Goal: Task Accomplishment & Management: Use online tool/utility

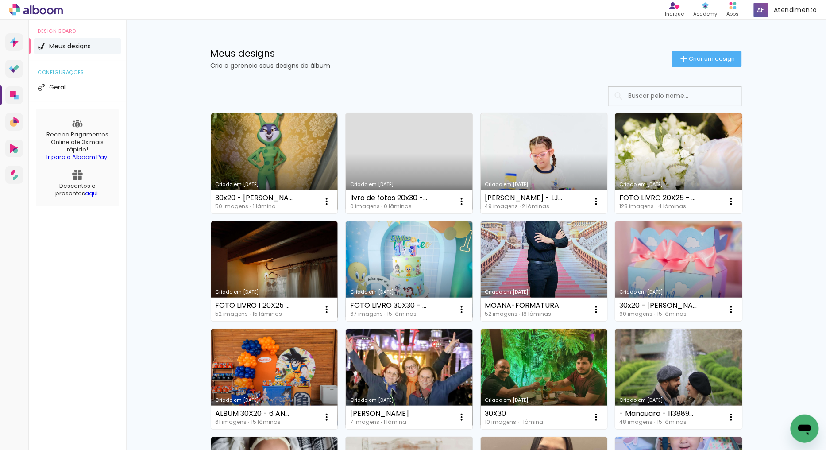
click at [699, 150] on link "Criado em [DATE]" at bounding box center [678, 163] width 127 height 100
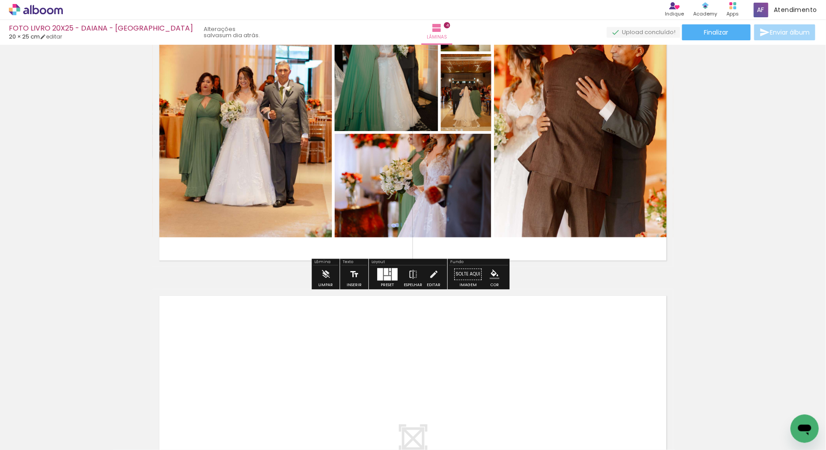
scroll to position [1156, 0]
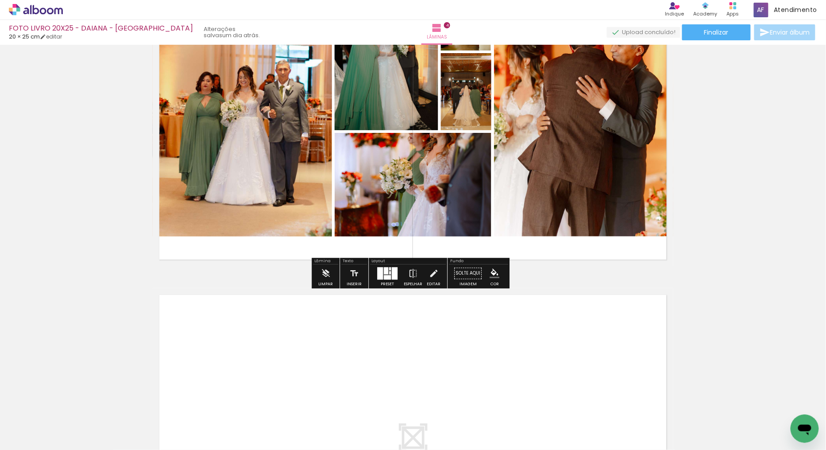
click at [377, 275] on div at bounding box center [380, 273] width 6 height 12
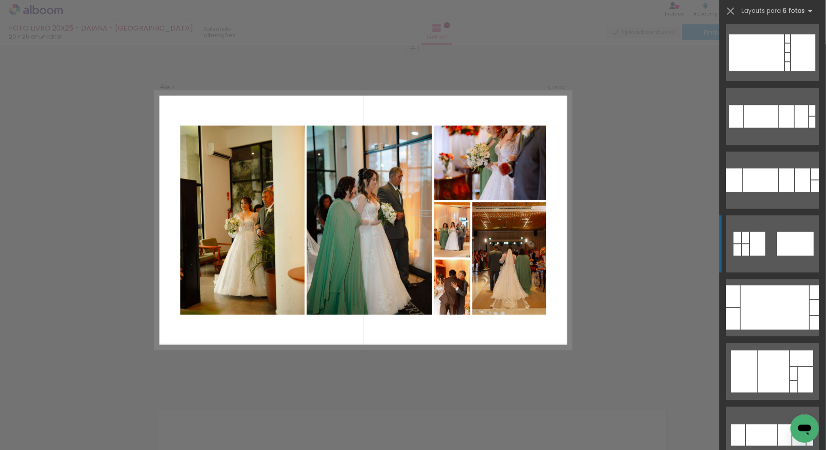
scroll to position [798, 0]
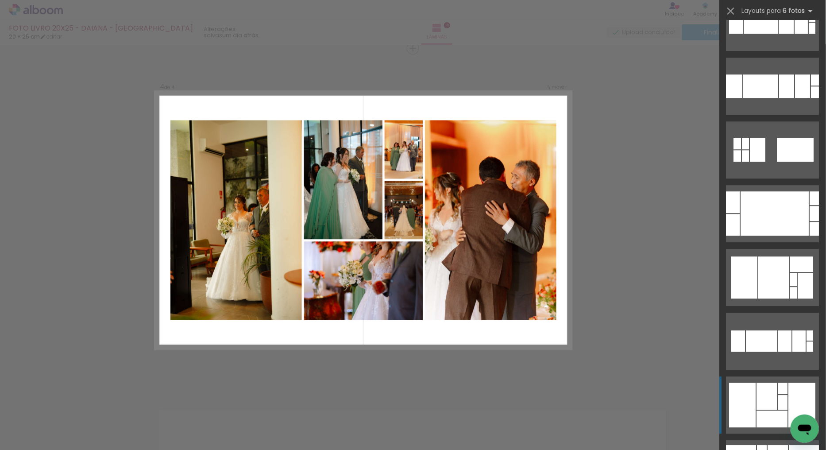
click at [748, 418] on div at bounding box center [742, 404] width 27 height 45
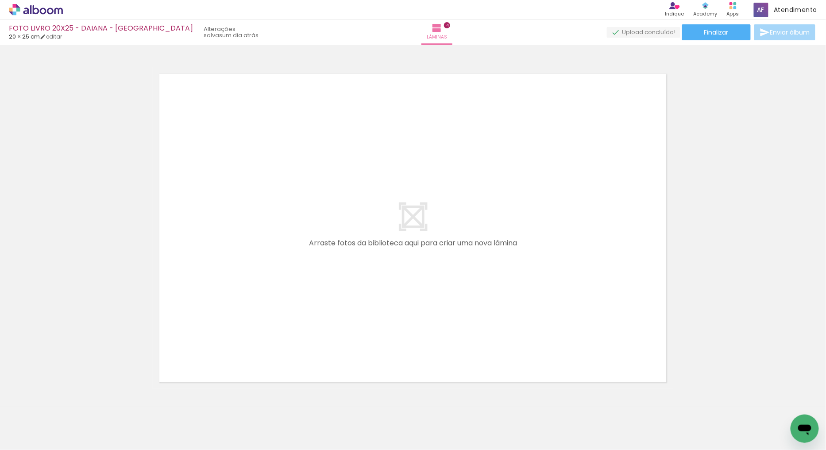
scroll to position [0, 1033]
click at [597, 204] on quentale-layouter at bounding box center [413, 227] width 520 height 321
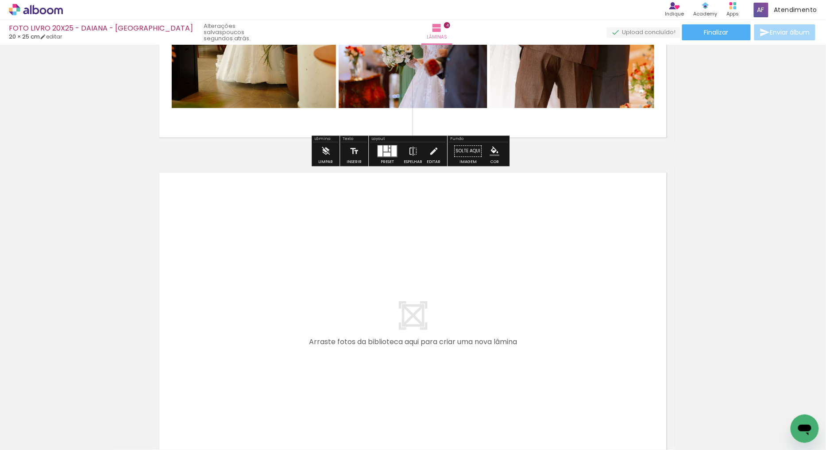
scroll to position [1328, 0]
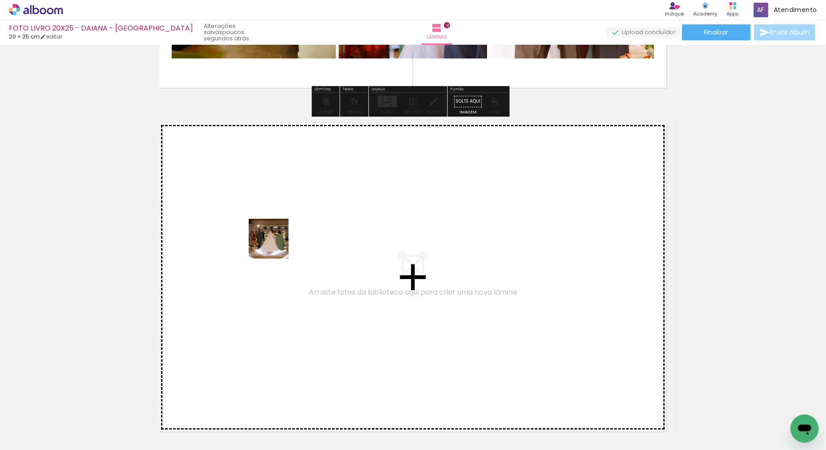
drag, startPoint x: 210, startPoint y: 405, endPoint x: 280, endPoint y: 221, distance: 196.7
click at [280, 221] on quentale-workspace at bounding box center [413, 225] width 826 height 450
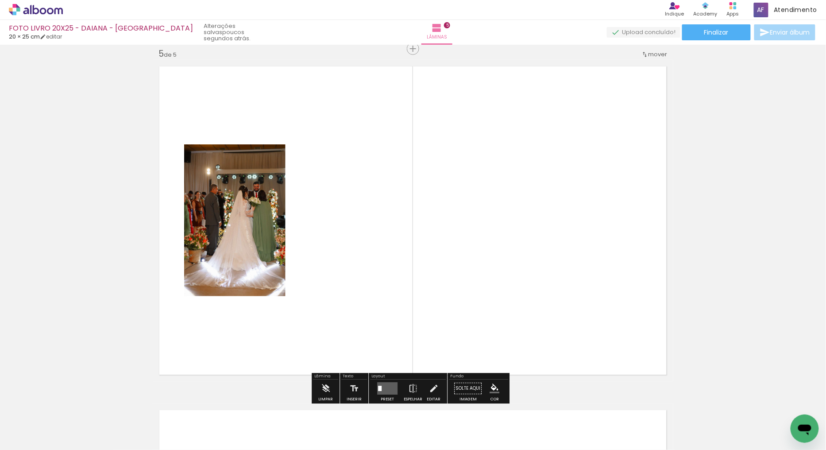
scroll to position [1385, 0]
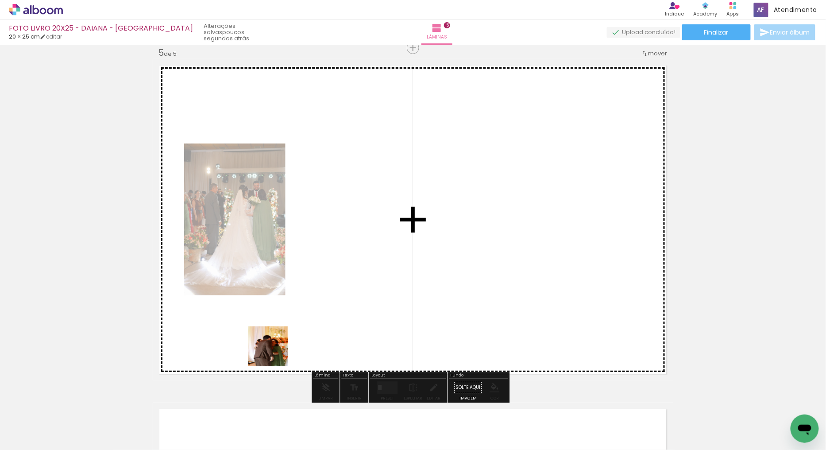
drag, startPoint x: 254, startPoint y: 419, endPoint x: 363, endPoint y: 143, distance: 296.4
click at [363, 143] on quentale-workspace at bounding box center [413, 225] width 826 height 450
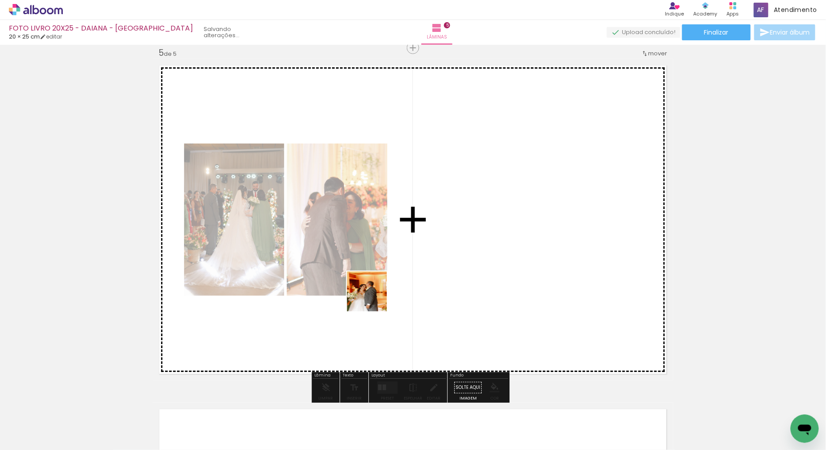
drag, startPoint x: 290, startPoint y: 436, endPoint x: 463, endPoint y: 198, distance: 294.4
click at [463, 198] on quentale-workspace at bounding box center [413, 225] width 826 height 450
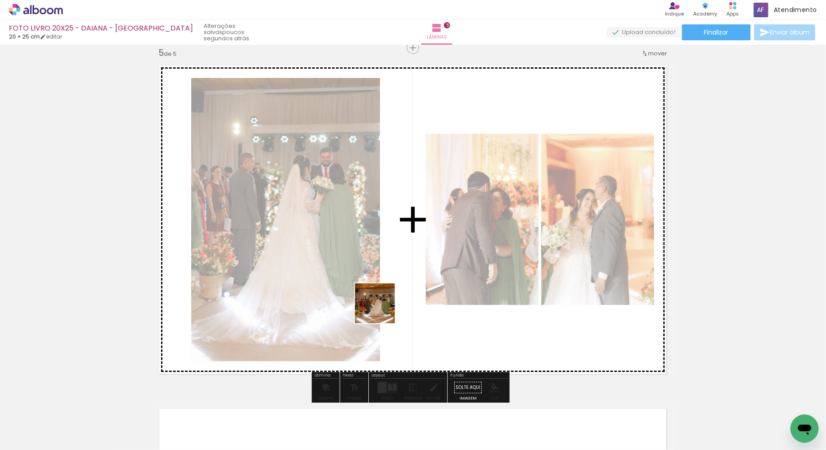
drag, startPoint x: 352, startPoint y: 411, endPoint x: 455, endPoint y: 278, distance: 167.8
click at [450, 186] on quentale-workspace at bounding box center [413, 225] width 826 height 450
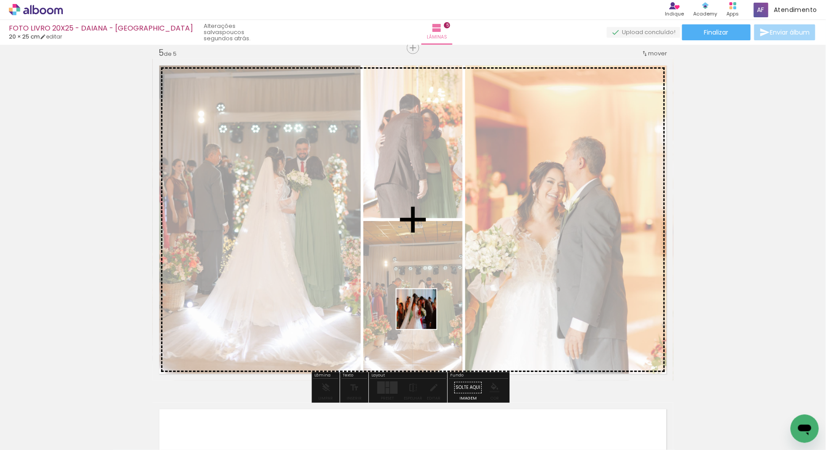
drag, startPoint x: 401, startPoint y: 413, endPoint x: 597, endPoint y: 206, distance: 284.6
click at [457, 190] on quentale-workspace at bounding box center [413, 225] width 826 height 450
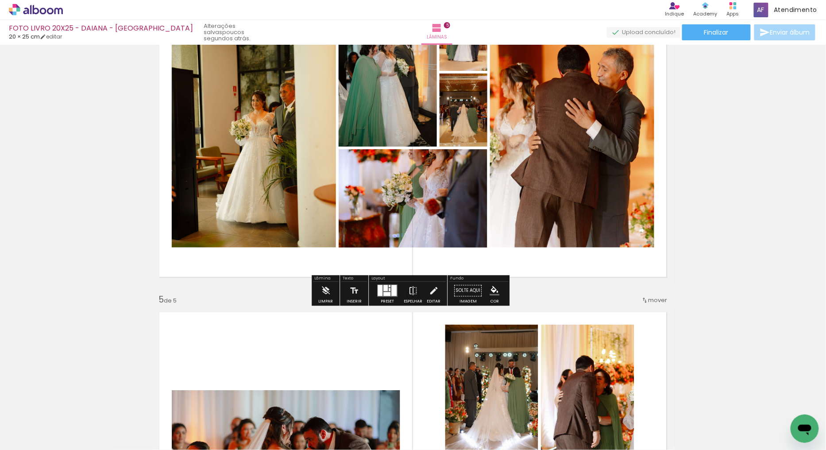
scroll to position [1139, 0]
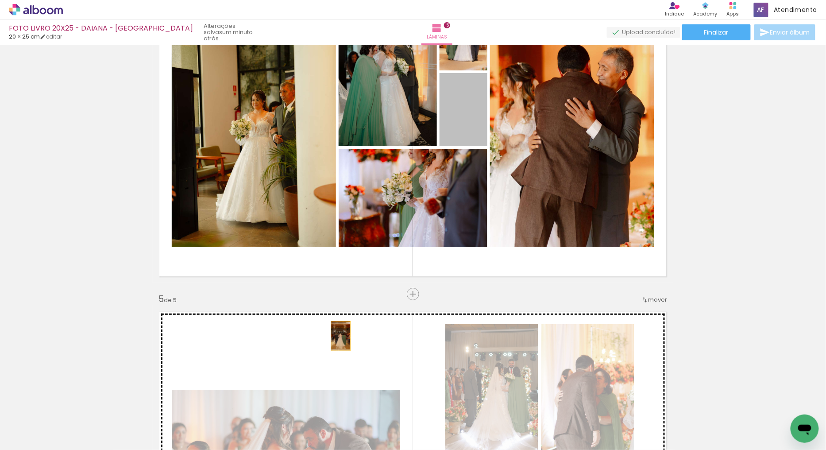
drag, startPoint x: 466, startPoint y: 118, endPoint x: 337, endPoint y: 335, distance: 253.0
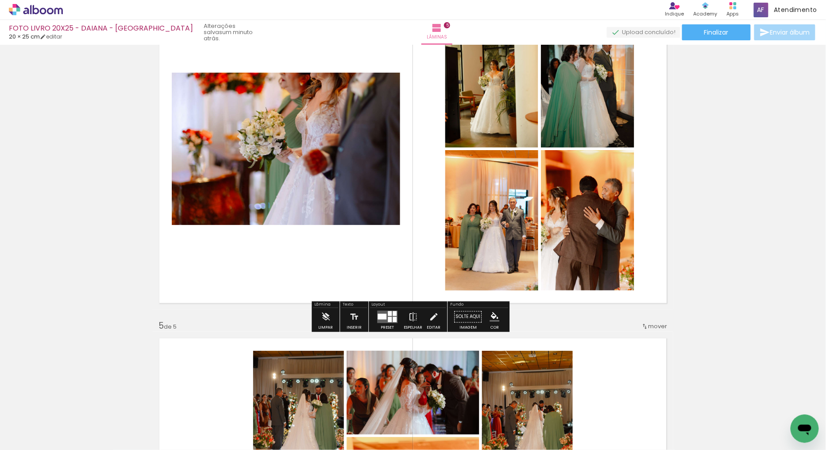
scroll to position [1090, 0]
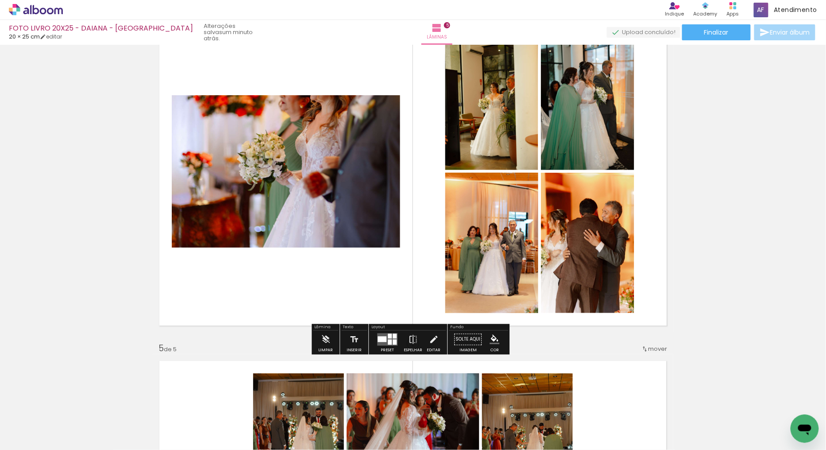
click at [393, 337] on div at bounding box center [395, 335] width 4 height 5
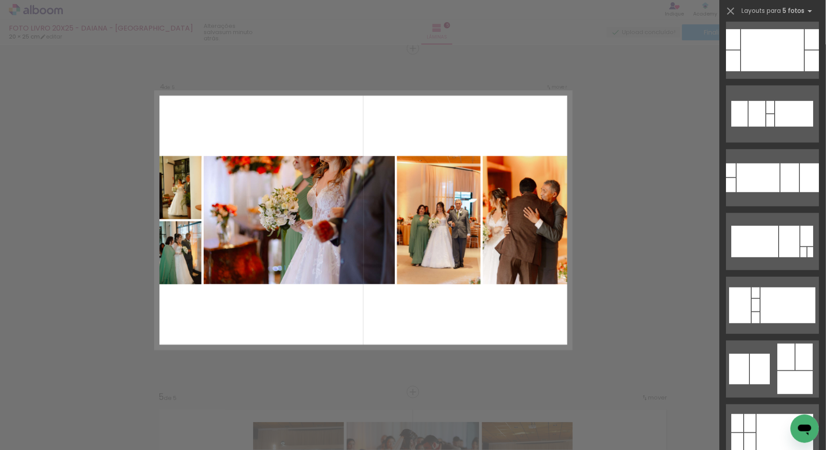
scroll to position [295, 0]
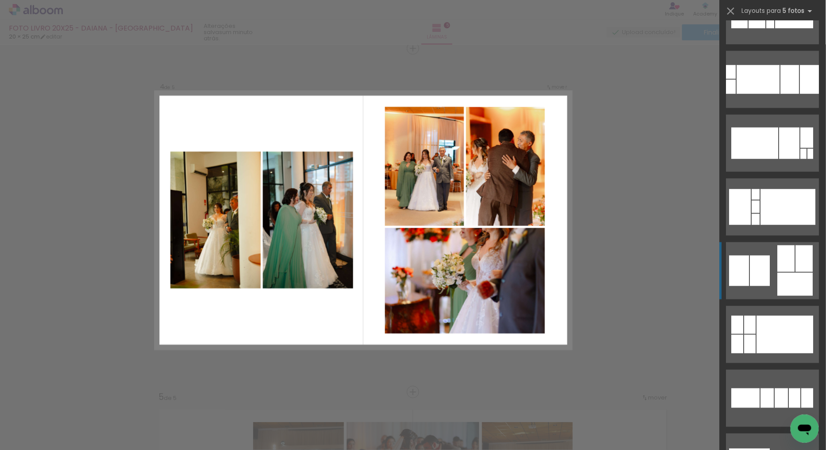
click at [770, 272] on quentale-layouter at bounding box center [772, 270] width 93 height 57
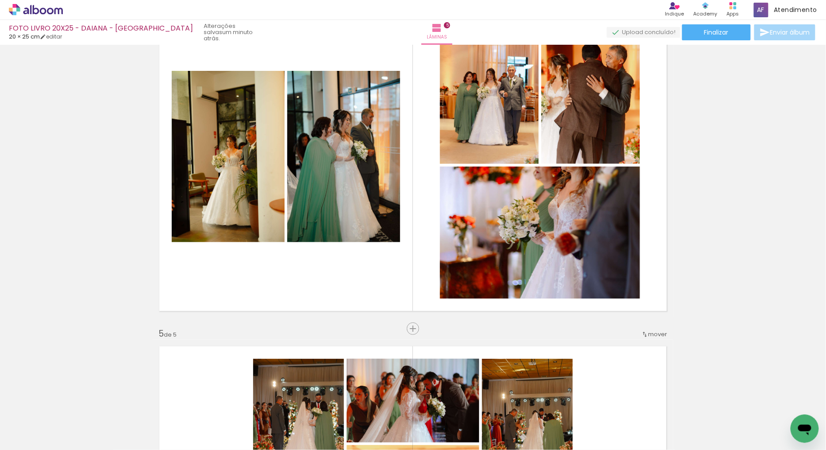
scroll to position [1091, 0]
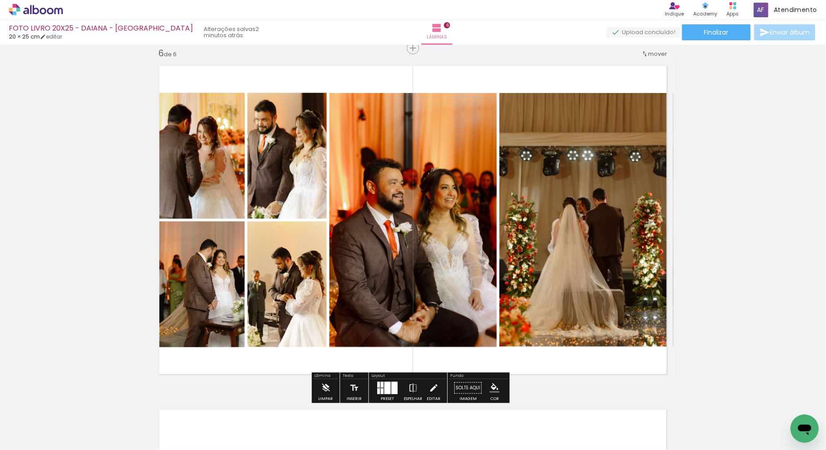
scroll to position [0, 1503]
click at [565, 240] on quentale-photo at bounding box center [586, 220] width 174 height 254
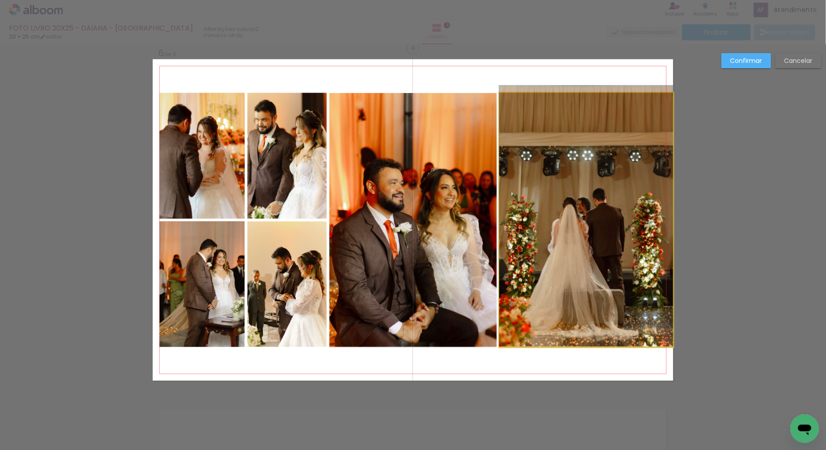
click at [575, 195] on quentale-photo at bounding box center [586, 220] width 174 height 254
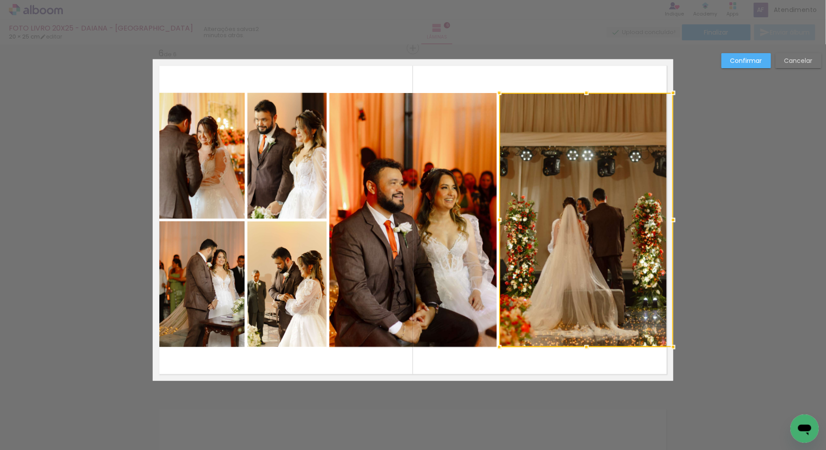
click at [474, 193] on quentale-photo at bounding box center [412, 220] width 167 height 254
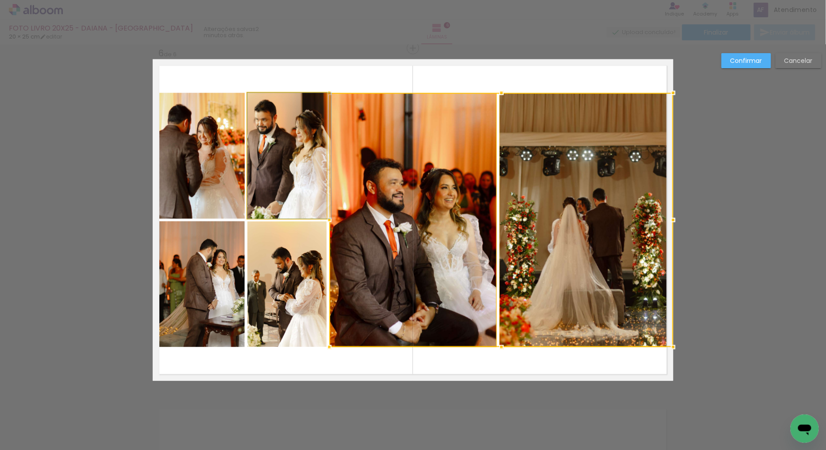
click at [276, 170] on quentale-photo at bounding box center [286, 156] width 79 height 126
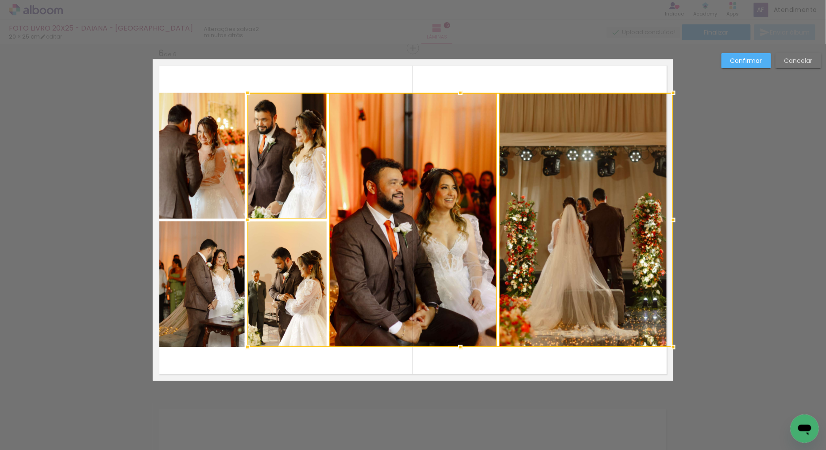
click at [266, 275] on div at bounding box center [460, 220] width 426 height 254
click at [209, 281] on quentale-photo at bounding box center [201, 284] width 85 height 126
click at [200, 170] on div at bounding box center [416, 220] width 514 height 254
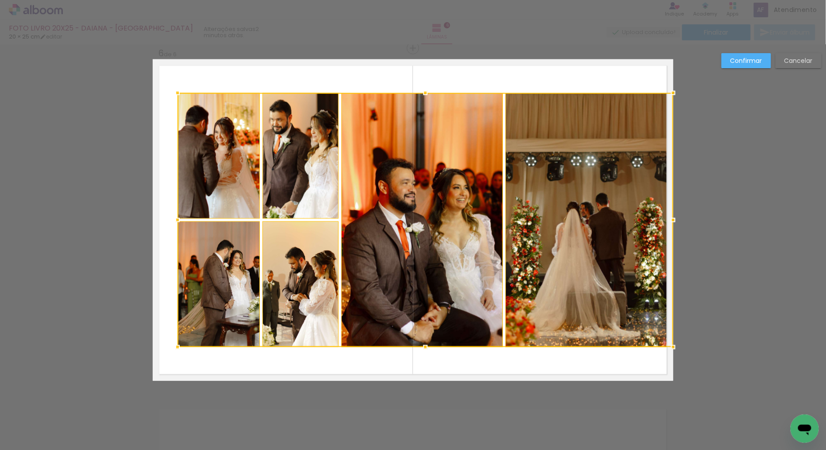
drag, startPoint x: 153, startPoint y: 220, endPoint x: 167, endPoint y: 220, distance: 13.7
click at [169, 220] on div at bounding box center [178, 220] width 18 height 18
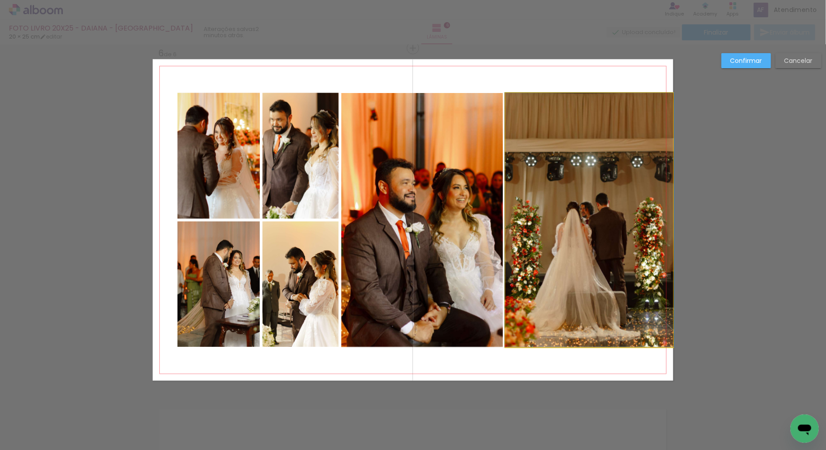
click at [567, 205] on quentale-photo at bounding box center [589, 220] width 168 height 254
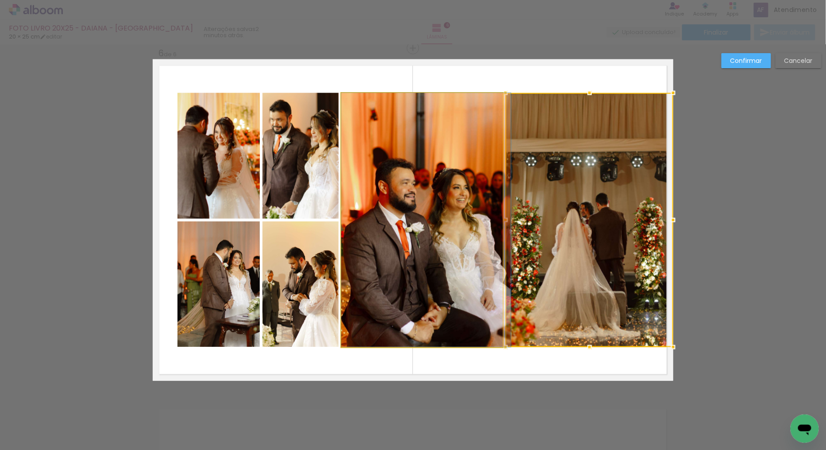
click at [430, 174] on quentale-photo at bounding box center [422, 220] width 162 height 254
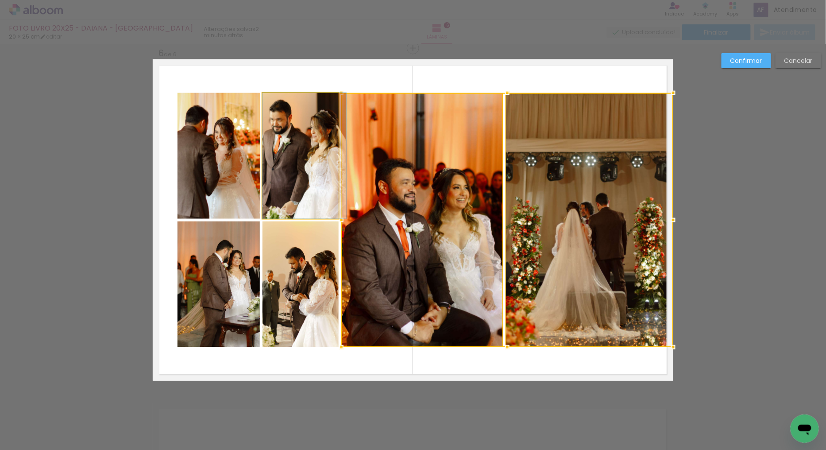
click at [298, 149] on quentale-photo at bounding box center [300, 156] width 77 height 126
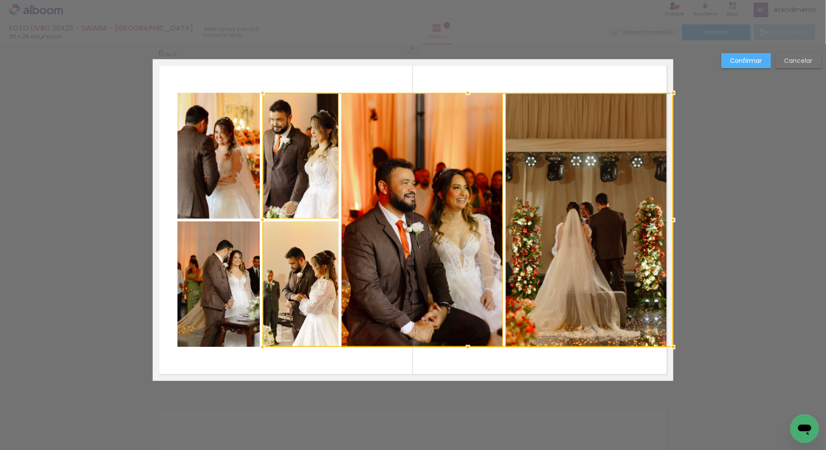
click at [304, 239] on div at bounding box center [467, 220] width 411 height 254
click at [217, 256] on quentale-photo at bounding box center [218, 284] width 82 height 126
click at [219, 175] on div at bounding box center [425, 220] width 496 height 254
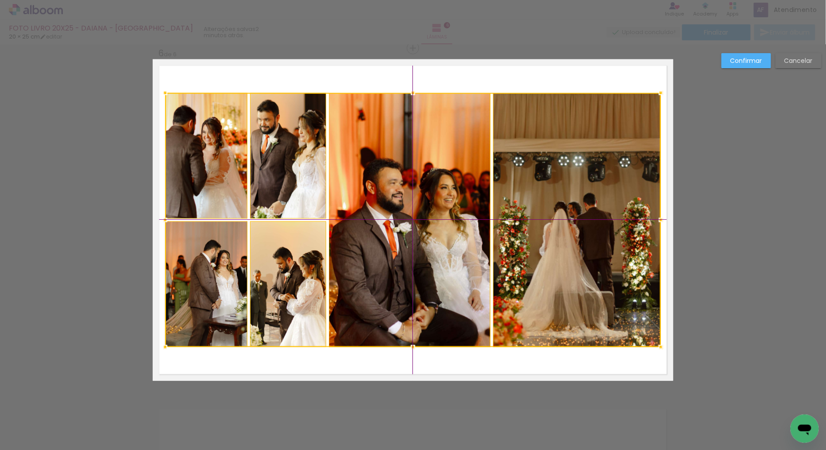
drag, startPoint x: 484, startPoint y: 187, endPoint x: 474, endPoint y: 186, distance: 10.7
click at [474, 186] on div at bounding box center [413, 220] width 496 height 254
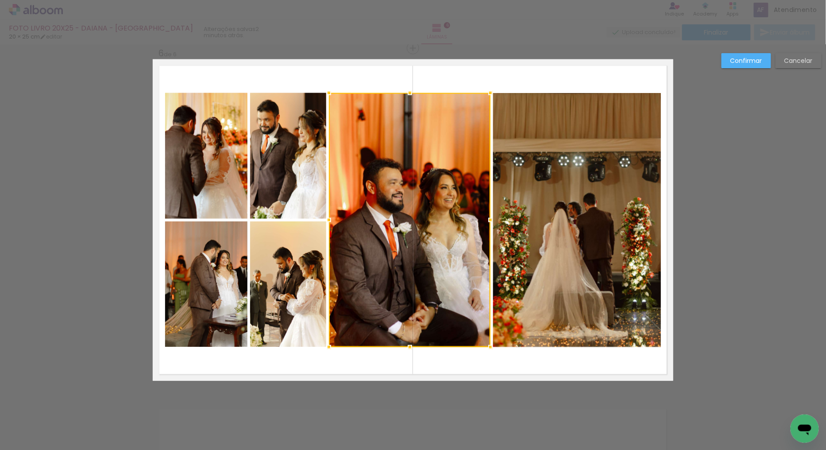
click at [0, 0] on slot "Confirmar" at bounding box center [0, 0] width 0 height 0
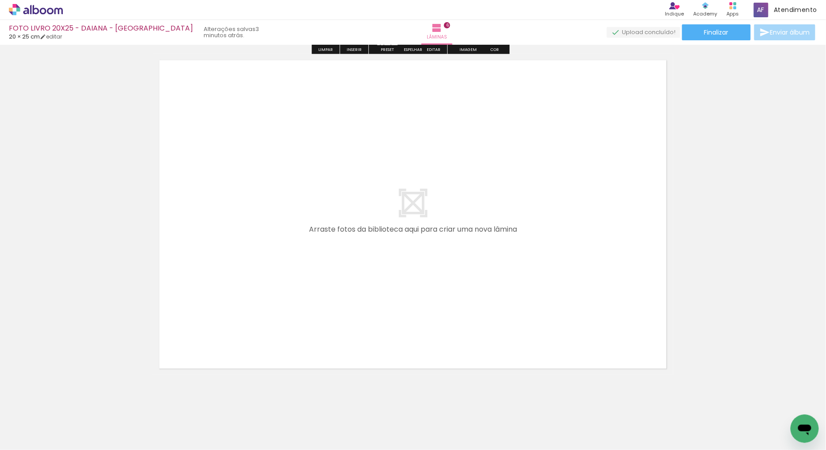
scroll to position [2088, 0]
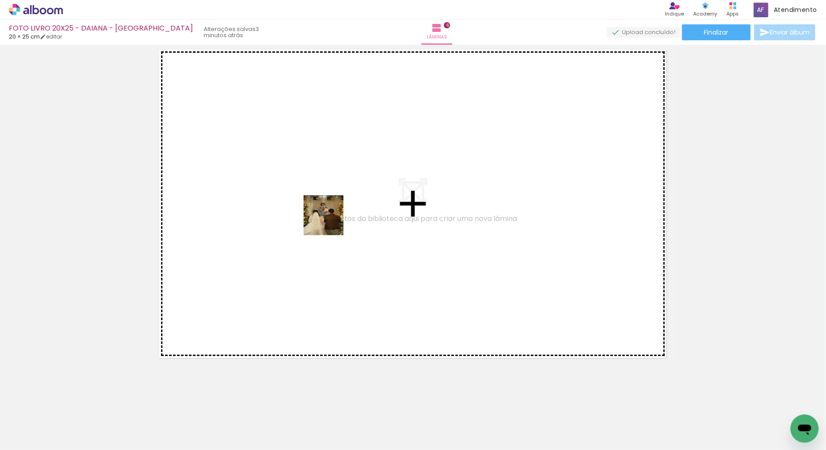
drag, startPoint x: 272, startPoint y: 421, endPoint x: 360, endPoint y: 260, distance: 184.0
click at [340, 198] on quentale-workspace at bounding box center [413, 225] width 826 height 450
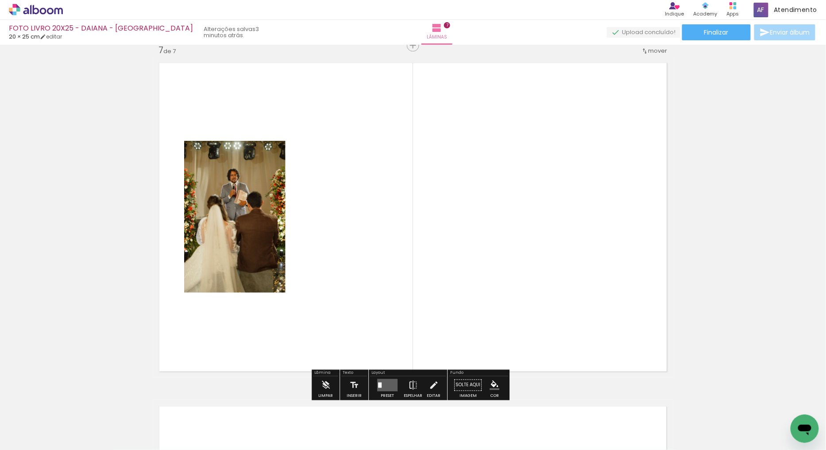
scroll to position [2072, 0]
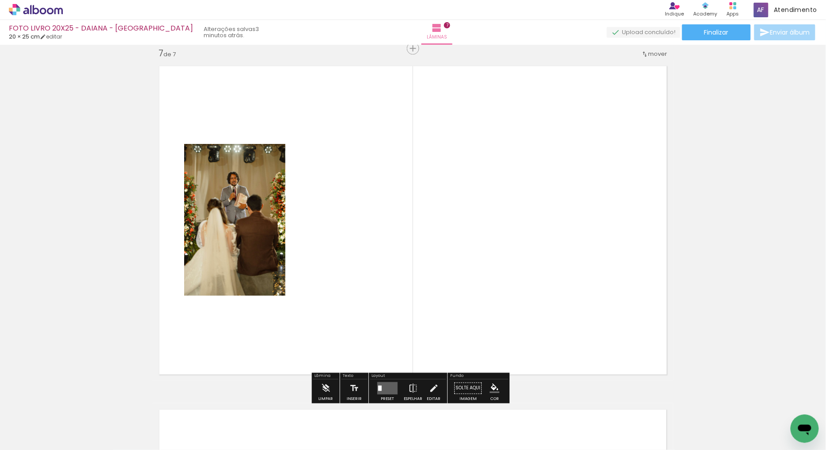
drag, startPoint x: 337, startPoint y: 407, endPoint x: 385, endPoint y: 204, distance: 209.3
click at [385, 204] on quentale-workspace at bounding box center [413, 225] width 826 height 450
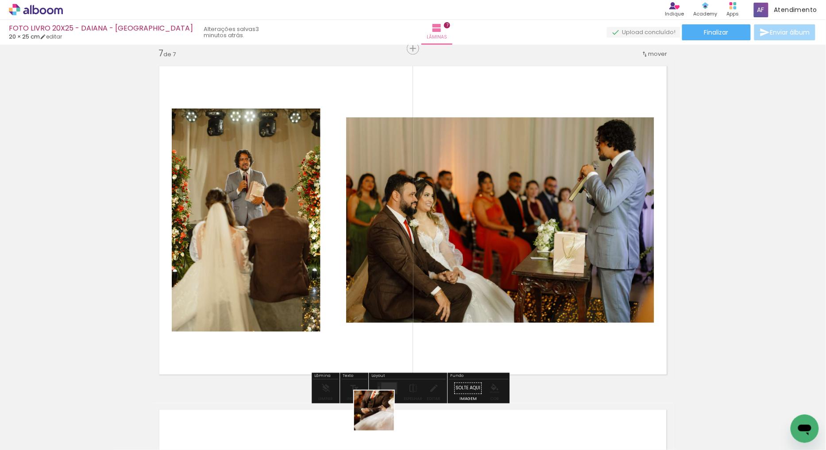
drag, startPoint x: 379, startPoint y: 425, endPoint x: 452, endPoint y: 294, distance: 149.8
click at [439, 164] on quentale-workspace at bounding box center [413, 225] width 826 height 450
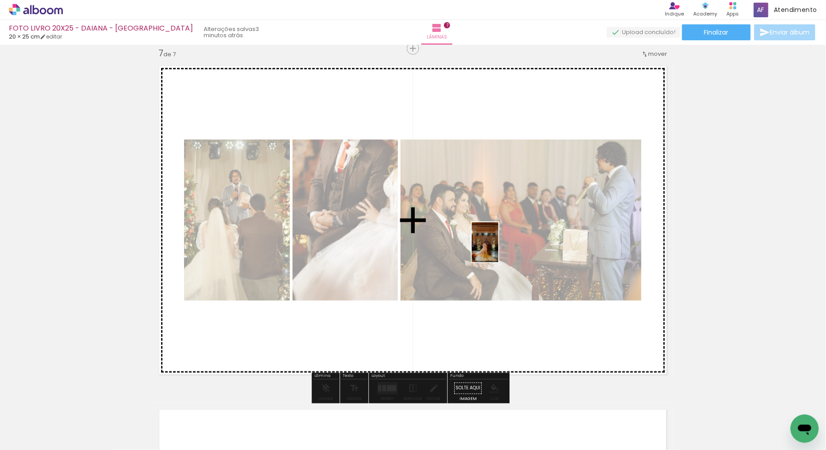
drag, startPoint x: 503, startPoint y: 299, endPoint x: 686, endPoint y: 252, distance: 189.0
click at [501, 240] on quentale-workspace at bounding box center [413, 225] width 826 height 450
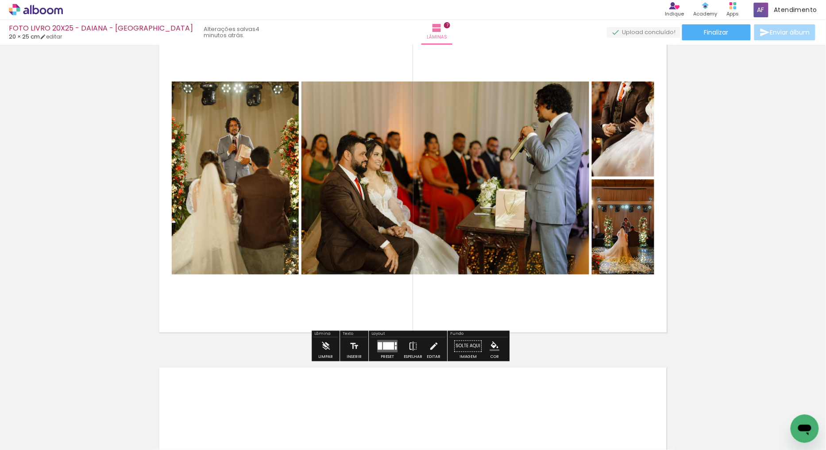
scroll to position [2121, 0]
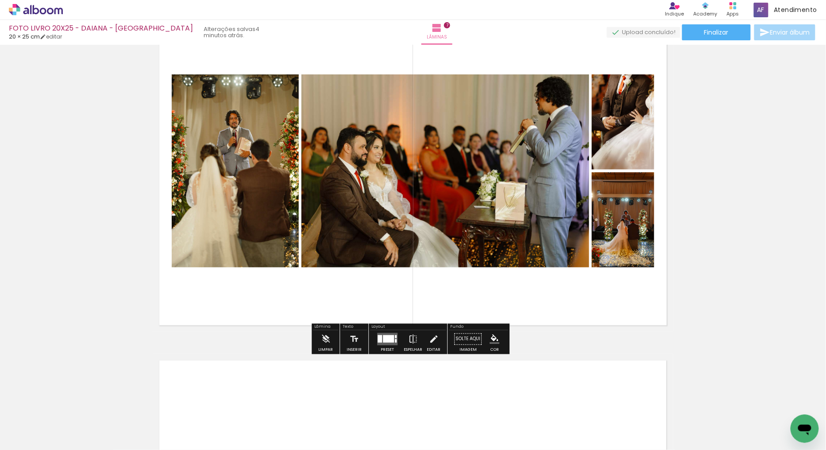
click at [383, 343] on quentale-layouter at bounding box center [387, 338] width 20 height 12
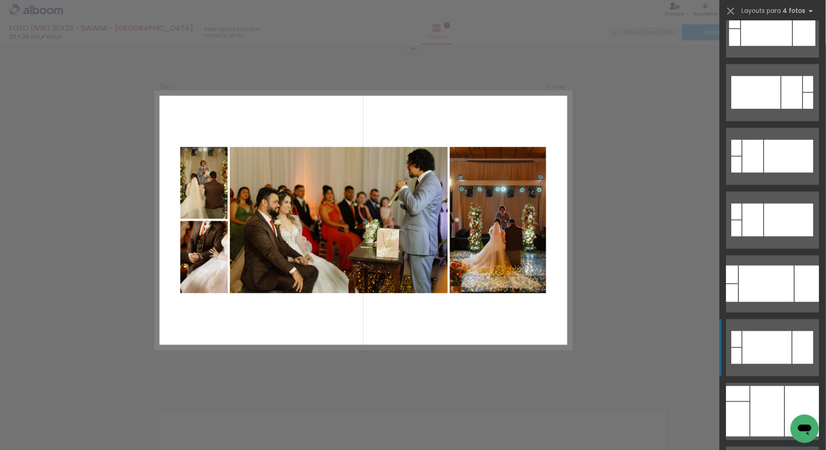
scroll to position [639, 0]
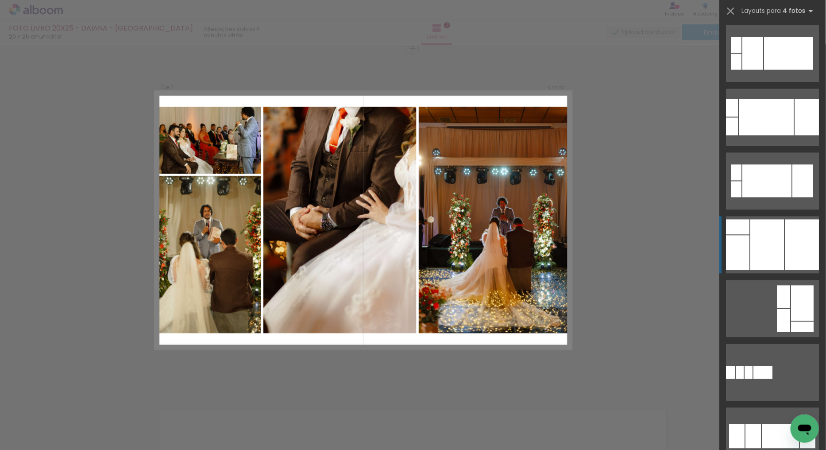
click at [798, 235] on div at bounding box center [802, 245] width 34 height 50
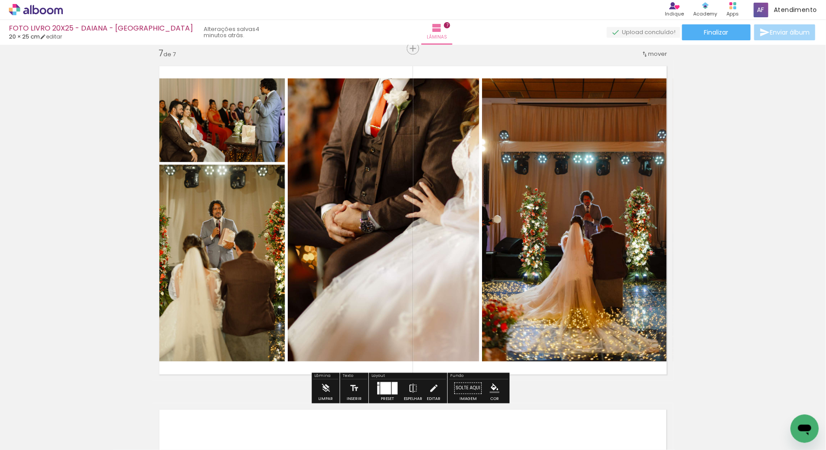
scroll to position [0, 1503]
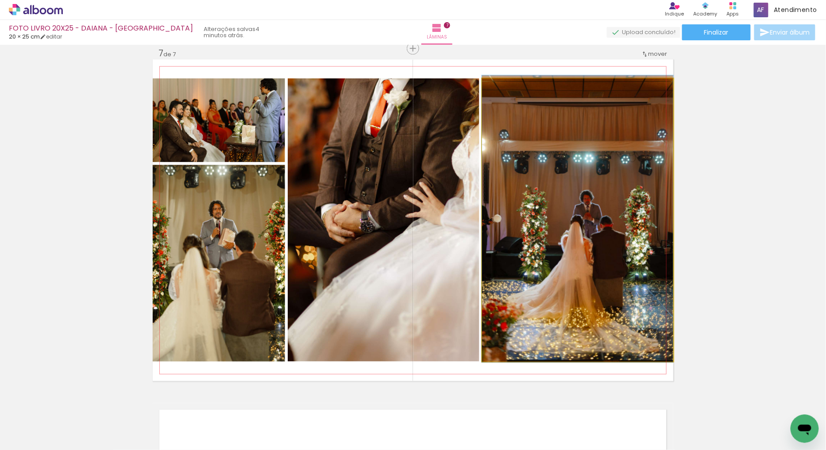
drag, startPoint x: 586, startPoint y: 262, endPoint x: 563, endPoint y: 261, distance: 23.0
click at [574, 215] on quentale-photo at bounding box center [577, 219] width 191 height 283
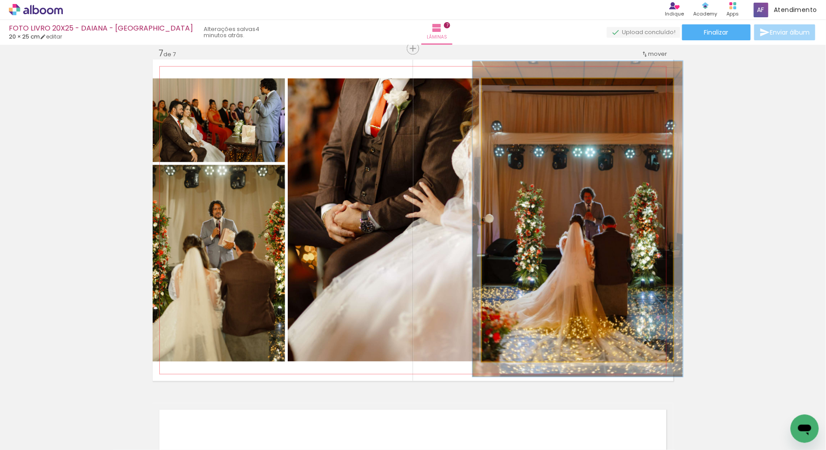
click at [503, 91] on div at bounding box center [506, 88] width 14 height 14
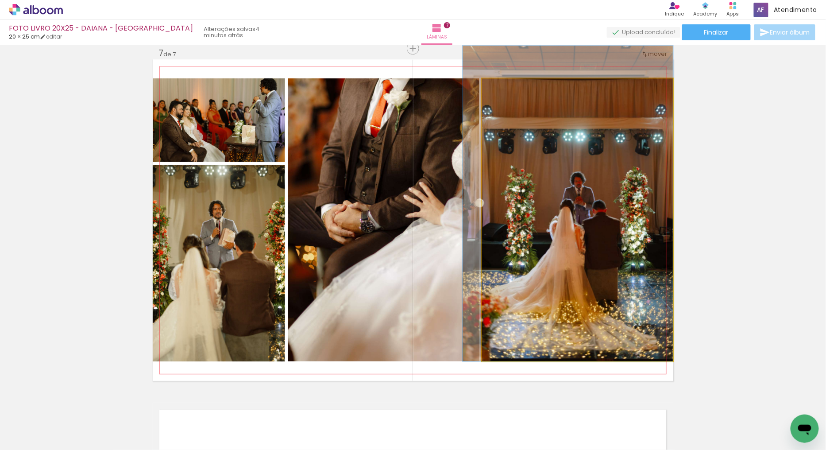
drag, startPoint x: 618, startPoint y: 237, endPoint x: 590, endPoint y: 200, distance: 45.8
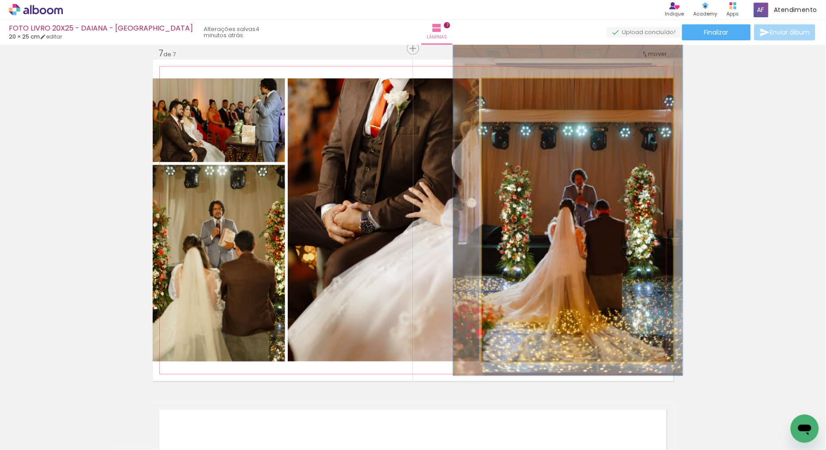
type paper-slider "120"
click at [511, 87] on div at bounding box center [510, 88] width 14 height 14
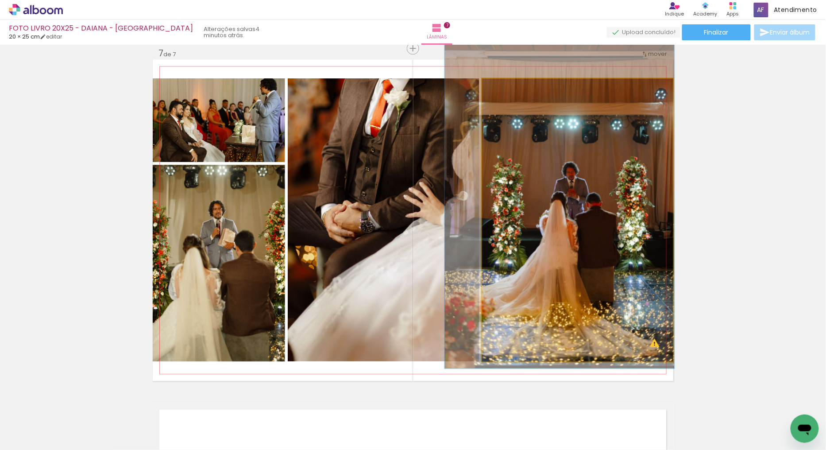
drag, startPoint x: 542, startPoint y: 189, endPoint x: 536, endPoint y: 183, distance: 8.5
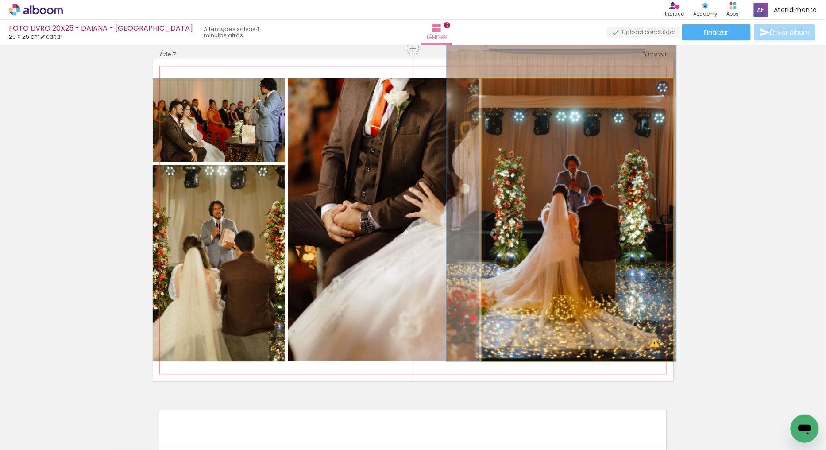
drag, startPoint x: 597, startPoint y: 215, endPoint x: 598, endPoint y: 194, distance: 20.8
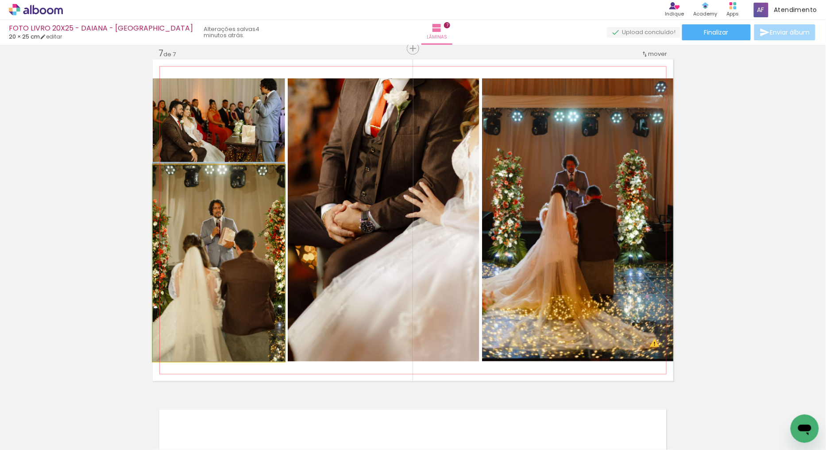
drag, startPoint x: 244, startPoint y: 262, endPoint x: 545, endPoint y: 277, distance: 300.9
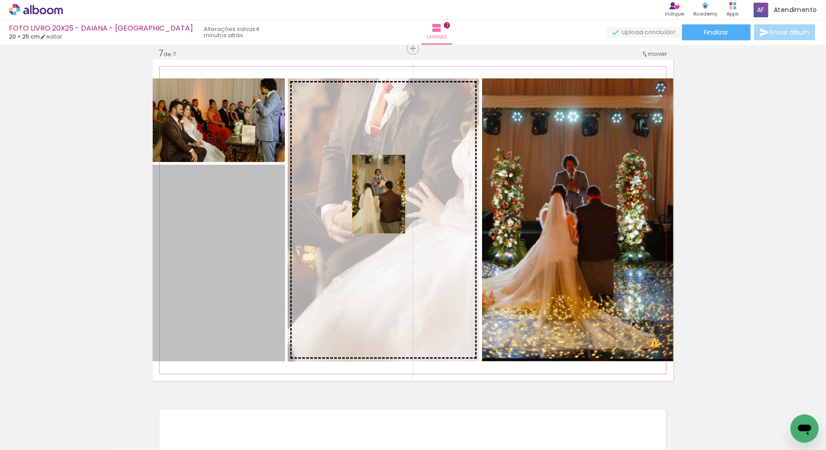
drag, startPoint x: 254, startPoint y: 227, endPoint x: 482, endPoint y: 197, distance: 230.0
click at [0, 0] on slot at bounding box center [0, 0] width 0 height 0
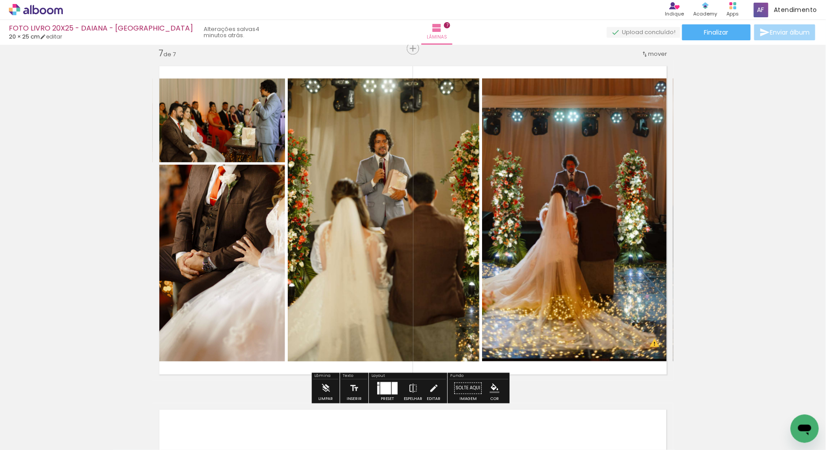
click at [248, 120] on quentale-photo at bounding box center [219, 120] width 132 height 84
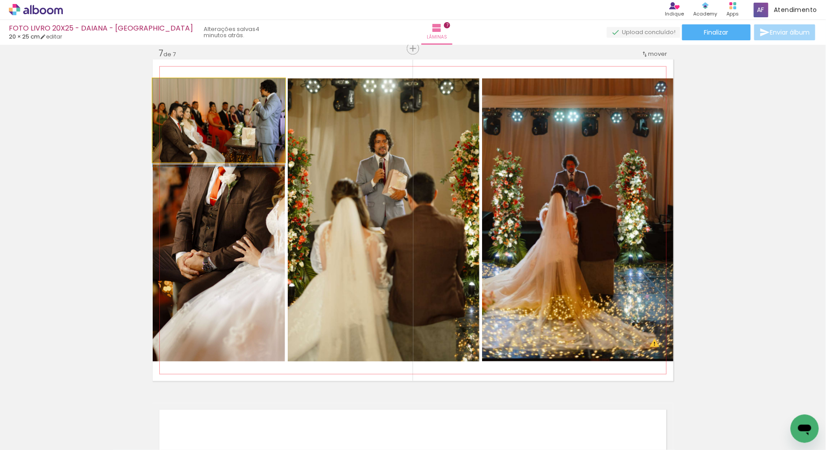
click at [248, 120] on quentale-photo at bounding box center [219, 120] width 132 height 84
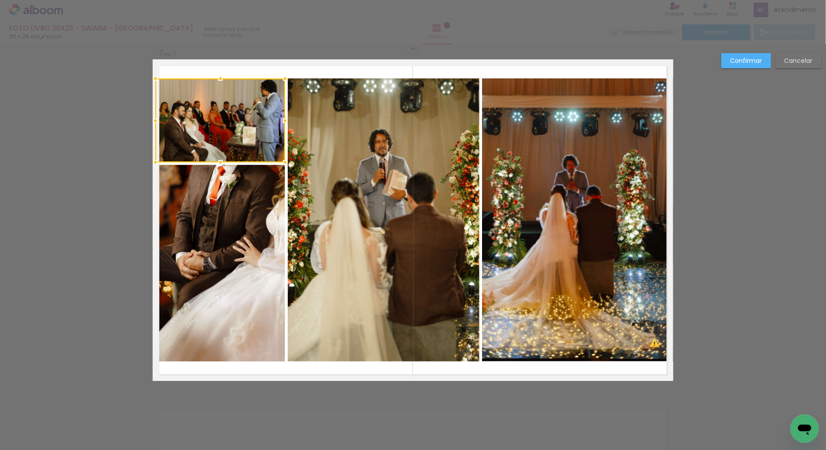
drag, startPoint x: 148, startPoint y: 121, endPoint x: 155, endPoint y: 121, distance: 7.5
click at [155, 121] on div at bounding box center [155, 121] width 18 height 18
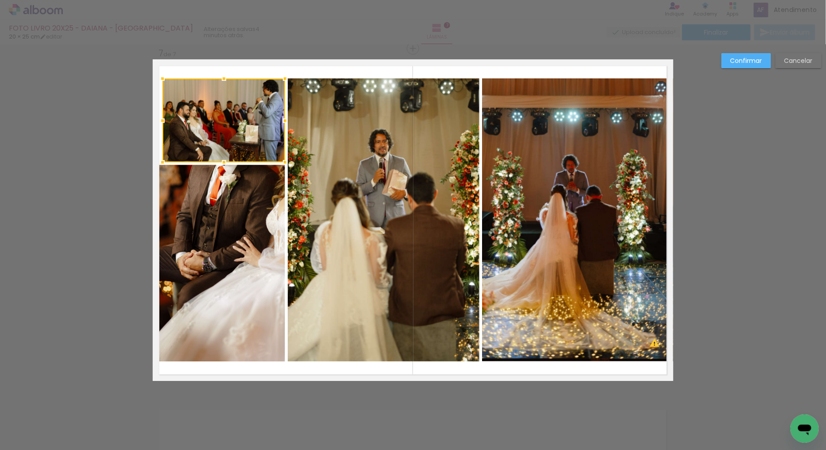
click at [154, 118] on div at bounding box center [163, 121] width 18 height 18
click at [210, 116] on quentale-photo at bounding box center [223, 120] width 123 height 84
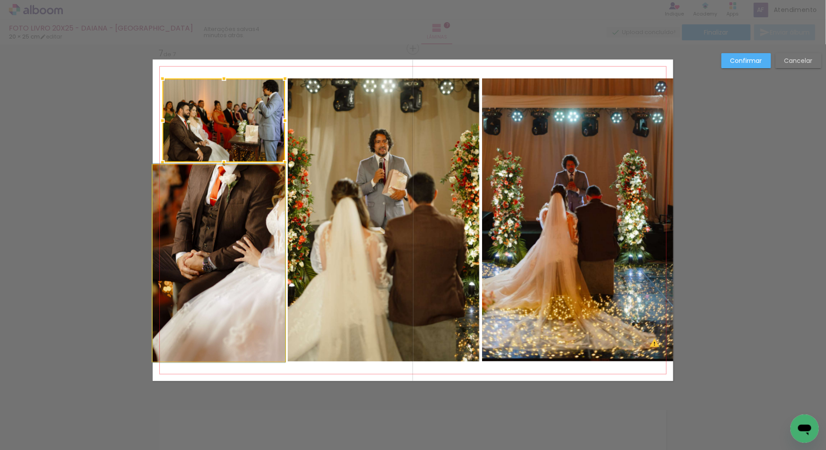
click at [189, 209] on quentale-photo at bounding box center [219, 263] width 132 height 197
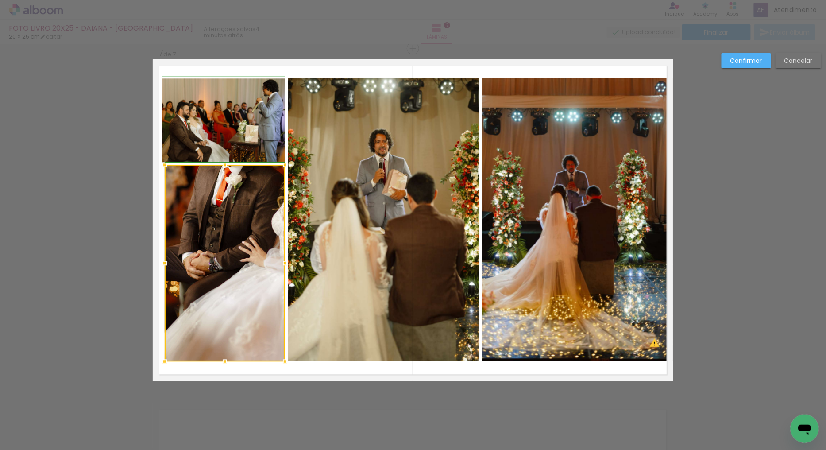
drag, startPoint x: 146, startPoint y: 264, endPoint x: 156, endPoint y: 264, distance: 9.7
click at [156, 264] on div at bounding box center [165, 263] width 18 height 18
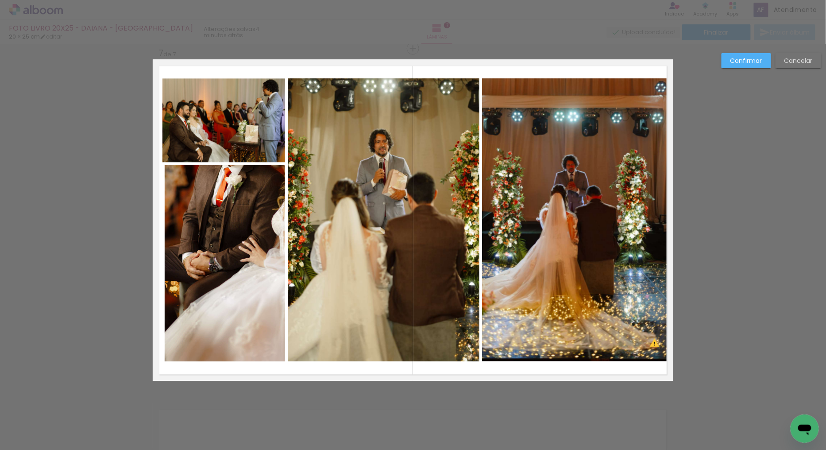
click at [211, 126] on quentale-photo at bounding box center [223, 120] width 123 height 84
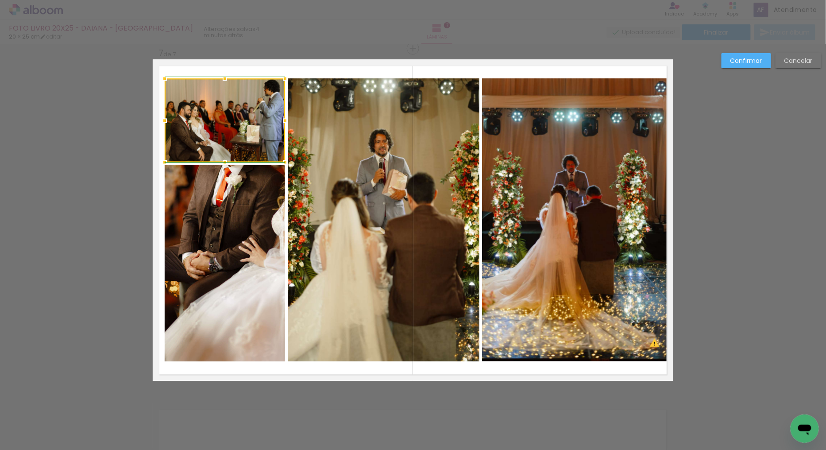
click at [160, 117] on div at bounding box center [165, 121] width 18 height 18
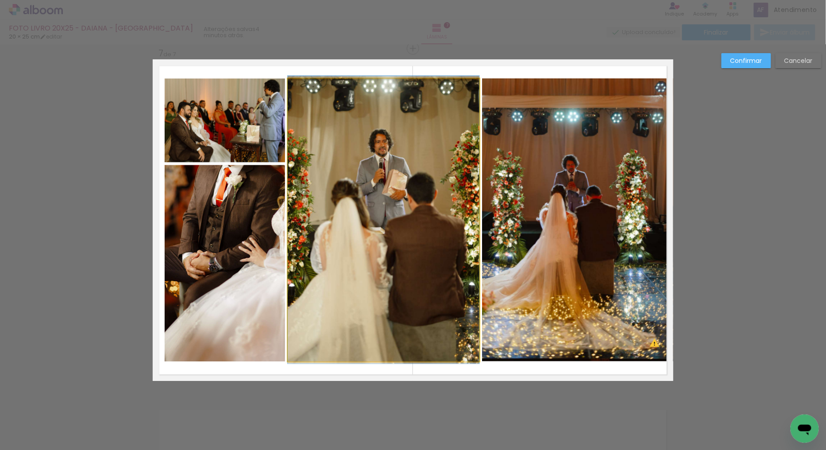
click at [458, 193] on quentale-photo at bounding box center [384, 219] width 192 height 283
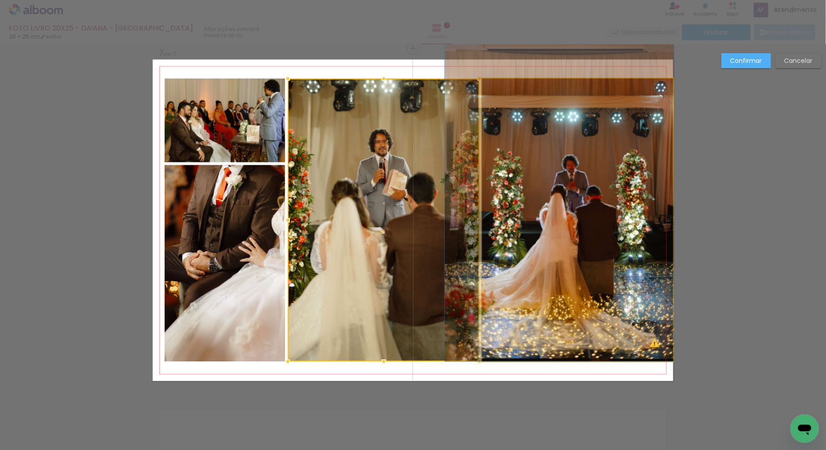
click at [626, 191] on quentale-photo at bounding box center [577, 219] width 191 height 283
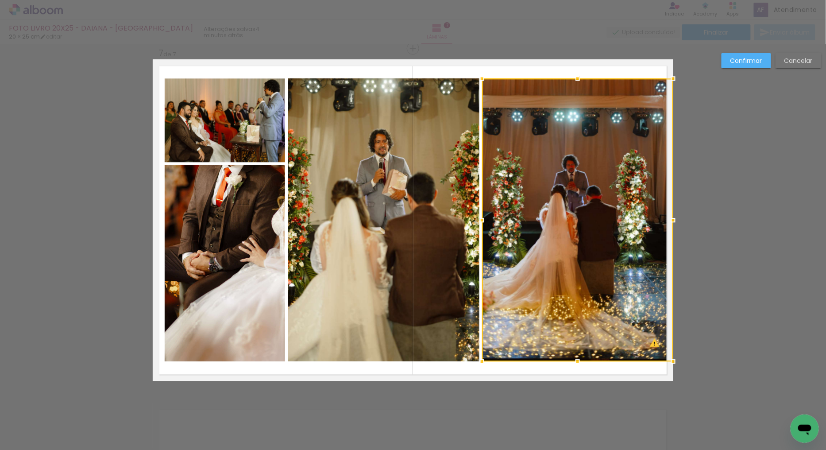
click at [584, 200] on div at bounding box center [577, 219] width 191 height 283
click at [425, 181] on quentale-photo at bounding box center [384, 219] width 192 height 283
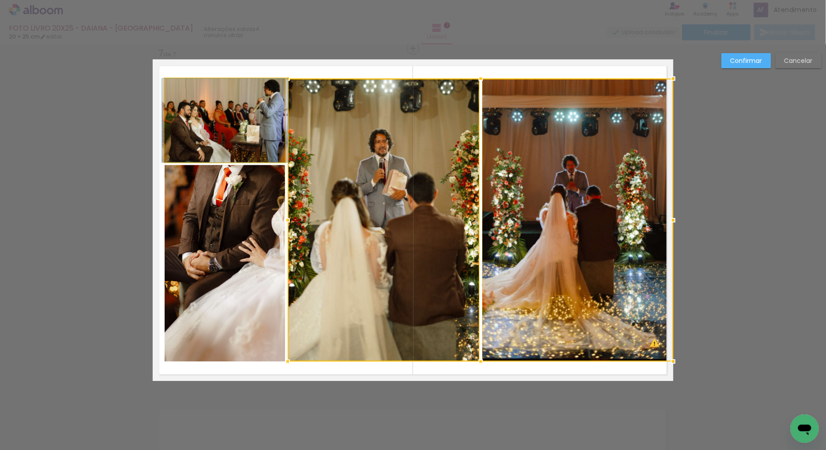
drag, startPoint x: 248, startPoint y: 117, endPoint x: 232, endPoint y: 152, distance: 38.0
click at [248, 117] on quentale-photo at bounding box center [225, 120] width 120 height 84
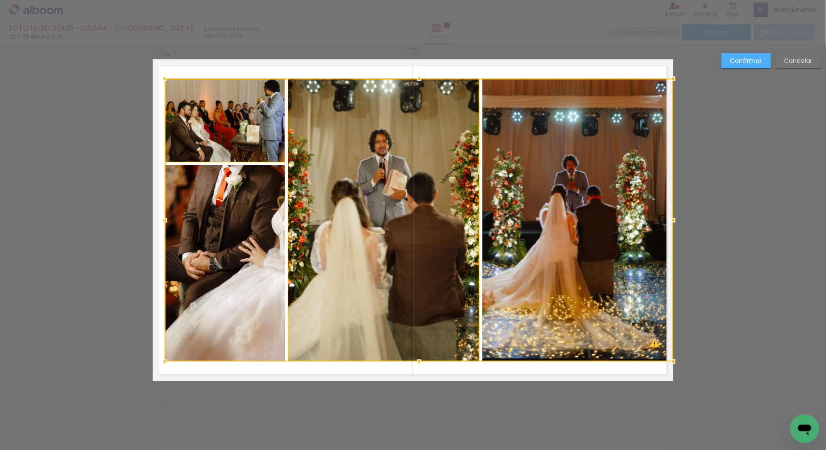
click at [234, 206] on div at bounding box center [419, 219] width 509 height 283
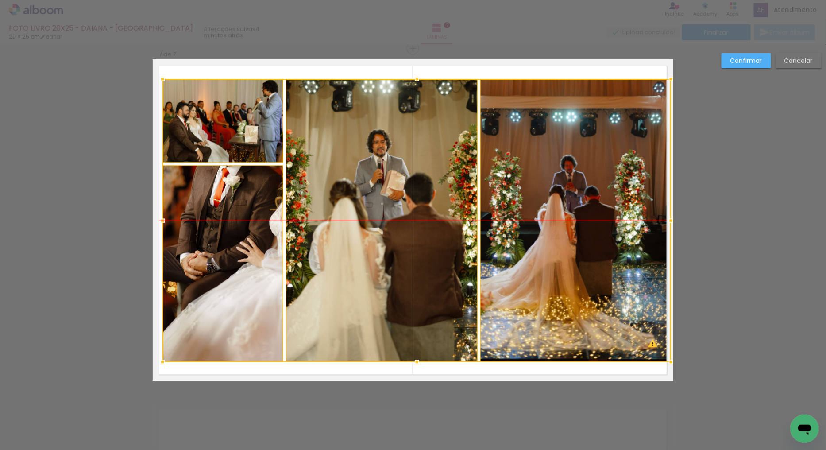
click at [545, 215] on div at bounding box center [416, 220] width 509 height 283
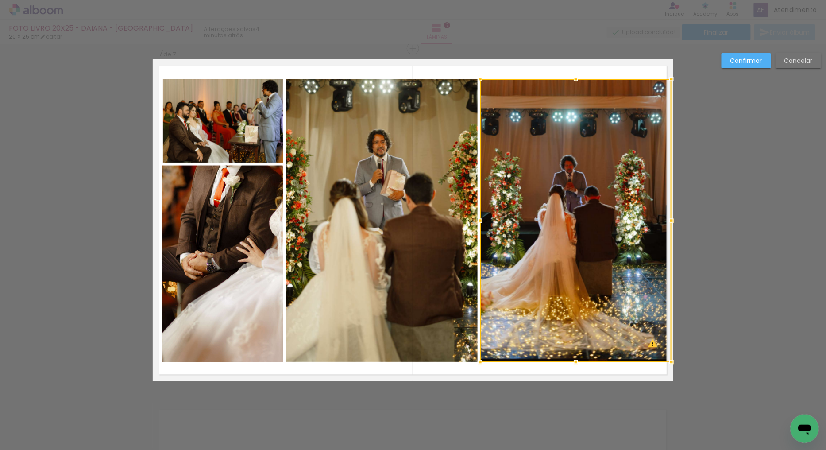
click at [0, 0] on slot "Confirmar" at bounding box center [0, 0] width 0 height 0
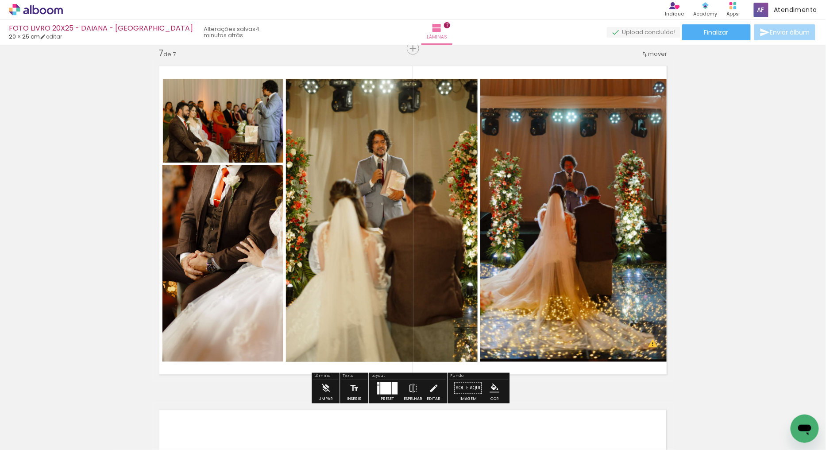
click at [590, 203] on quentale-photo at bounding box center [575, 220] width 191 height 283
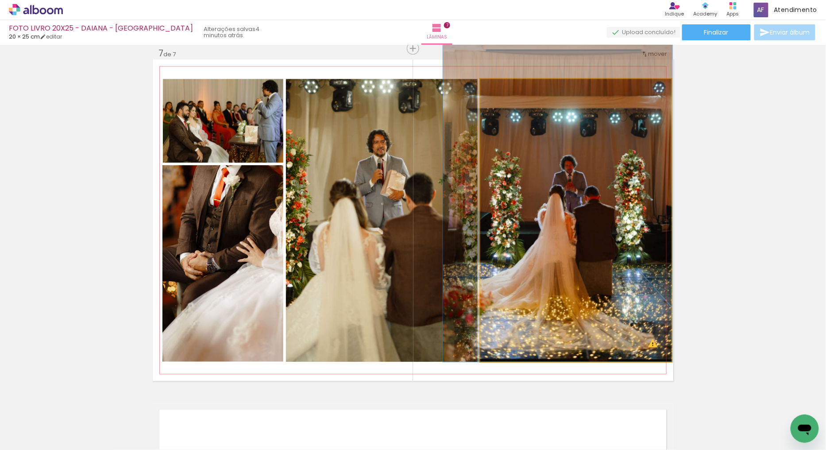
click at [590, 203] on quentale-photo at bounding box center [575, 220] width 191 height 283
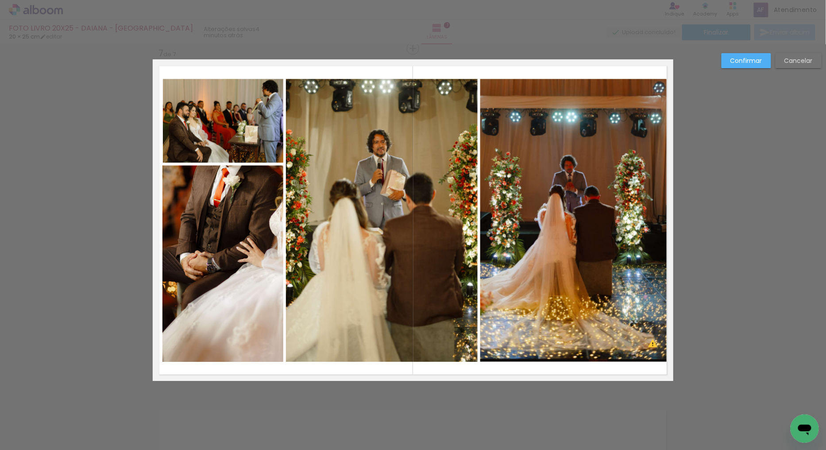
click at [654, 212] on quentale-photo at bounding box center [575, 220] width 191 height 283
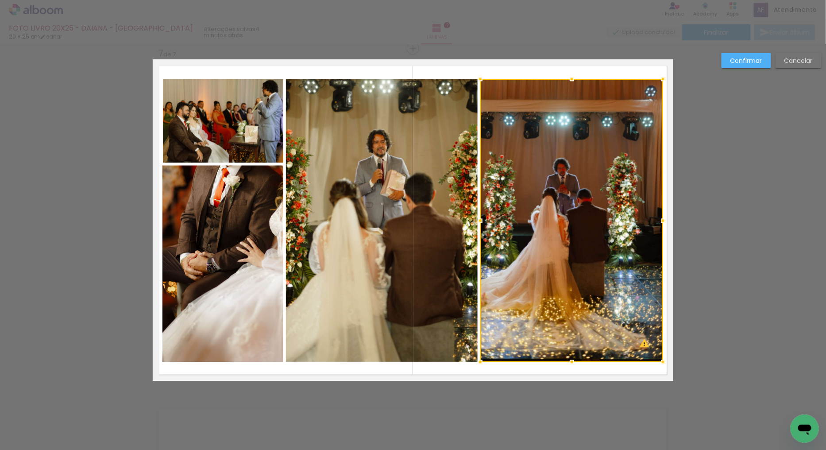
drag, startPoint x: 669, startPoint y: 221, endPoint x: 660, endPoint y: 220, distance: 8.6
click at [660, 220] on div at bounding box center [663, 221] width 18 height 18
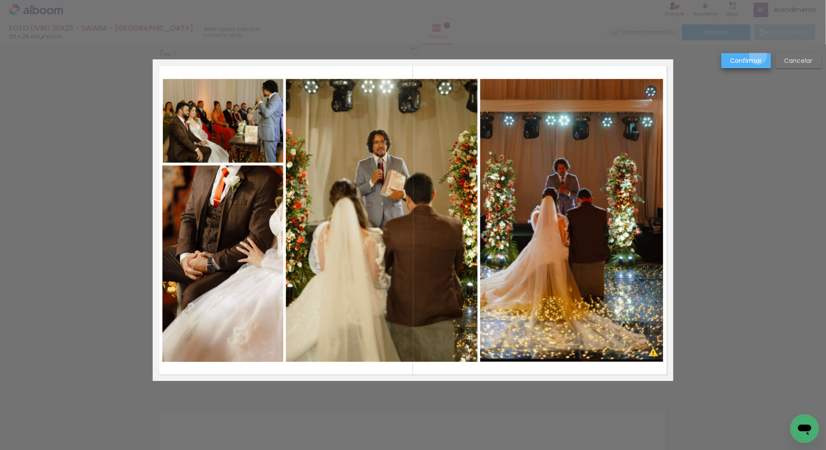
click at [0, 0] on slot "Confirmar" at bounding box center [0, 0] width 0 height 0
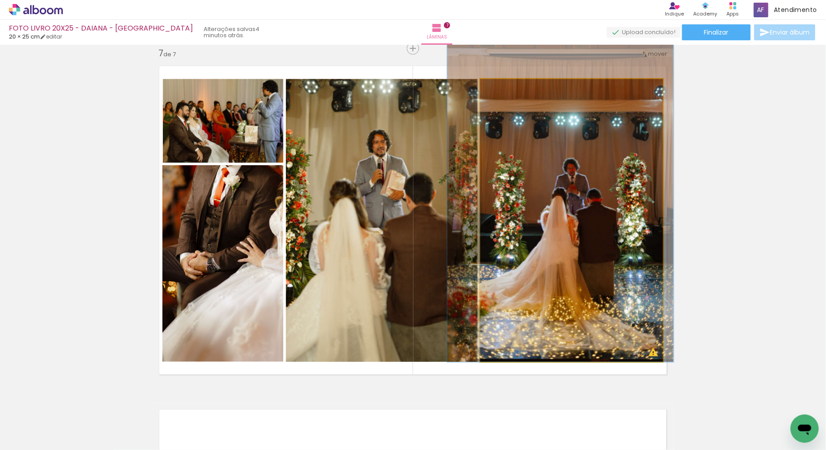
drag, startPoint x: 555, startPoint y: 218, endPoint x: 564, endPoint y: 218, distance: 9.7
drag, startPoint x: 558, startPoint y: 208, endPoint x: 559, endPoint y: 198, distance: 10.2
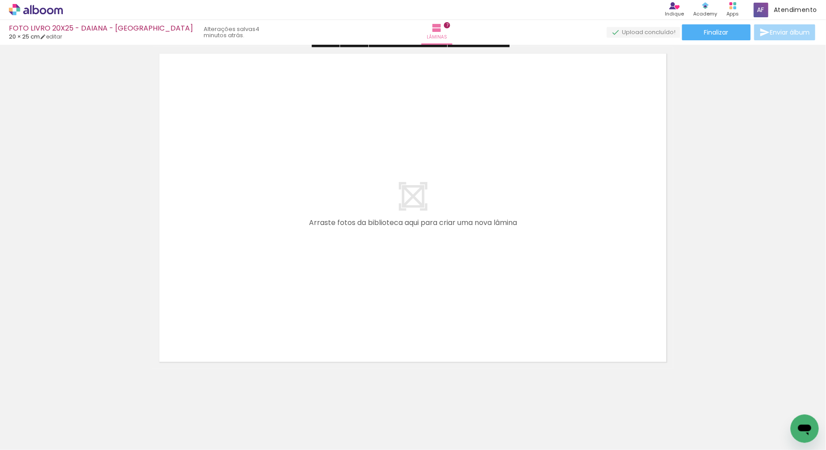
scroll to position [2432, 0]
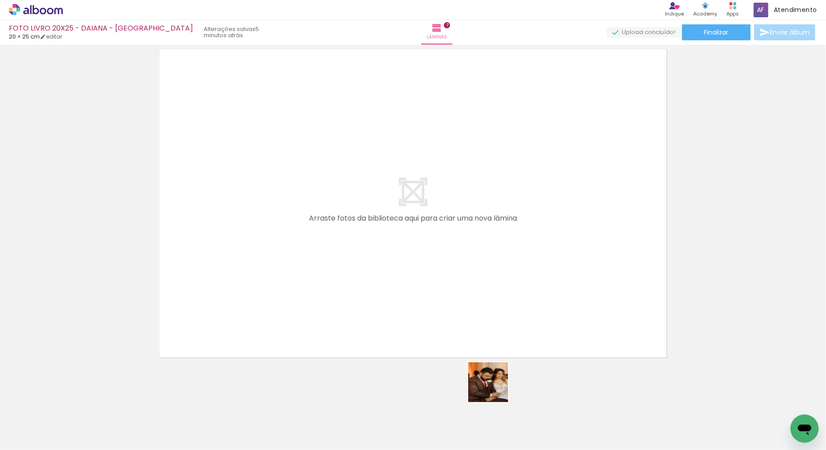
drag, startPoint x: 495, startPoint y: 419, endPoint x: 543, endPoint y: 322, distance: 108.3
click at [540, 170] on quentale-workspace at bounding box center [413, 225] width 826 height 450
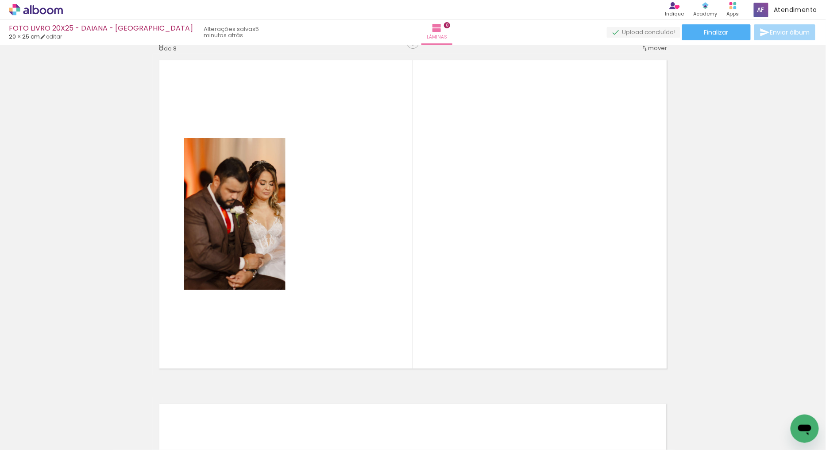
scroll to position [2415, 0]
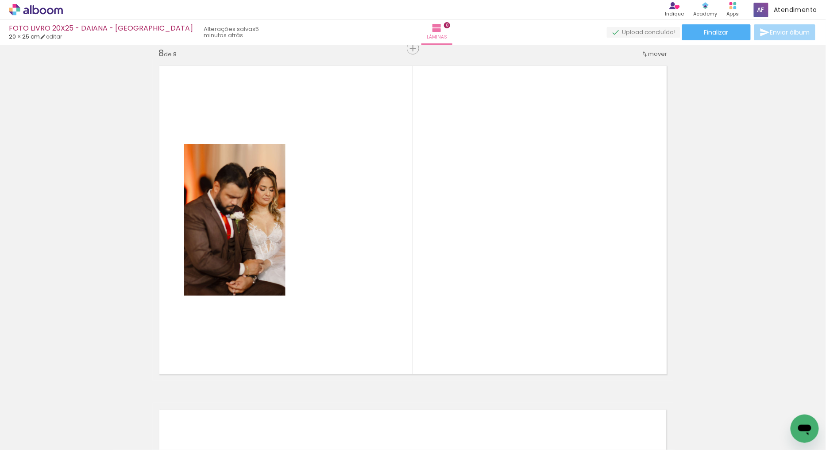
drag, startPoint x: 514, startPoint y: 420, endPoint x: 627, endPoint y: 357, distance: 128.8
click at [541, 220] on quentale-workspace at bounding box center [413, 225] width 826 height 450
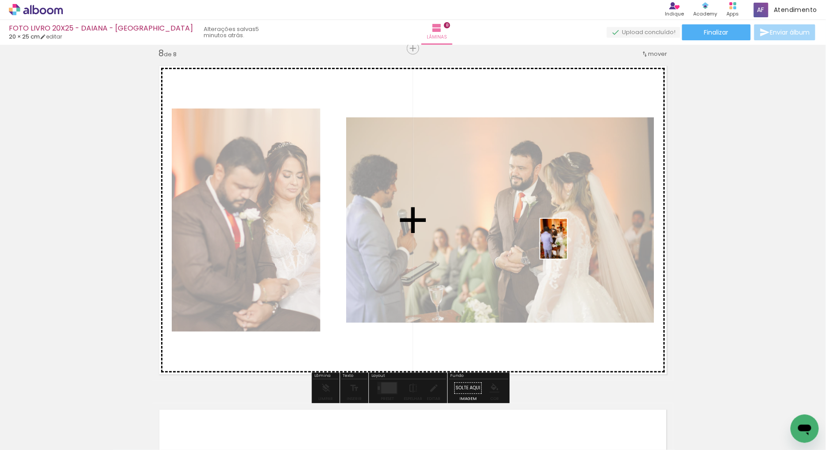
drag, startPoint x: 574, startPoint y: 426, endPoint x: 619, endPoint y: 277, distance: 155.8
click at [570, 232] on quentale-workspace at bounding box center [413, 225] width 826 height 450
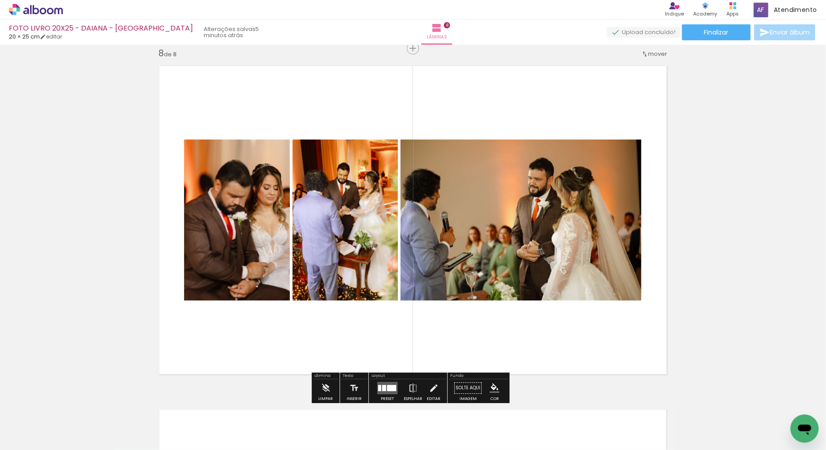
drag, startPoint x: 613, startPoint y: 428, endPoint x: 825, endPoint y: 307, distance: 244.6
click at [592, 211] on quentale-workspace at bounding box center [413, 225] width 826 height 450
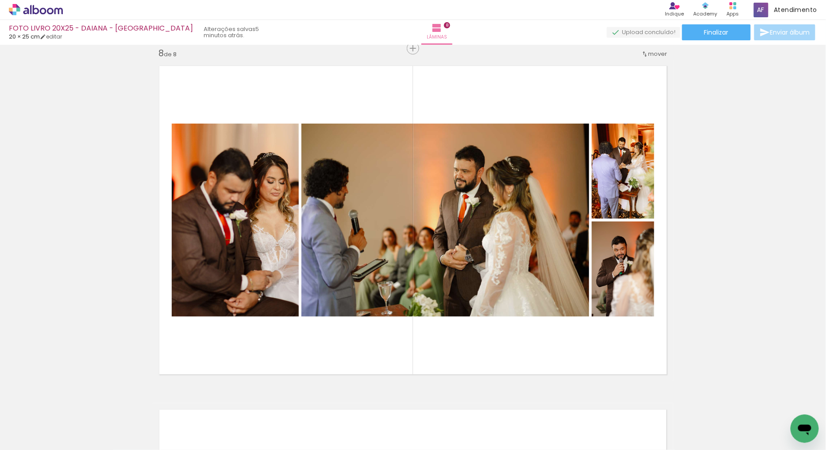
drag, startPoint x: 661, startPoint y: 420, endPoint x: 566, endPoint y: 157, distance: 280.1
click at [566, 157] on quentale-workspace at bounding box center [413, 225] width 826 height 450
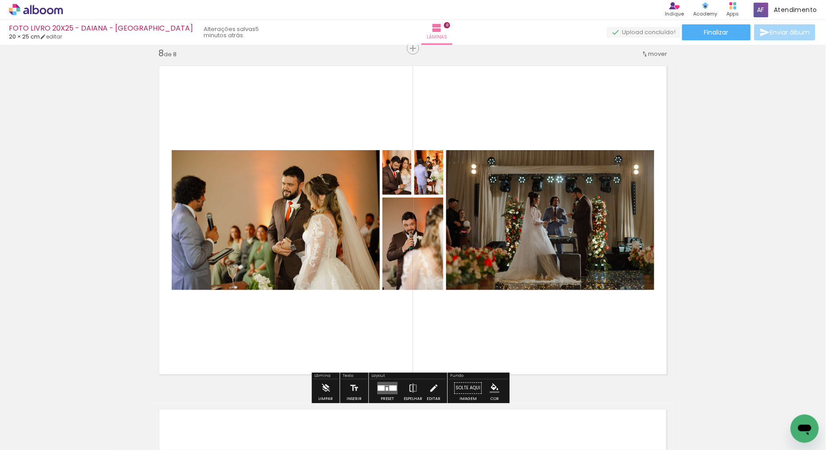
click at [381, 385] on div at bounding box center [381, 387] width 7 height 5
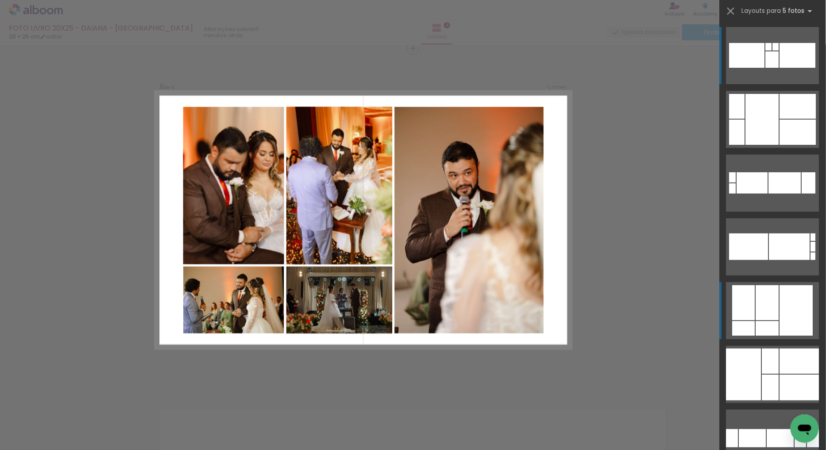
scroll to position [49, 0]
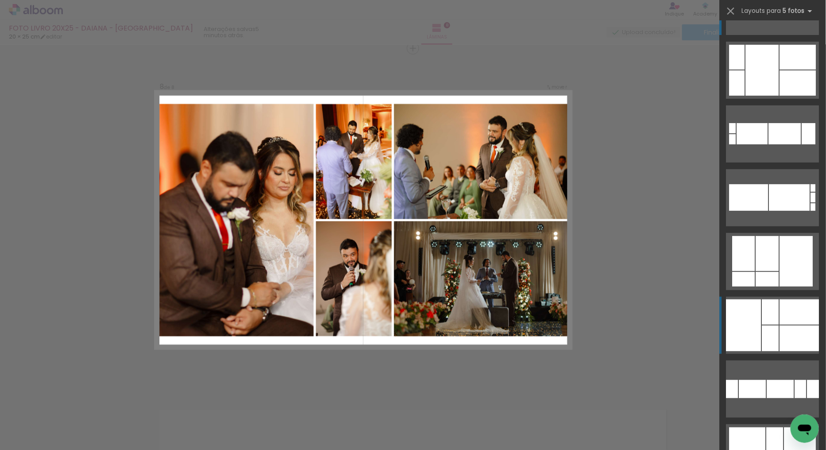
click at [800, 312] on div at bounding box center [799, 311] width 39 height 25
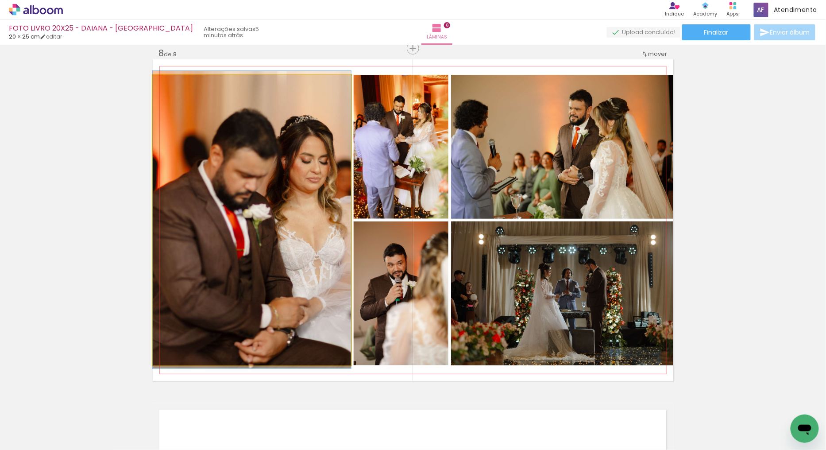
drag, startPoint x: 276, startPoint y: 246, endPoint x: 268, endPoint y: 246, distance: 8.0
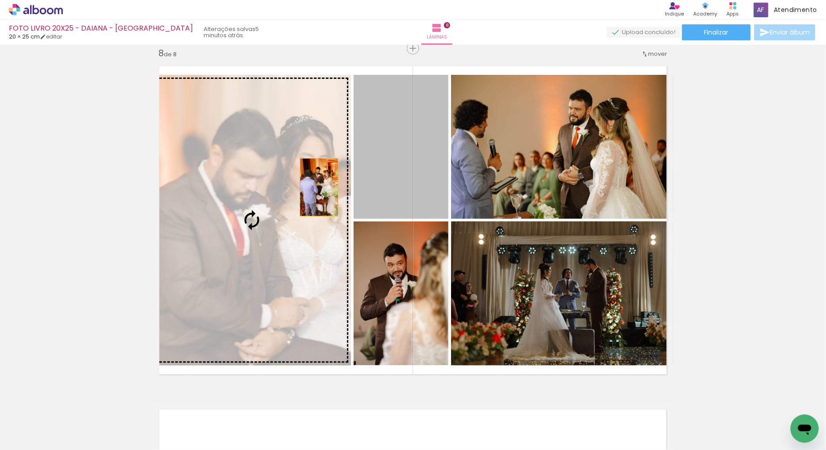
drag, startPoint x: 412, startPoint y: 180, endPoint x: 281, endPoint y: 196, distance: 132.4
click at [0, 0] on slot at bounding box center [0, 0] width 0 height 0
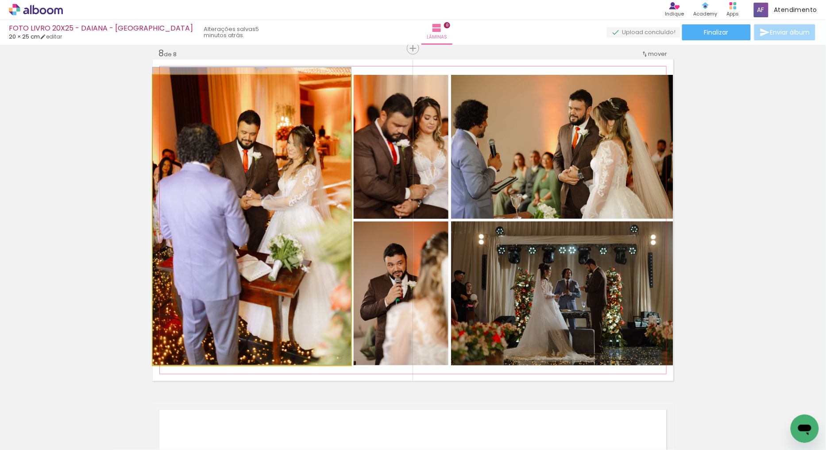
drag, startPoint x: 268, startPoint y: 196, endPoint x: 295, endPoint y: 191, distance: 27.4
drag, startPoint x: 297, startPoint y: 267, endPoint x: 299, endPoint y: 249, distance: 18.3
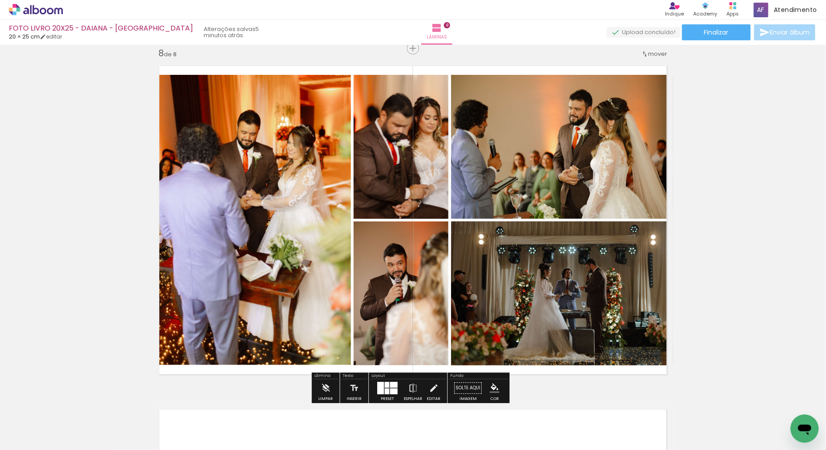
click at [582, 151] on quentale-photo at bounding box center [562, 147] width 222 height 144
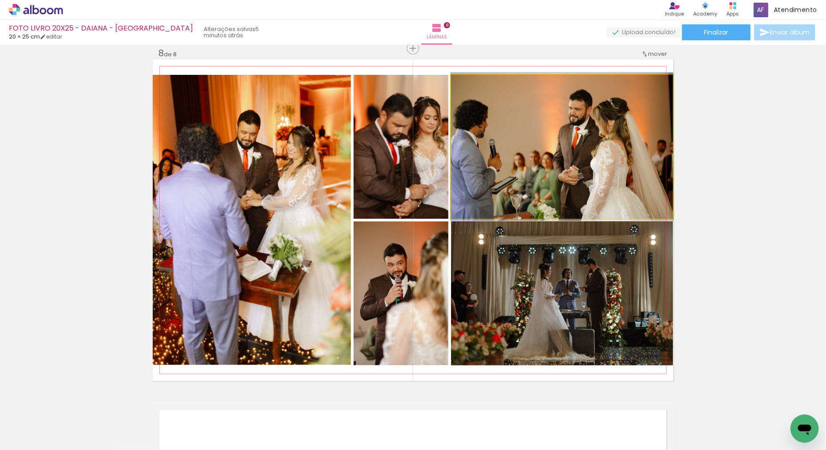
click at [582, 151] on quentale-photo at bounding box center [562, 147] width 222 height 144
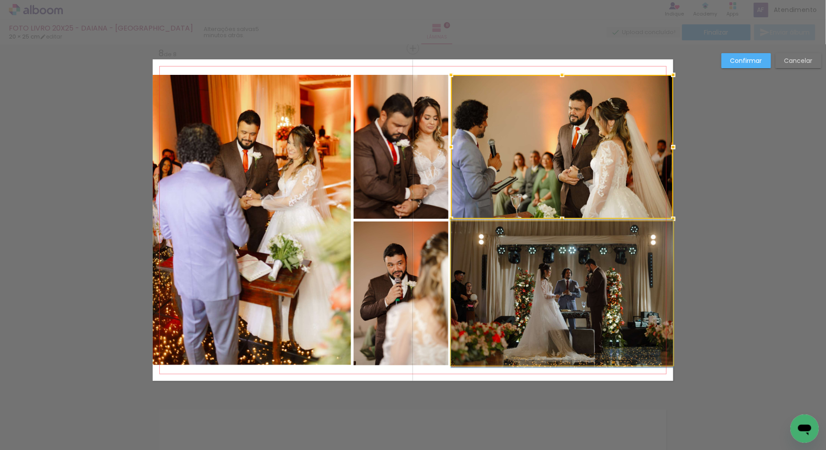
click at [550, 316] on quentale-photo at bounding box center [562, 293] width 222 height 144
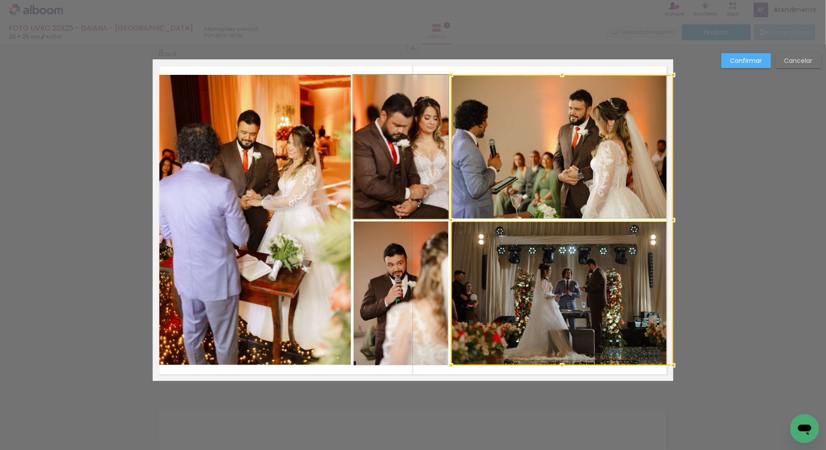
click at [408, 139] on quentale-photo at bounding box center [401, 147] width 95 height 144
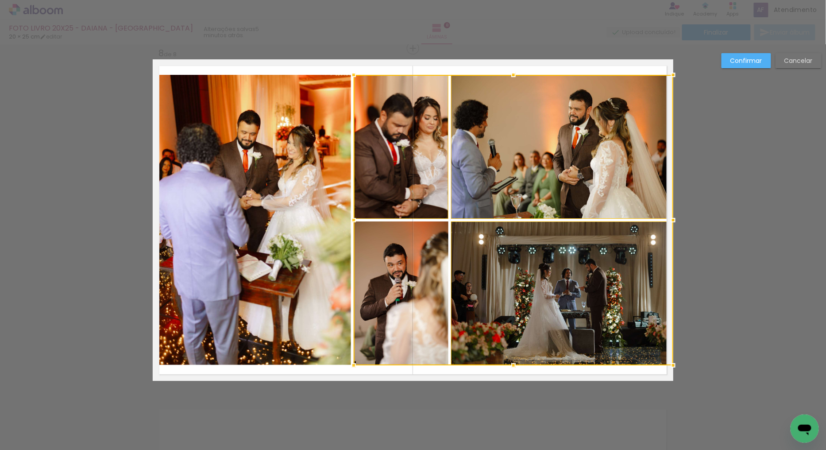
click at [395, 258] on div at bounding box center [514, 220] width 320 height 290
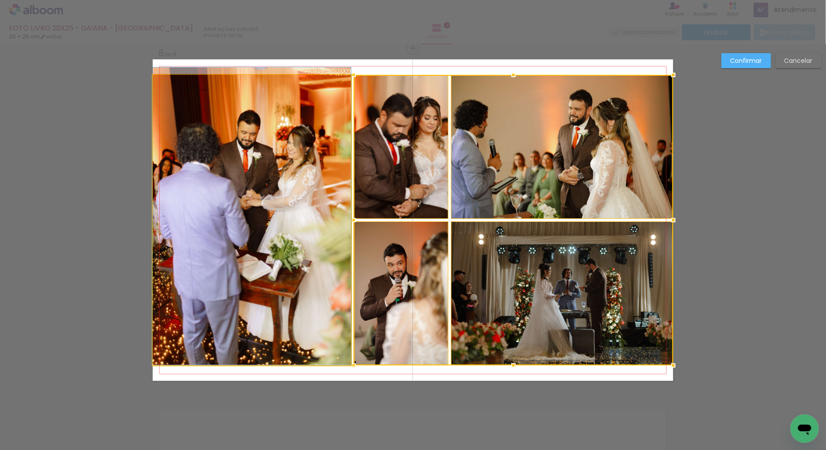
click at [280, 231] on quentale-photo at bounding box center [252, 220] width 198 height 290
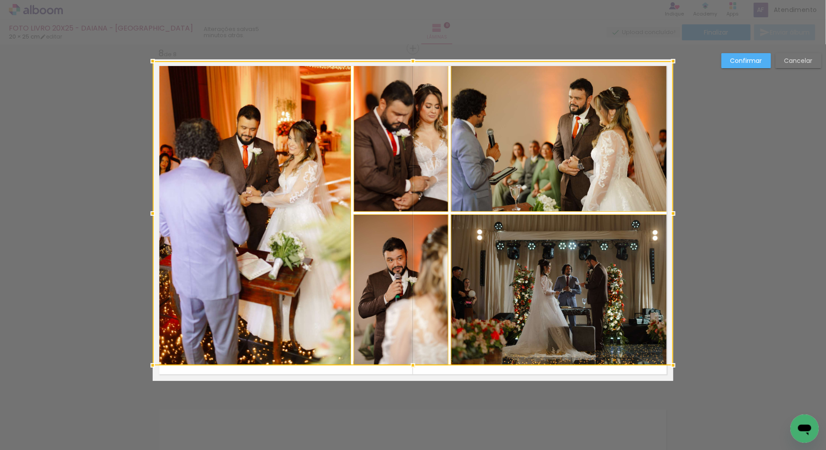
drag, startPoint x: 411, startPoint y: 73, endPoint x: 408, endPoint y: 63, distance: 9.7
click at [408, 63] on div at bounding box center [413, 61] width 18 height 18
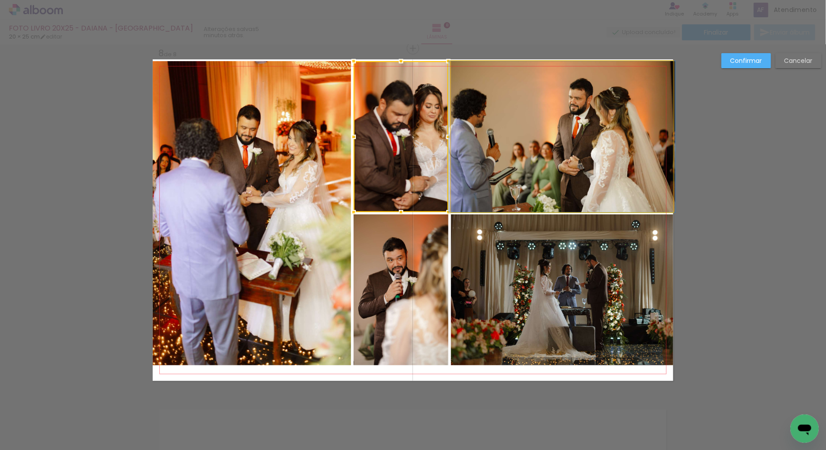
drag, startPoint x: 524, startPoint y: 156, endPoint x: 528, endPoint y: 267, distance: 111.2
click at [524, 155] on quentale-photo at bounding box center [562, 136] width 222 height 151
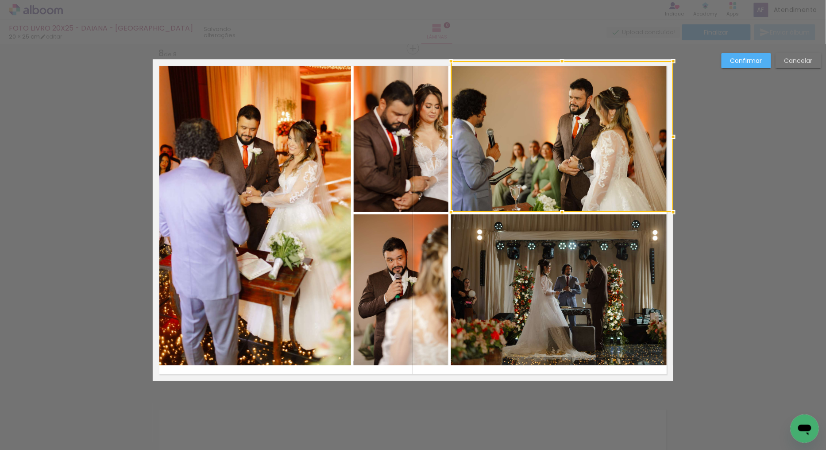
click at [527, 271] on quentale-photo at bounding box center [562, 289] width 222 height 151
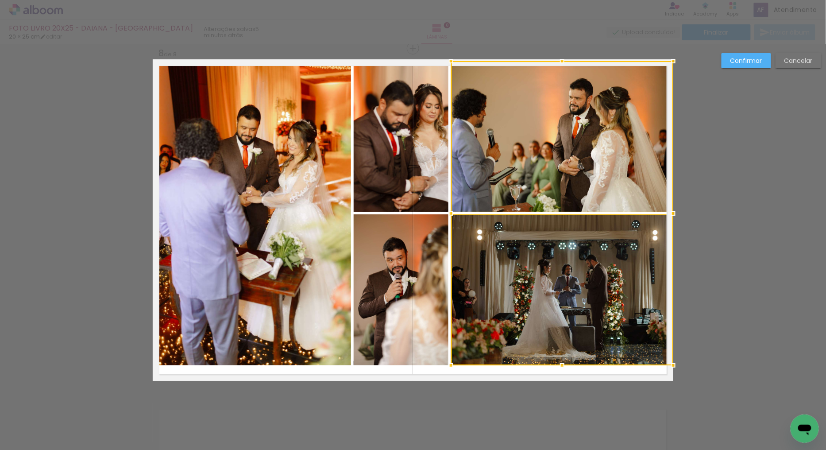
click at [453, 174] on div at bounding box center [562, 213] width 222 height 304
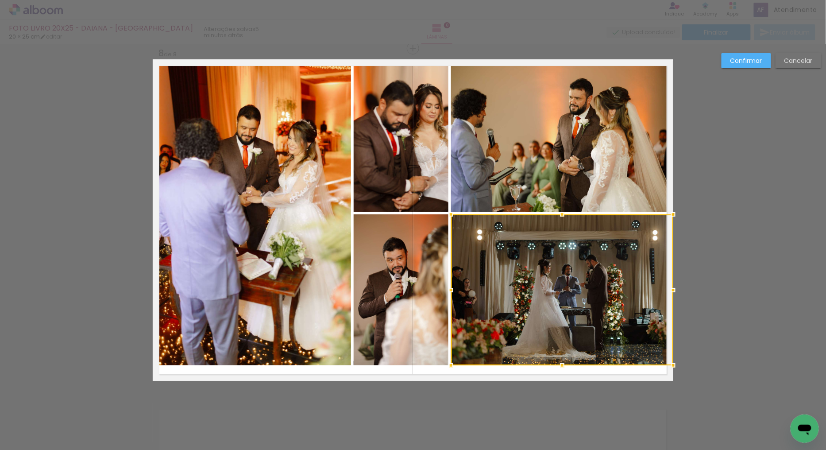
click at [403, 166] on quentale-photo at bounding box center [401, 136] width 95 height 151
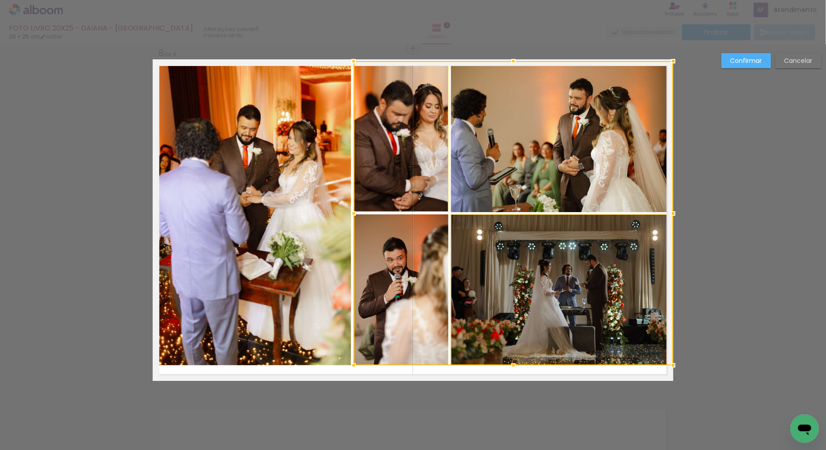
drag, startPoint x: 406, startPoint y: 292, endPoint x: 223, endPoint y: 226, distance: 194.7
click at [407, 293] on div at bounding box center [514, 213] width 320 height 304
click at [269, 217] on quentale-photo at bounding box center [252, 213] width 198 height 304
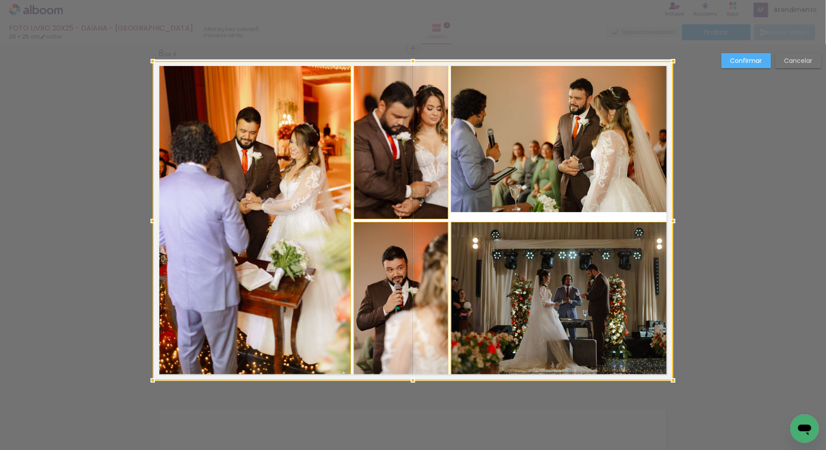
drag, startPoint x: 410, startPoint y: 366, endPoint x: 413, endPoint y: 375, distance: 9.7
click at [413, 375] on div at bounding box center [413, 380] width 18 height 18
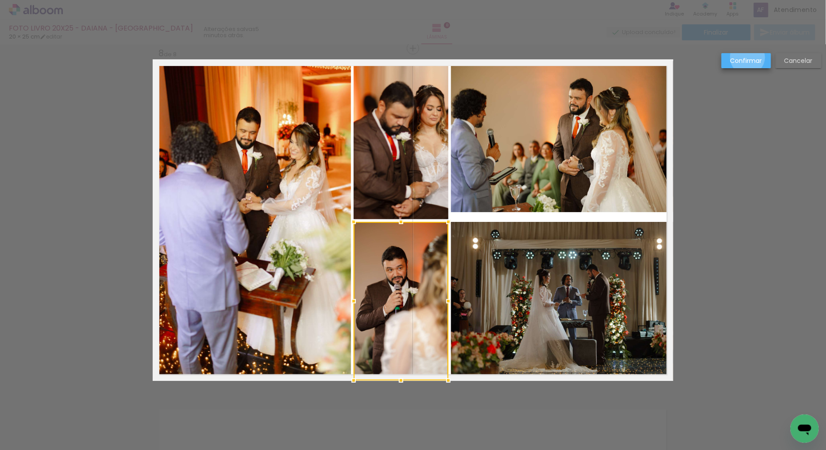
click at [0, 0] on slot "Confirmar" at bounding box center [0, 0] width 0 height 0
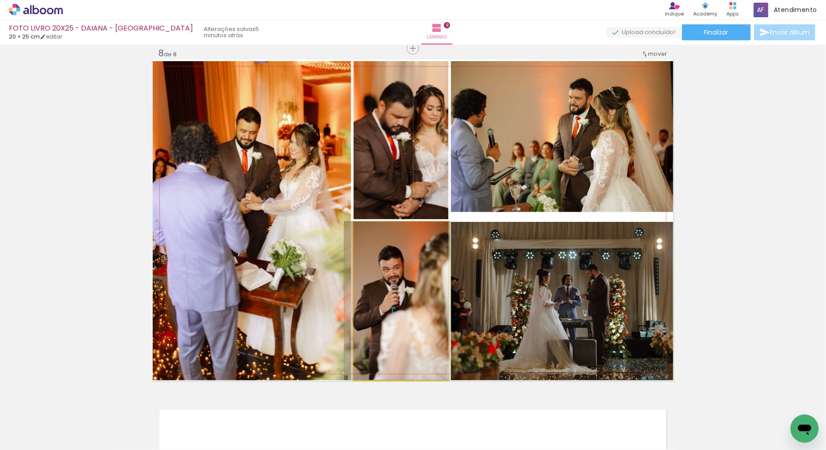
drag, startPoint x: 430, startPoint y: 277, endPoint x: 426, endPoint y: 262, distance: 15.9
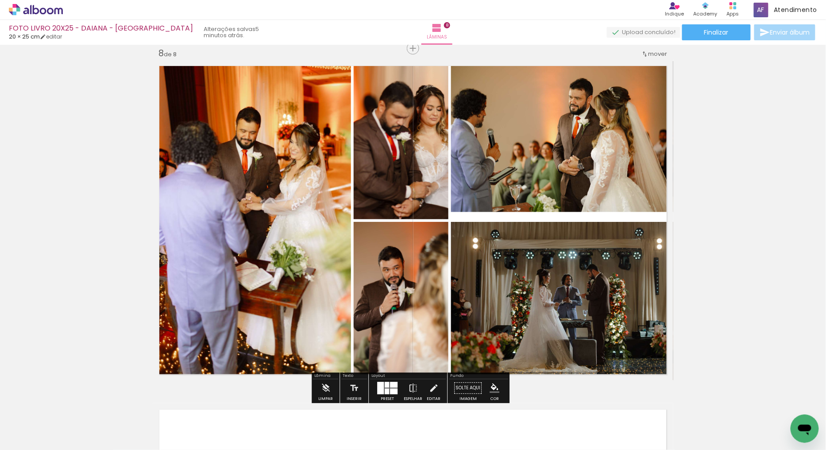
click at [558, 159] on quentale-photo at bounding box center [562, 136] width 222 height 151
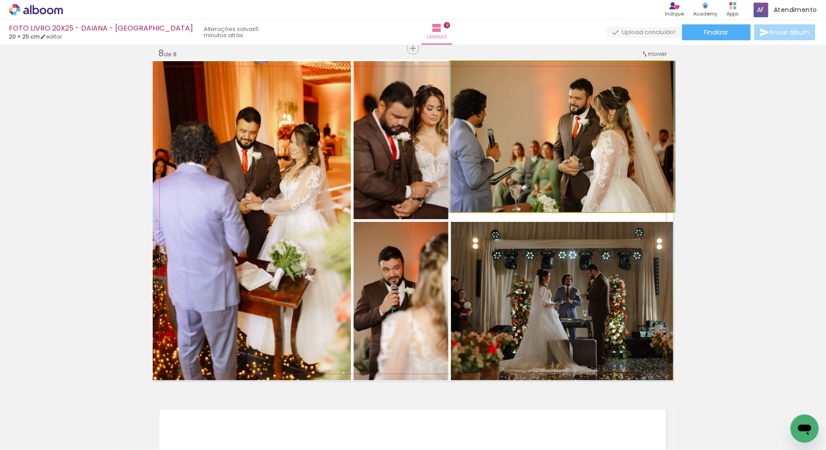
click at [555, 127] on quentale-photo at bounding box center [562, 136] width 222 height 151
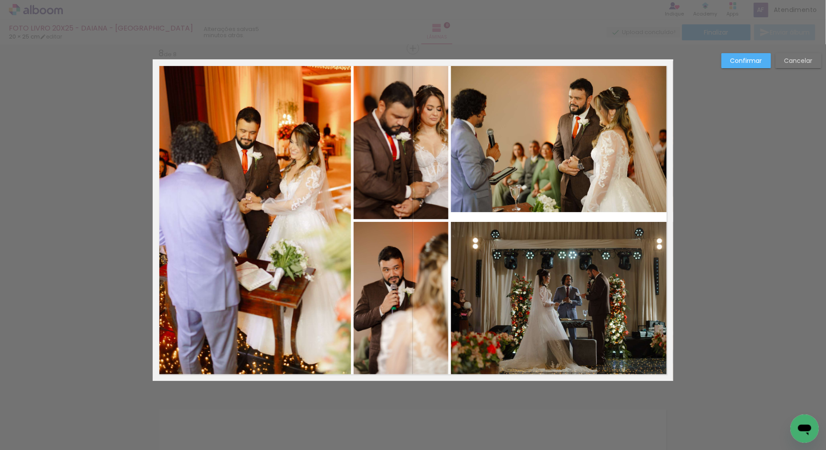
click at [553, 124] on quentale-photo at bounding box center [562, 136] width 222 height 151
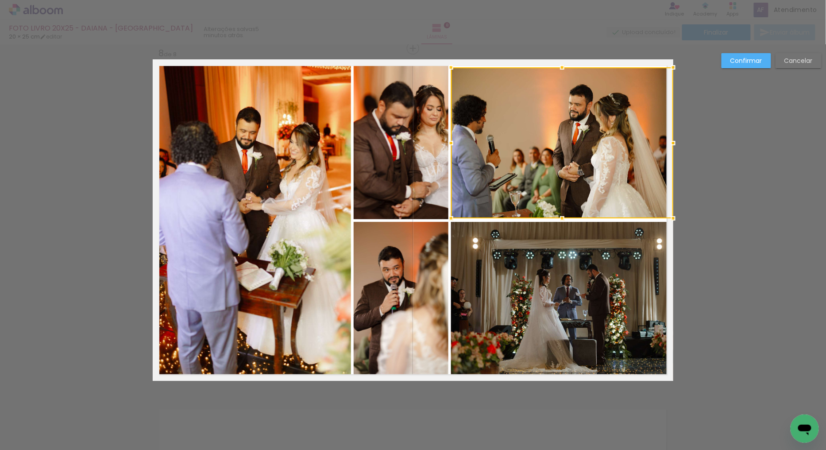
drag, startPoint x: 555, startPoint y: 117, endPoint x: 555, endPoint y: 124, distance: 6.6
click at [555, 124] on div at bounding box center [562, 142] width 222 height 151
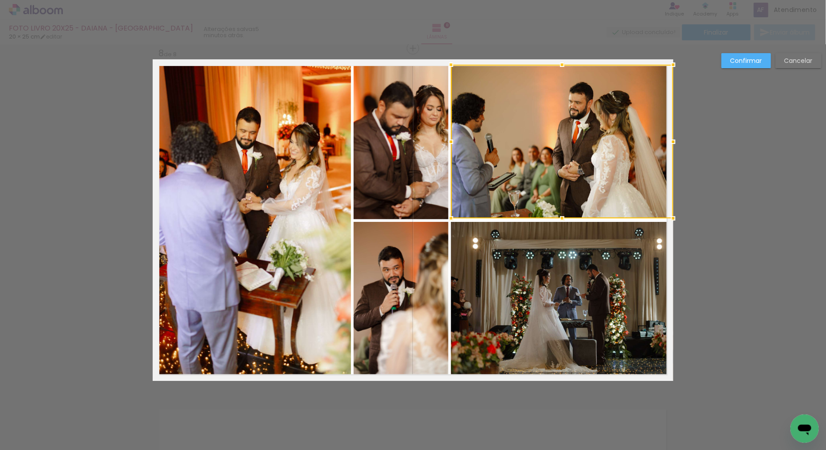
click at [553, 58] on div at bounding box center [562, 65] width 18 height 18
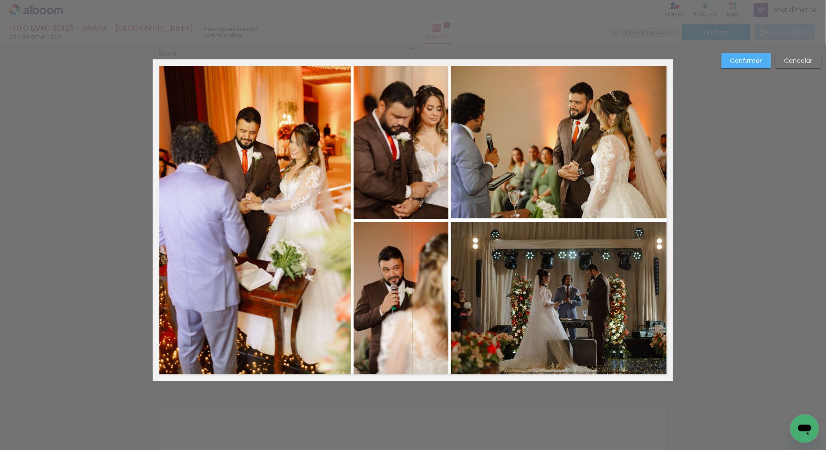
click at [0, 0] on slot "Confirmar" at bounding box center [0, 0] width 0 height 0
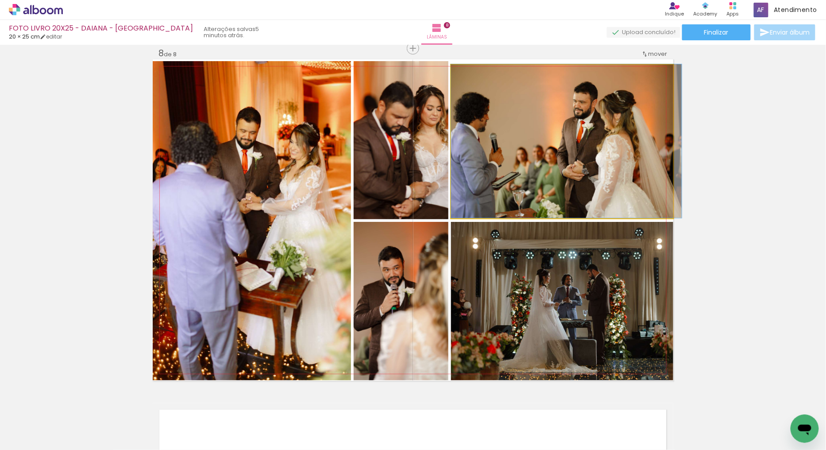
drag, startPoint x: 590, startPoint y: 150, endPoint x: 594, endPoint y: 143, distance: 9.1
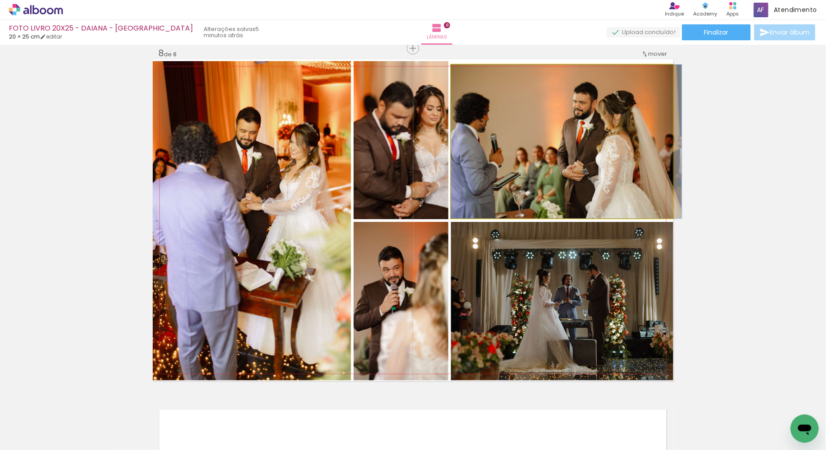
click at [568, 155] on quentale-photo at bounding box center [562, 142] width 222 height 154
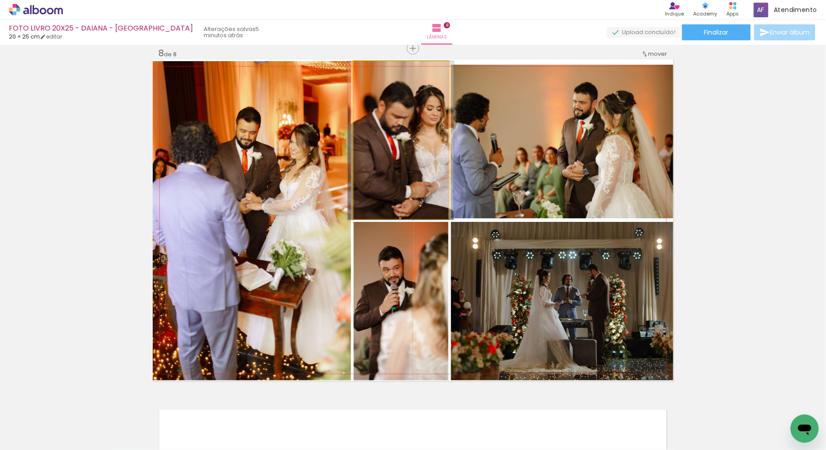
click at [405, 117] on quentale-photo at bounding box center [401, 140] width 95 height 158
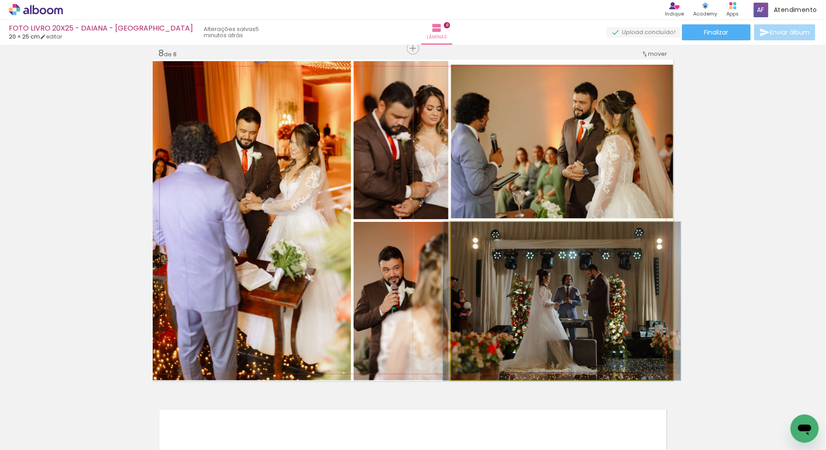
click at [547, 297] on quentale-photo at bounding box center [562, 301] width 222 height 158
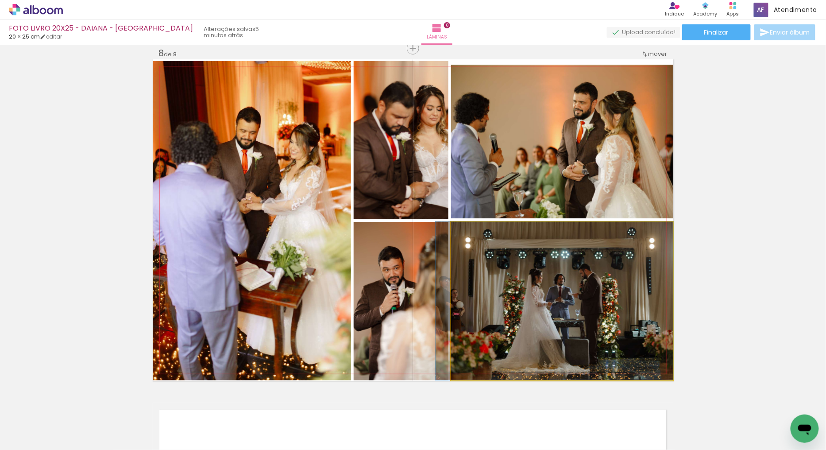
drag, startPoint x: 599, startPoint y: 286, endPoint x: 589, endPoint y: 282, distance: 10.9
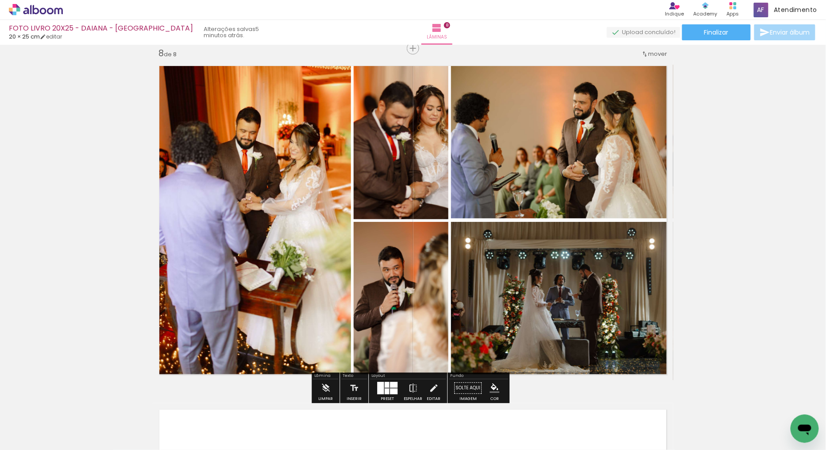
type paper-slider "115"
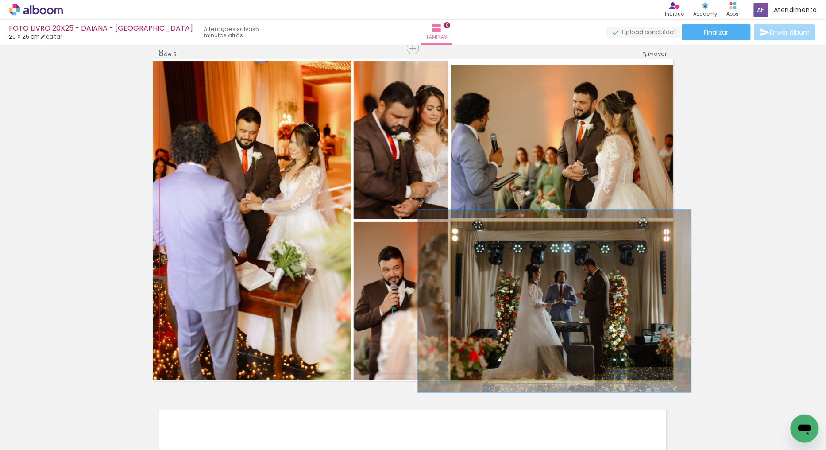
click at [477, 229] on div at bounding box center [489, 231] width 35 height 14
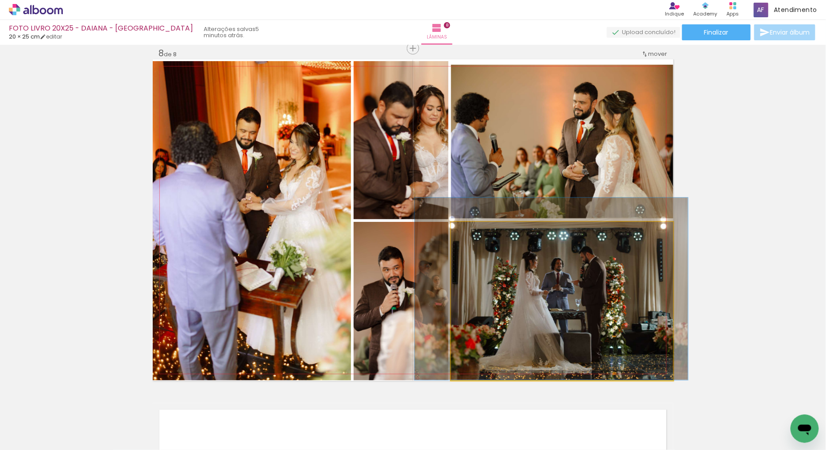
drag, startPoint x: 597, startPoint y: 327, endPoint x: 593, endPoint y: 304, distance: 22.3
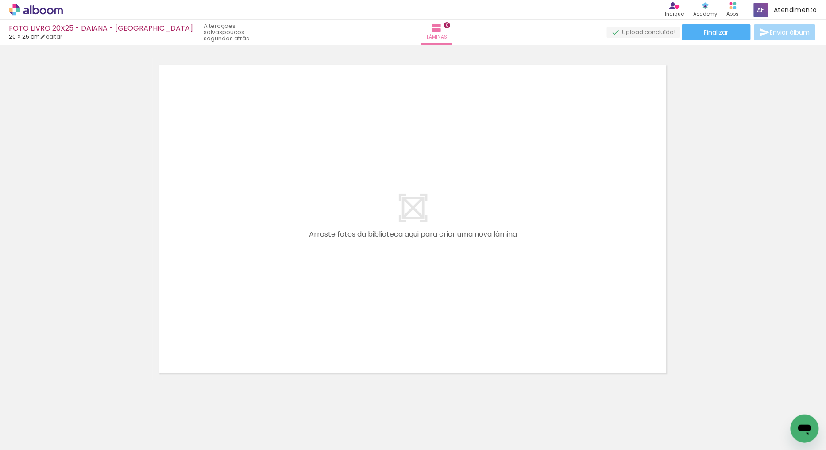
scroll to position [0, 1986]
drag, startPoint x: 232, startPoint y: 427, endPoint x: 347, endPoint y: 396, distance: 118.9
click at [368, 165] on quentale-workspace at bounding box center [413, 225] width 826 height 450
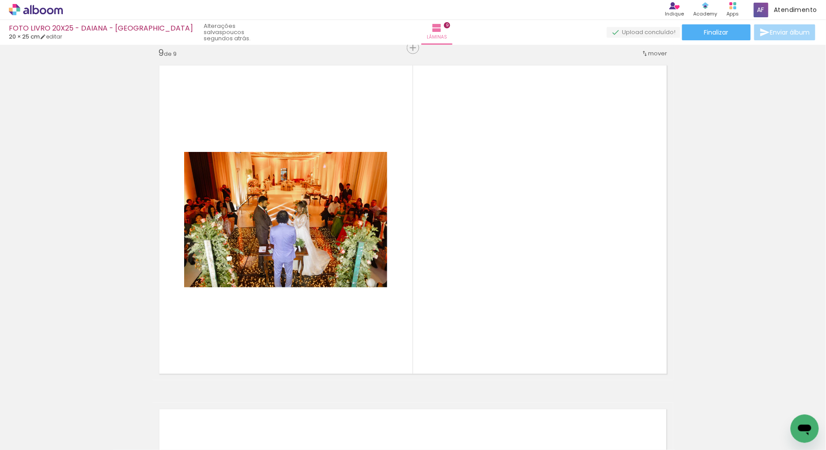
scroll to position [2759, 0]
drag, startPoint x: 293, startPoint y: 424, endPoint x: 398, endPoint y: 218, distance: 231.0
click at [398, 218] on quentale-workspace at bounding box center [413, 225] width 826 height 450
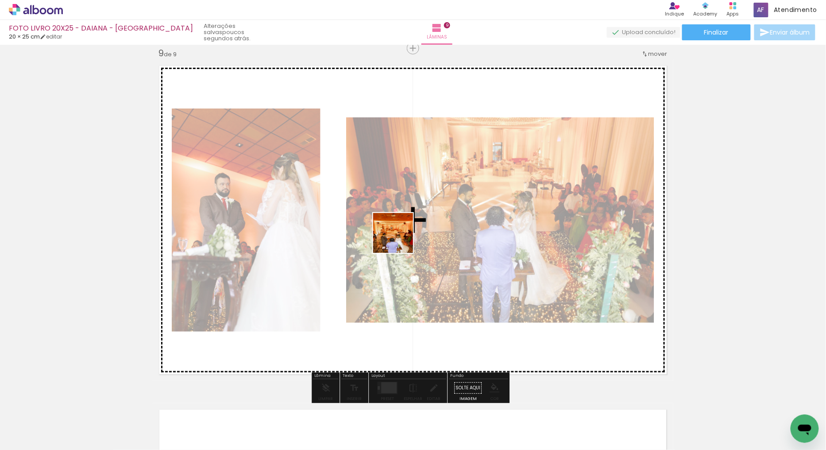
drag, startPoint x: 335, startPoint y: 425, endPoint x: 825, endPoint y: 196, distance: 541.1
click at [455, 167] on quentale-workspace at bounding box center [413, 225] width 826 height 450
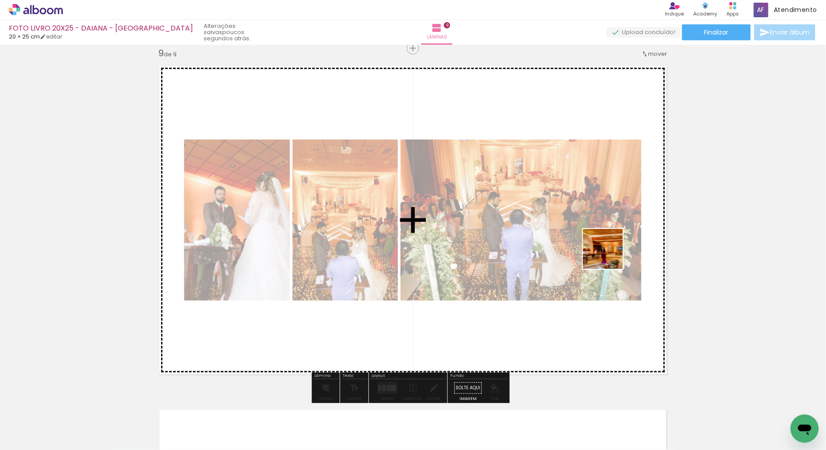
drag, startPoint x: 599, startPoint y: 370, endPoint x: 693, endPoint y: 277, distance: 131.8
click at [609, 254] on quentale-workspace at bounding box center [413, 225] width 826 height 450
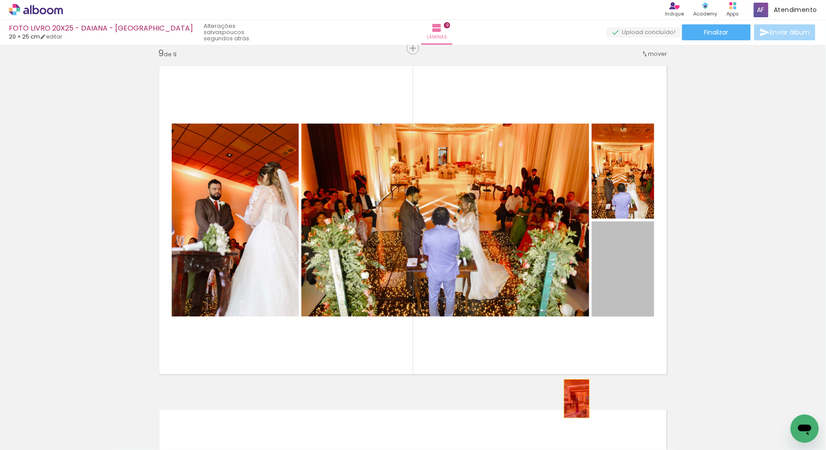
drag, startPoint x: 627, startPoint y: 279, endPoint x: 622, endPoint y: 312, distance: 33.9
click at [620, 321] on quentale-layouter at bounding box center [413, 219] width 520 height 321
drag, startPoint x: 622, startPoint y: 283, endPoint x: 809, endPoint y: 266, distance: 187.6
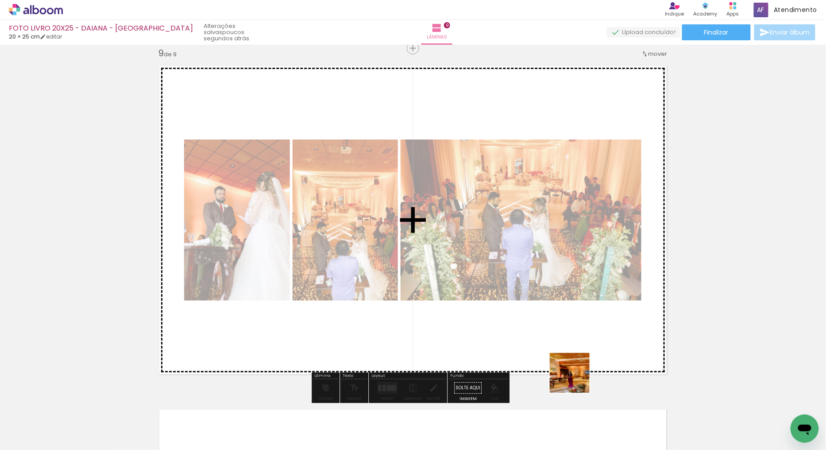
drag, startPoint x: 576, startPoint y: 426, endPoint x: 599, endPoint y: 162, distance: 264.8
click at [527, 115] on quentale-workspace at bounding box center [413, 225] width 826 height 450
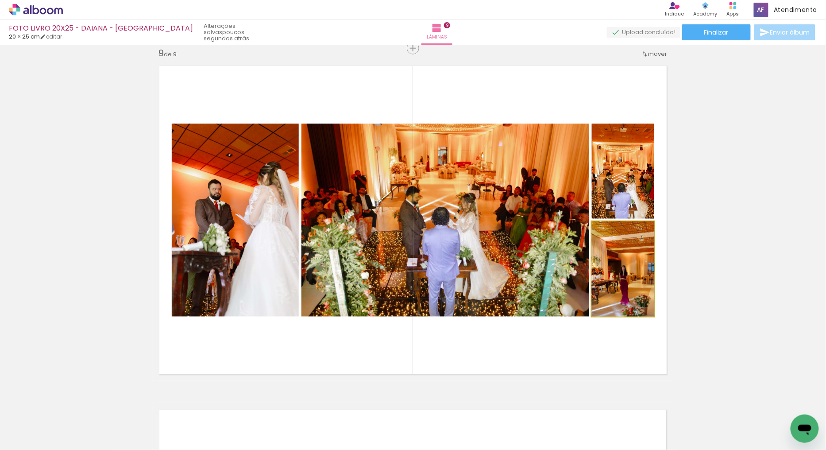
click at [626, 293] on quentale-photo at bounding box center [623, 268] width 62 height 95
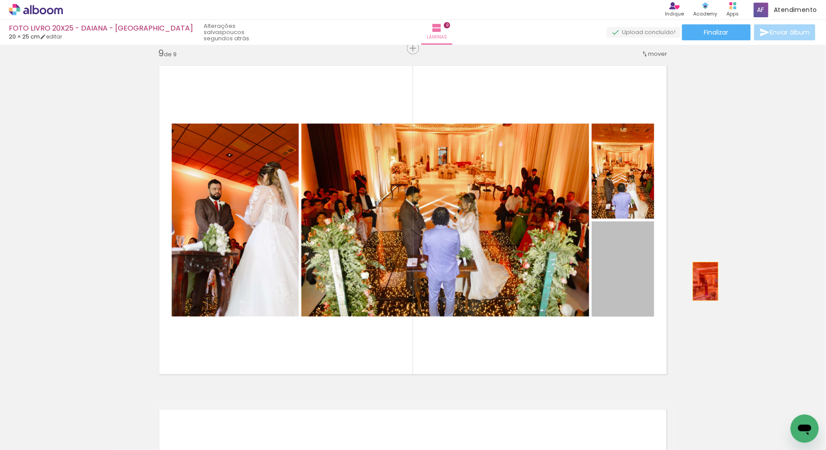
drag, startPoint x: 631, startPoint y: 286, endPoint x: 744, endPoint y: 279, distance: 113.5
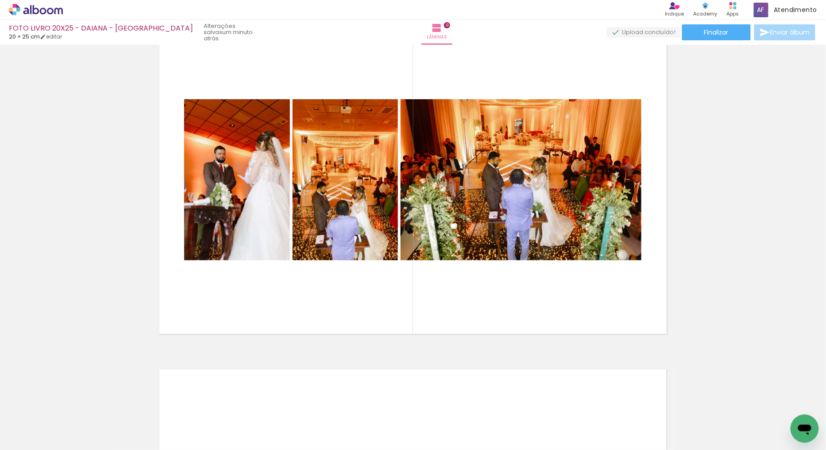
scroll to position [2808, 0]
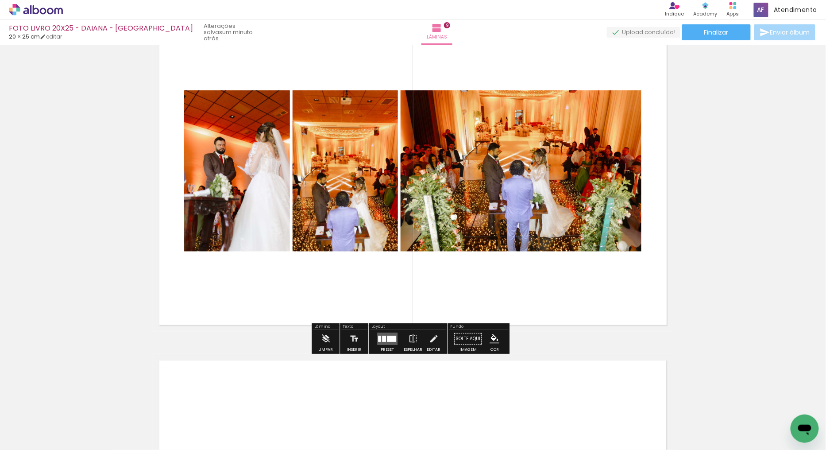
click at [378, 332] on quentale-layouter at bounding box center [387, 338] width 20 height 12
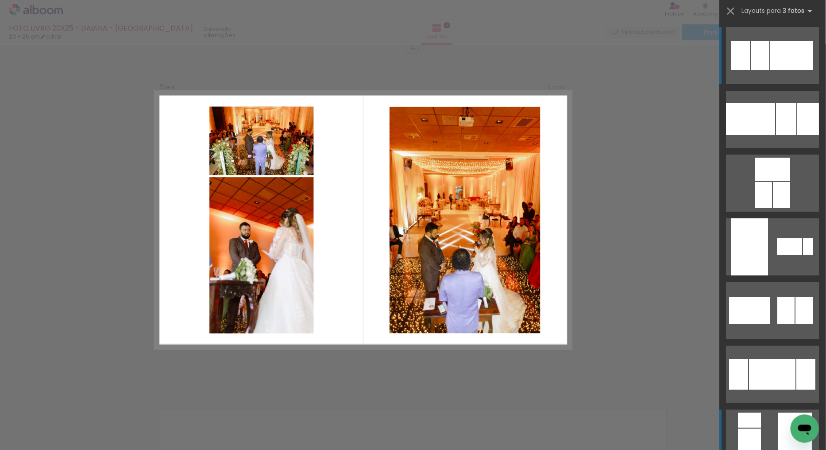
scroll to position [246, 0]
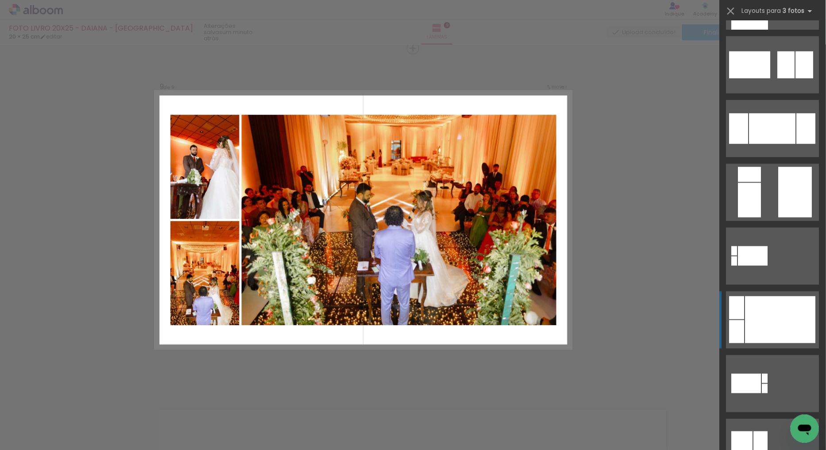
click at [786, 331] on div at bounding box center [780, 319] width 70 height 47
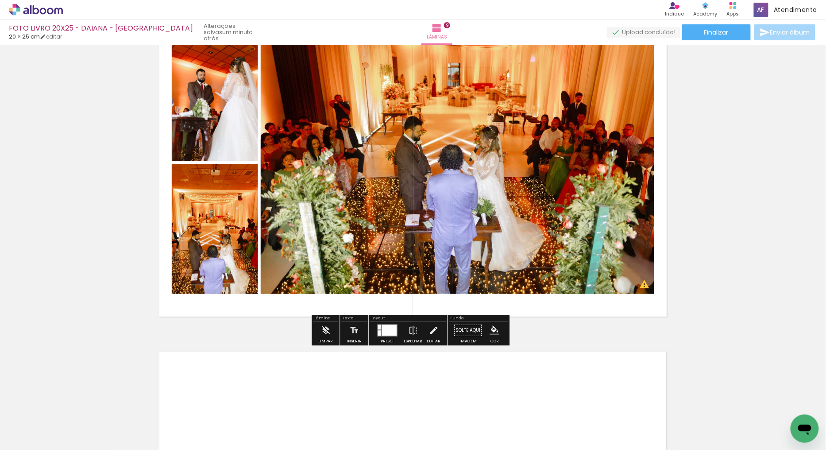
scroll to position [2955, 0]
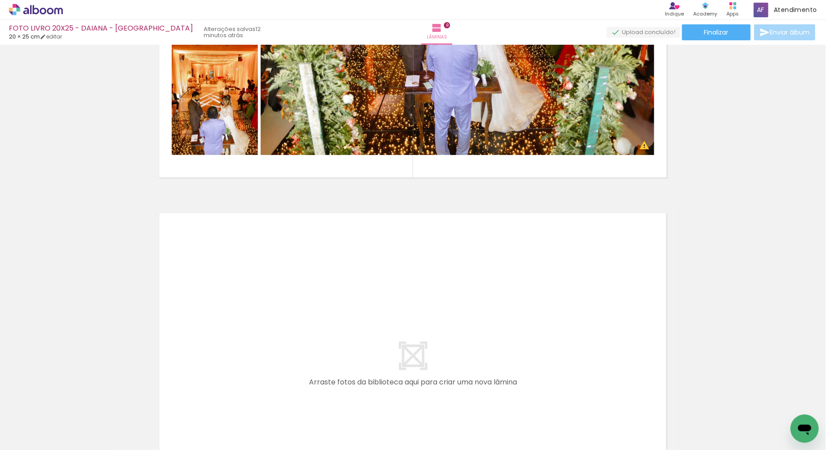
scroll to position [0, 1986]
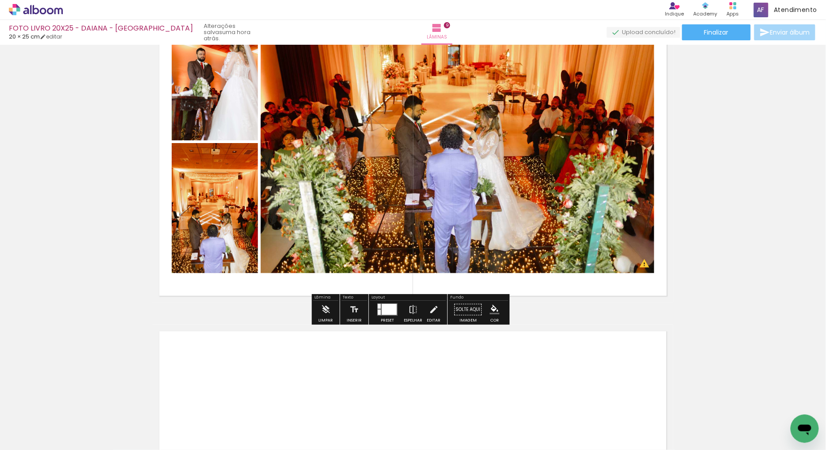
scroll to position [2611, 0]
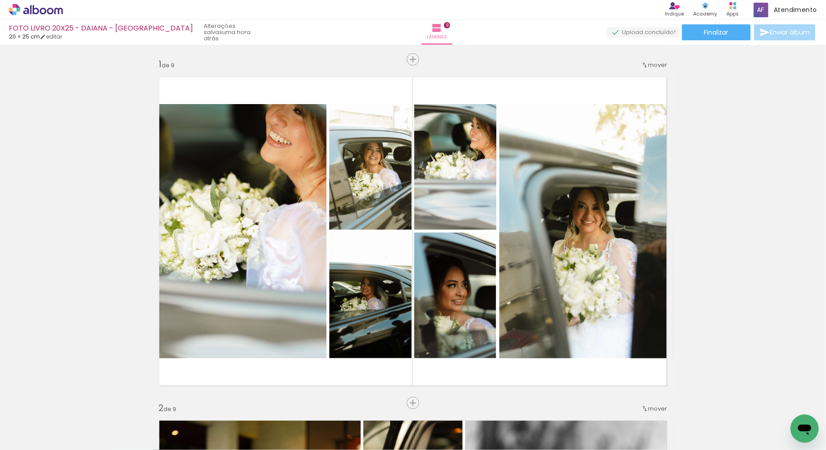
scroll to position [0, 1986]
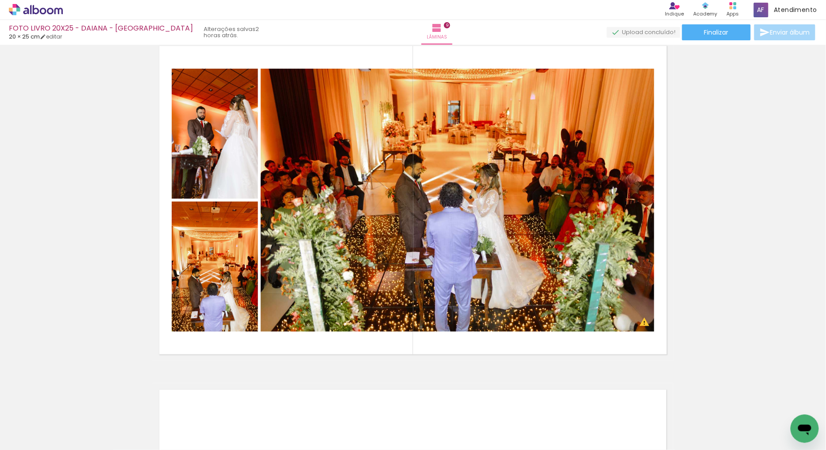
scroll to position [2803, 0]
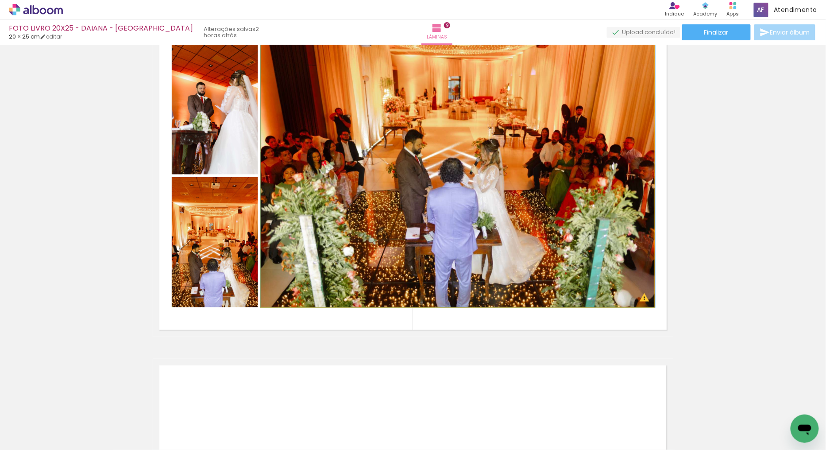
drag, startPoint x: 528, startPoint y: 141, endPoint x: 545, endPoint y: 139, distance: 17.8
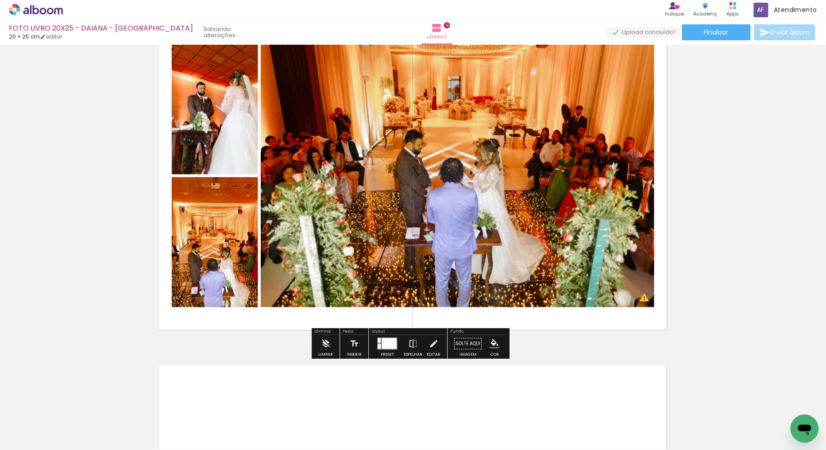
scroll to position [2754, 0]
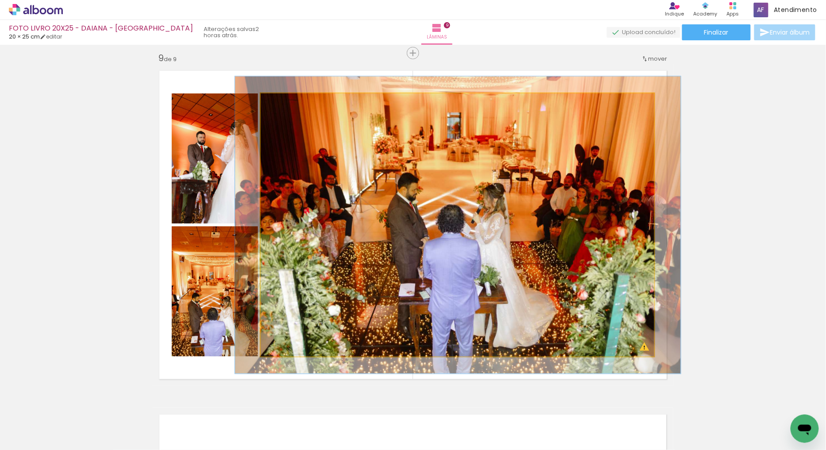
drag, startPoint x: 279, startPoint y: 102, endPoint x: 281, endPoint y: 98, distance: 5.2
type paper-slider "113"
click at [281, 98] on div at bounding box center [285, 103] width 14 height 14
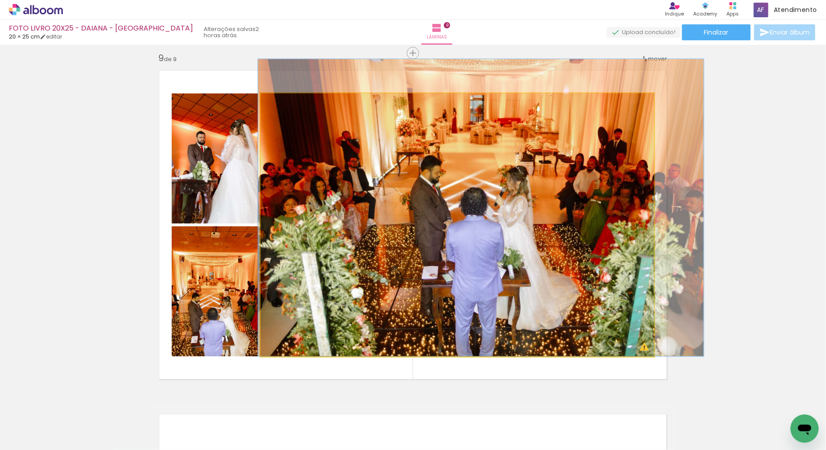
drag, startPoint x: 525, startPoint y: 203, endPoint x: 548, endPoint y: 175, distance: 35.8
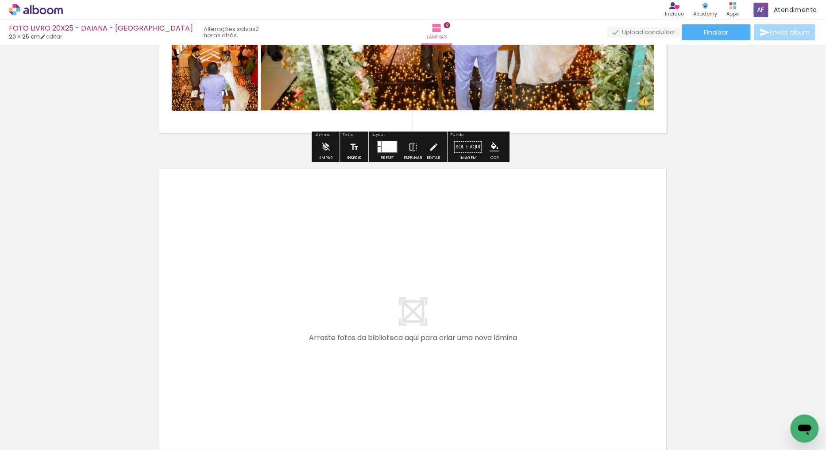
scroll to position [3118, 0]
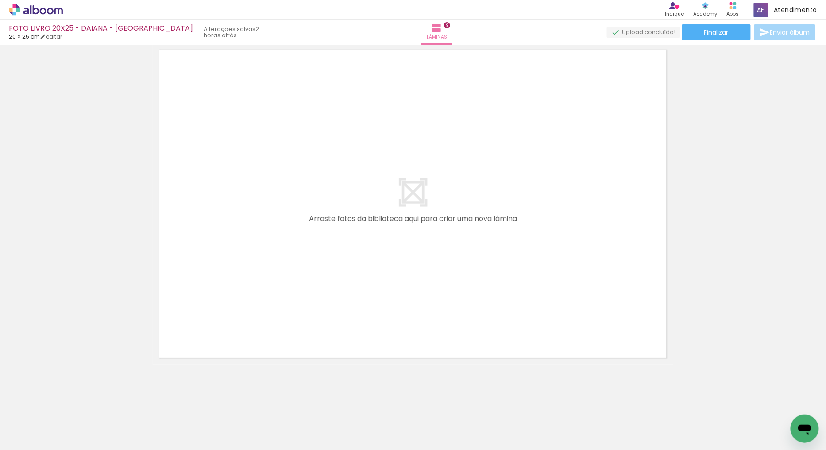
drag, startPoint x: 381, startPoint y: 411, endPoint x: 470, endPoint y: 195, distance: 233.6
click at [441, 188] on quentale-workspace at bounding box center [413, 225] width 826 height 450
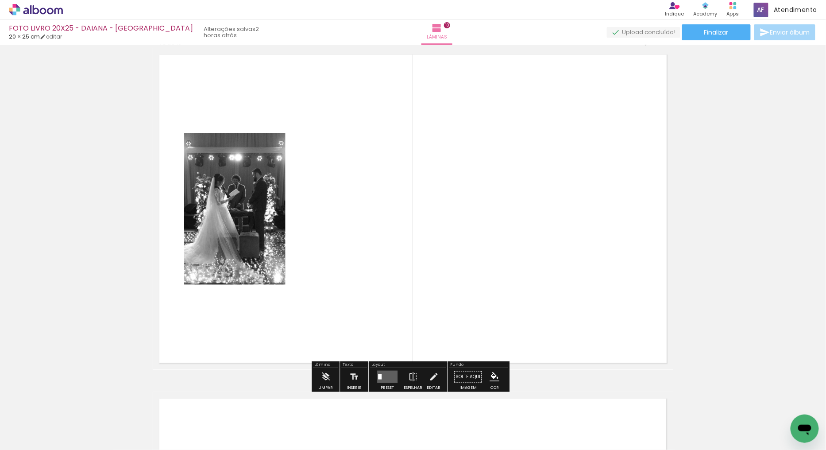
scroll to position [3102, 0]
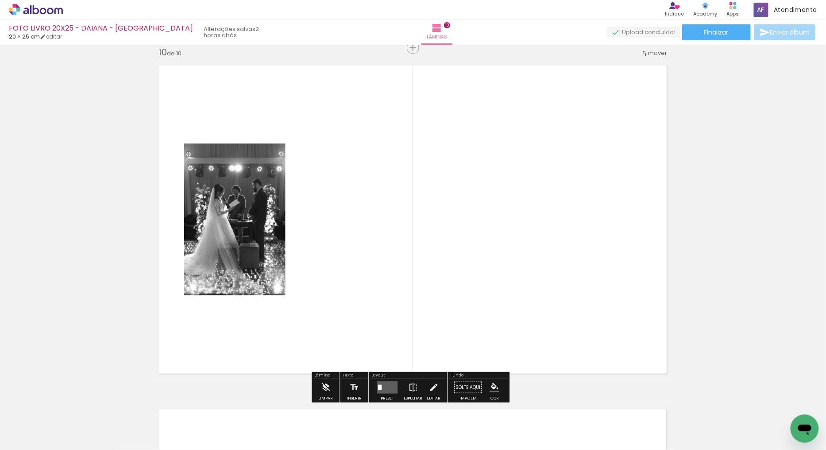
drag, startPoint x: 447, startPoint y: 423, endPoint x: 532, endPoint y: 330, distance: 125.6
click at [502, 157] on quentale-workspace at bounding box center [413, 225] width 826 height 450
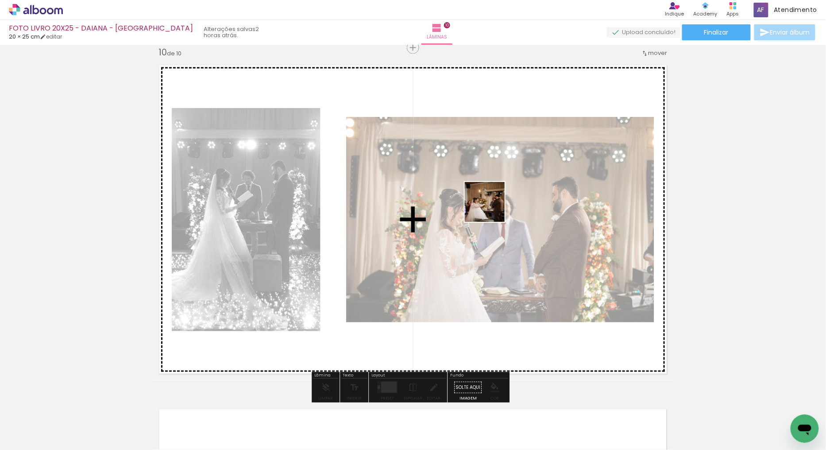
drag, startPoint x: 492, startPoint y: 423, endPoint x: 530, endPoint y: 228, distance: 198.0
click at [491, 204] on quentale-workspace at bounding box center [413, 225] width 826 height 450
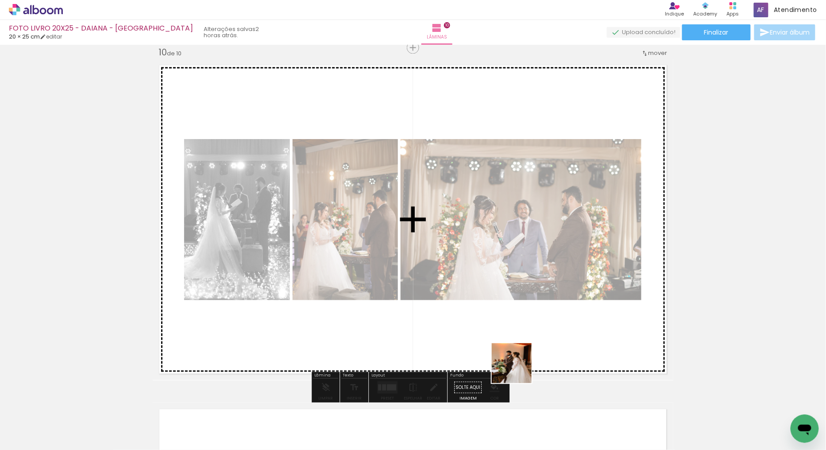
drag, startPoint x: 524, startPoint y: 415, endPoint x: 512, endPoint y: 208, distance: 207.1
click at [512, 208] on quentale-workspace at bounding box center [413, 225] width 826 height 450
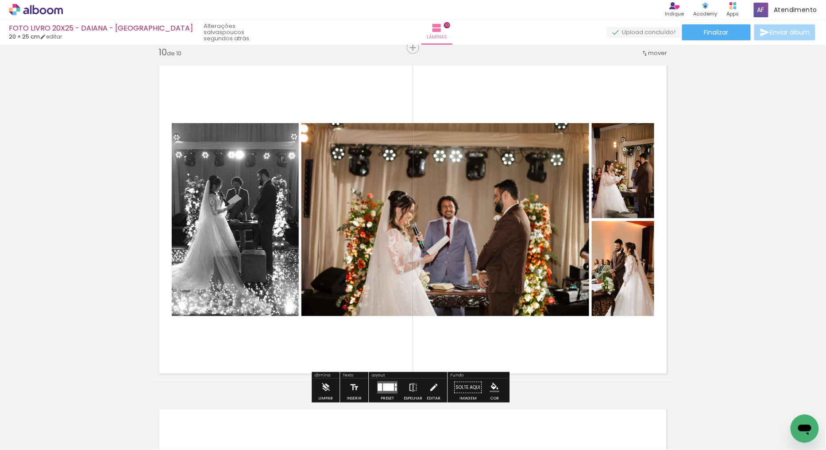
click at [383, 391] on div at bounding box center [388, 387] width 11 height 8
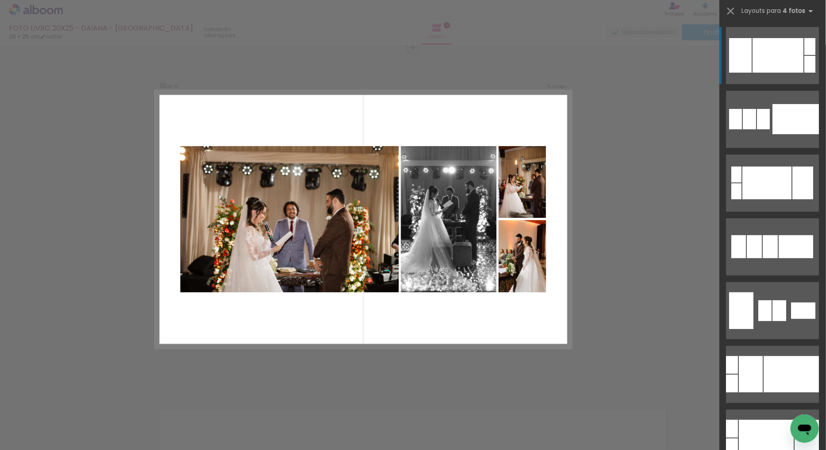
scroll to position [295, 0]
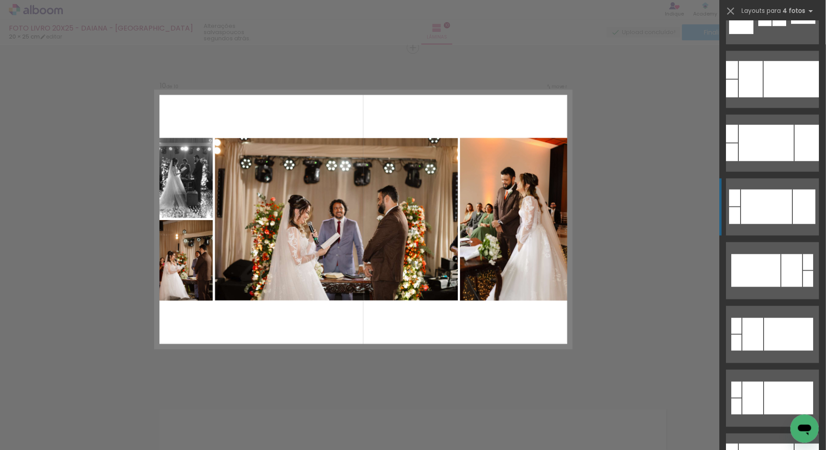
click at [771, 177] on div at bounding box center [773, 204] width 106 height 64
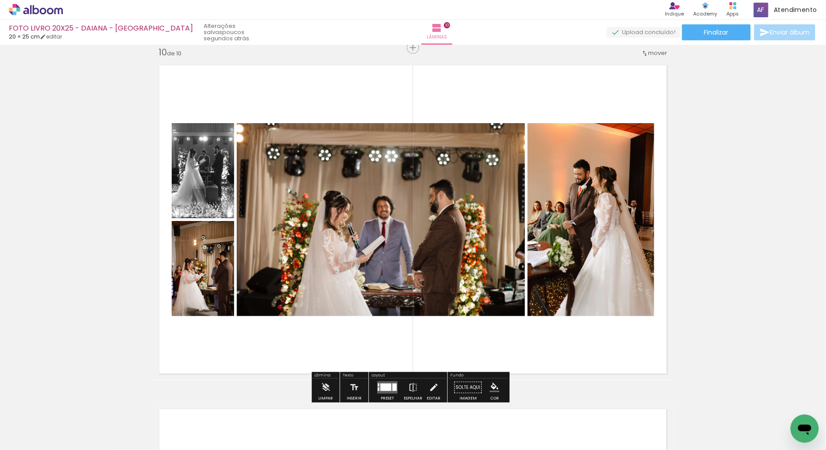
scroll to position [3201, 0]
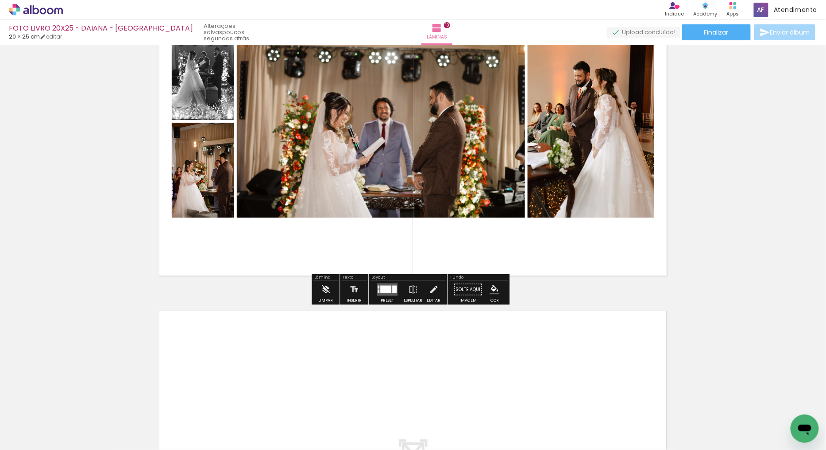
click at [585, 420] on div at bounding box center [580, 420] width 29 height 44
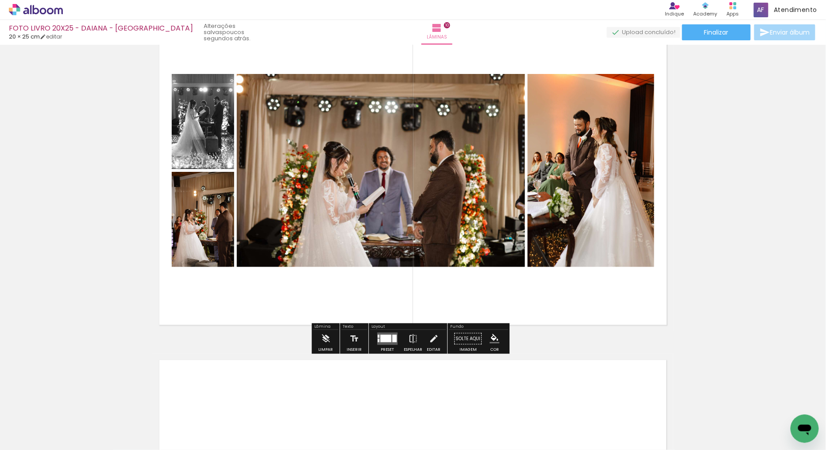
scroll to position [3102, 0]
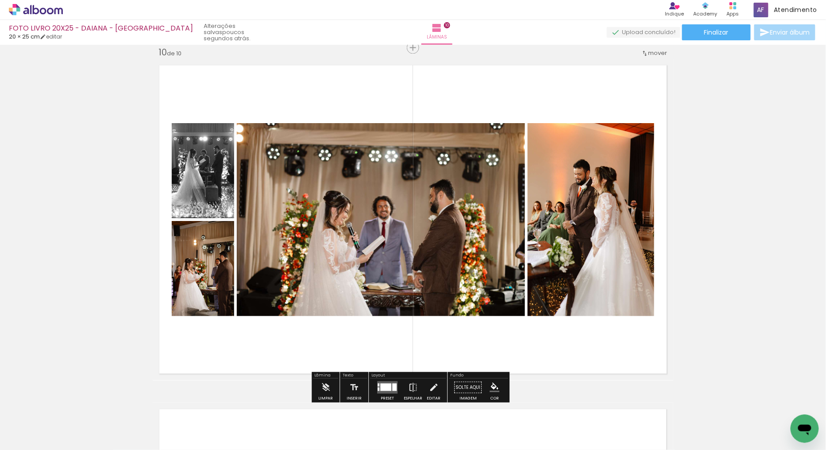
click at [392, 383] on div at bounding box center [394, 387] width 4 height 8
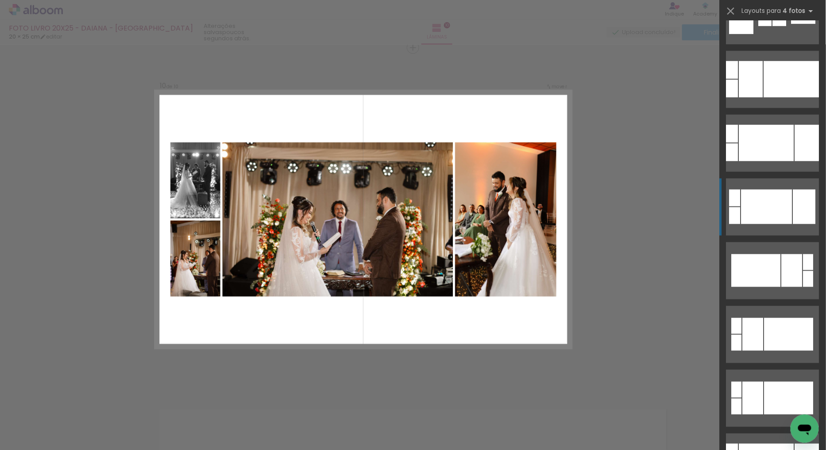
scroll to position [446, 0]
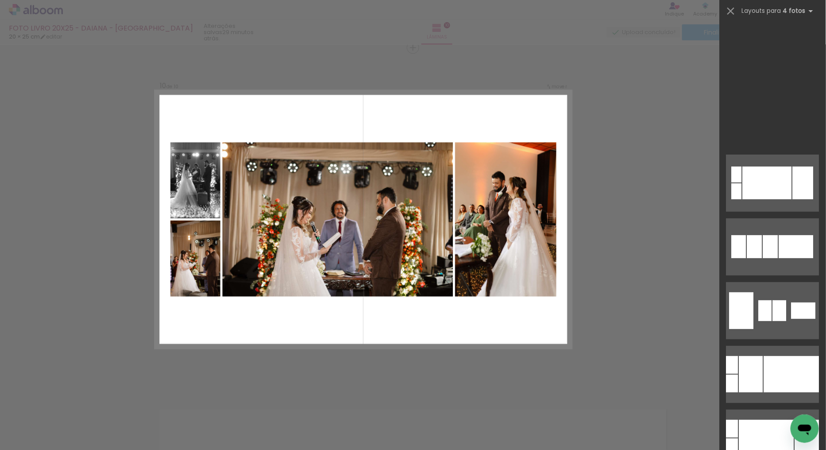
scroll to position [0, 1986]
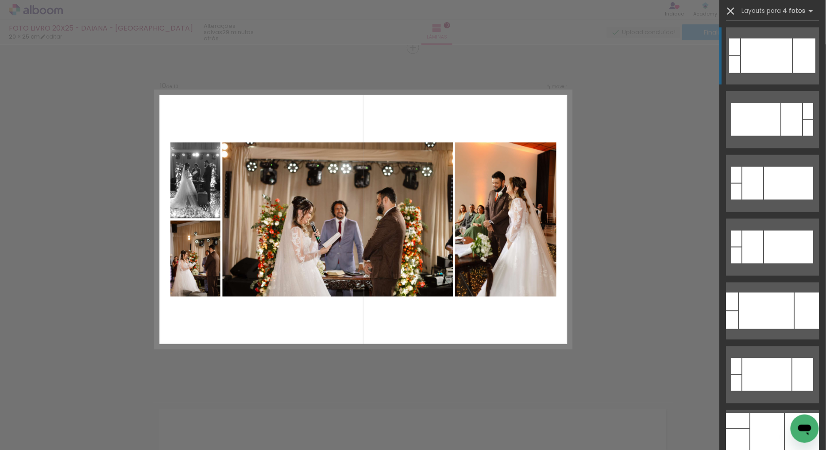
drag, startPoint x: 732, startPoint y: 10, endPoint x: 734, endPoint y: 20, distance: 9.9
click at [732, 10] on iron-icon at bounding box center [730, 11] width 12 height 12
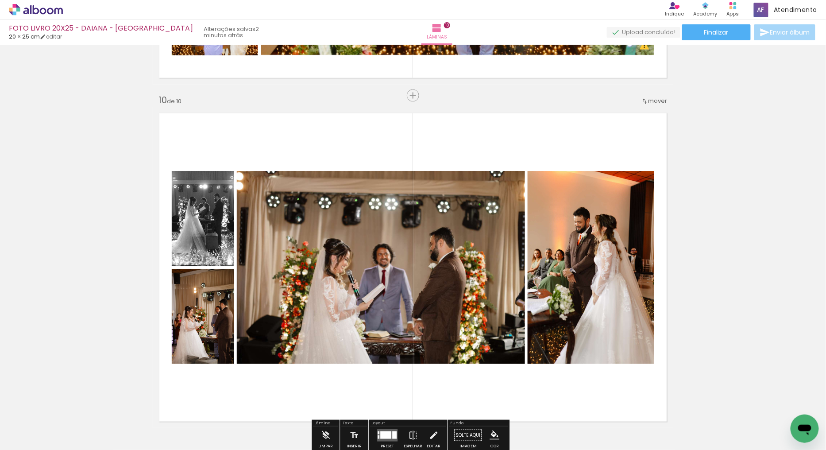
scroll to position [3053, 0]
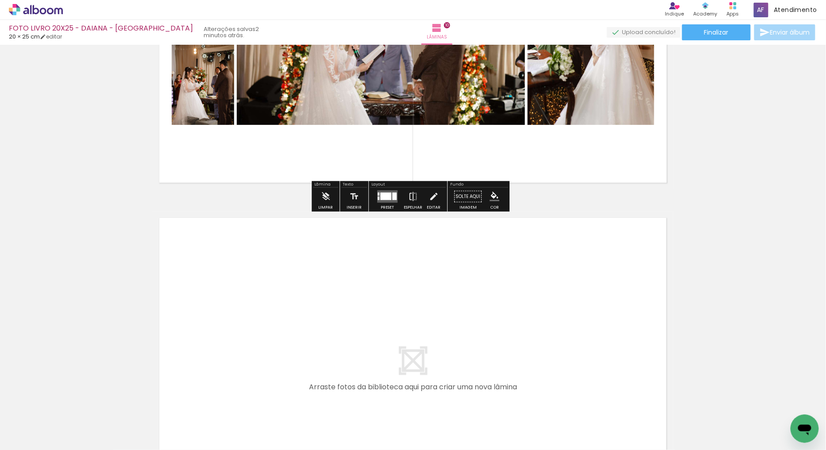
scroll to position [3299, 0]
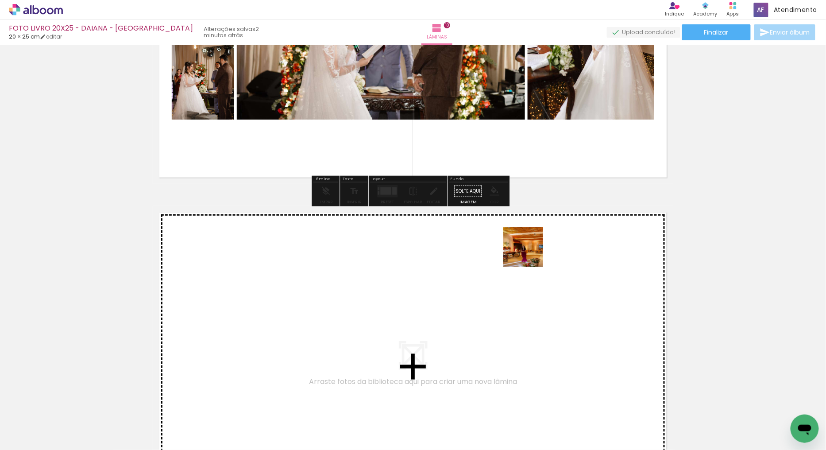
drag, startPoint x: 532, startPoint y: 263, endPoint x: 670, endPoint y: 439, distance: 223.8
click at [529, 251] on quentale-workspace at bounding box center [413, 225] width 826 height 450
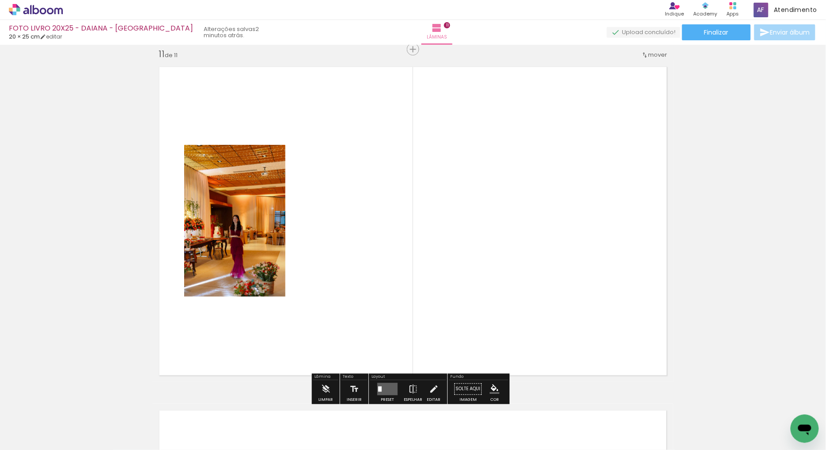
scroll to position [3445, 0]
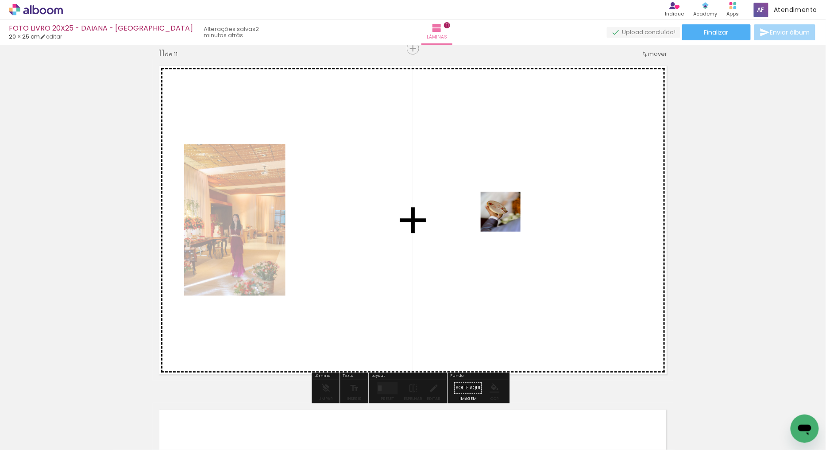
drag, startPoint x: 629, startPoint y: 427, endPoint x: 623, endPoint y: 258, distance: 169.2
click at [499, 205] on quentale-workspace at bounding box center [413, 225] width 826 height 450
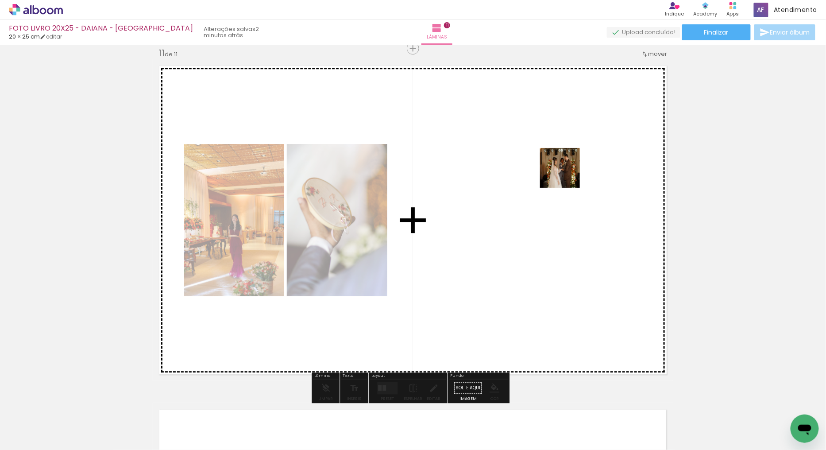
drag, startPoint x: 681, startPoint y: 420, endPoint x: 564, endPoint y: 169, distance: 277.2
click at [564, 169] on quentale-workspace at bounding box center [413, 225] width 826 height 450
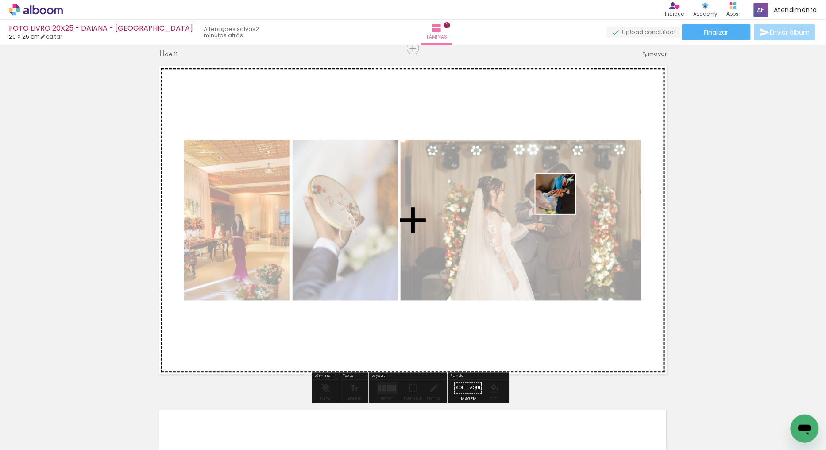
drag, startPoint x: 724, startPoint y: 427, endPoint x: 738, endPoint y: 368, distance: 60.4
click at [561, 199] on quentale-workspace at bounding box center [413, 225] width 826 height 450
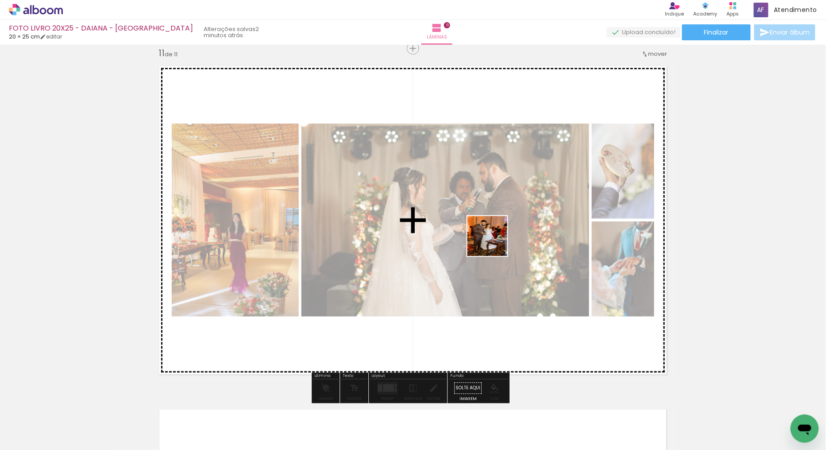
drag, startPoint x: 773, startPoint y: 412, endPoint x: 487, endPoint y: 228, distance: 339.6
click at [487, 228] on quentale-workspace at bounding box center [413, 225] width 826 height 450
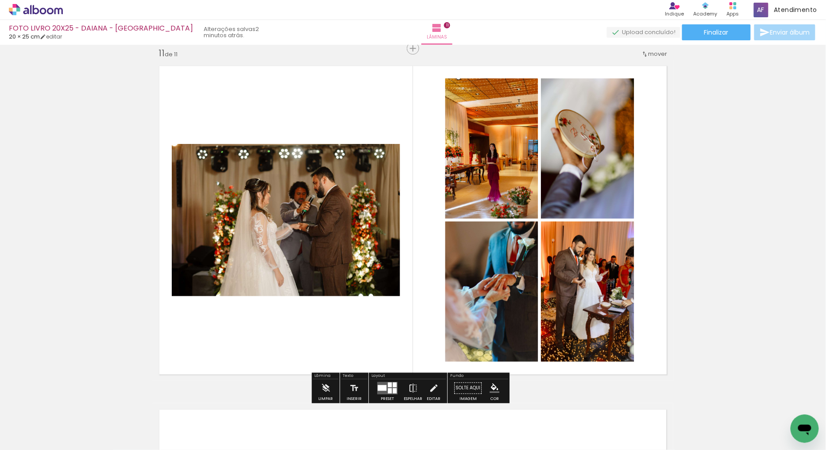
scroll to position [0, 2420]
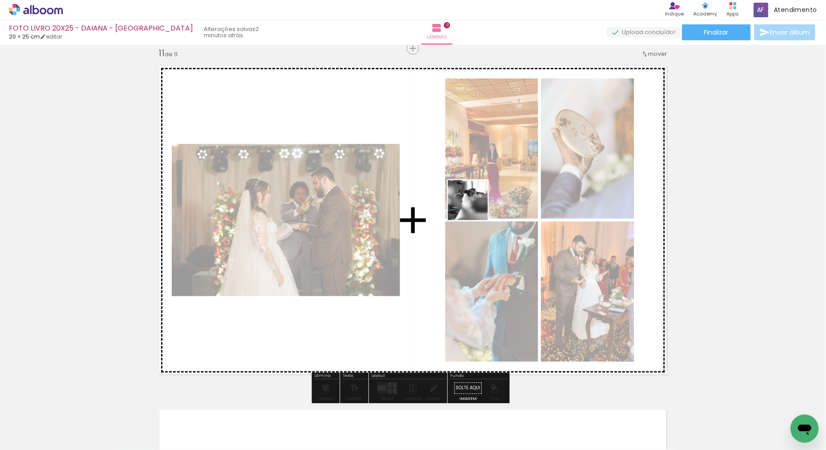
drag, startPoint x: 398, startPoint y: 419, endPoint x: 643, endPoint y: 200, distance: 328.5
click at [474, 202] on quentale-workspace at bounding box center [413, 225] width 826 height 450
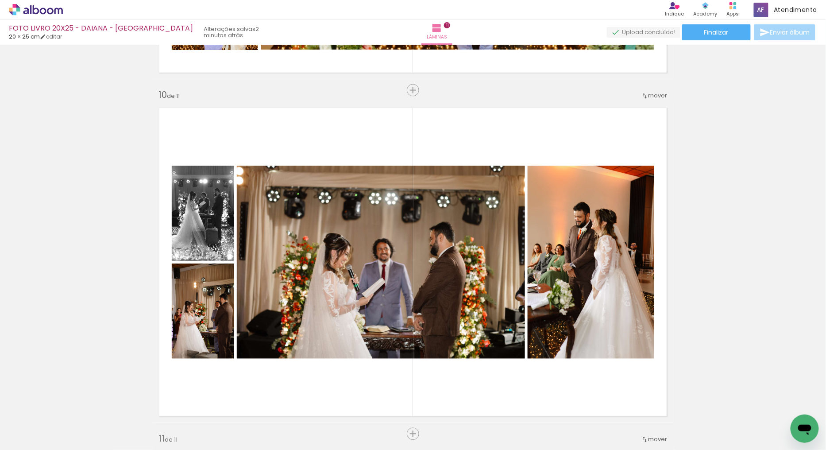
scroll to position [3150, 0]
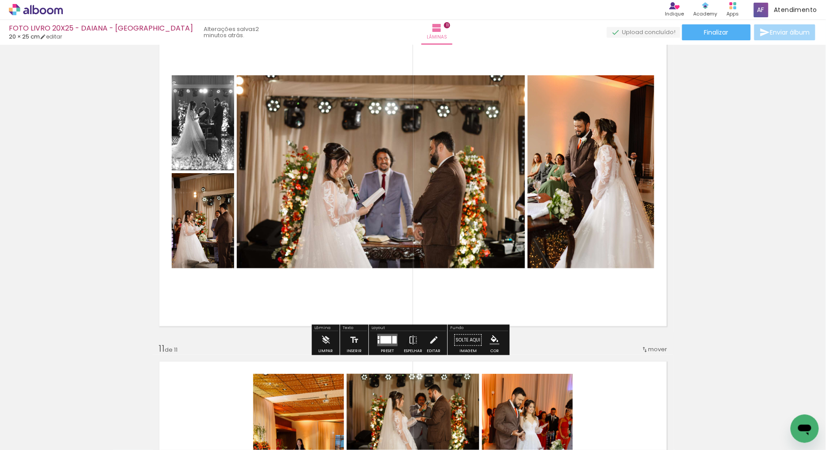
click at [386, 335] on div at bounding box center [385, 339] width 11 height 8
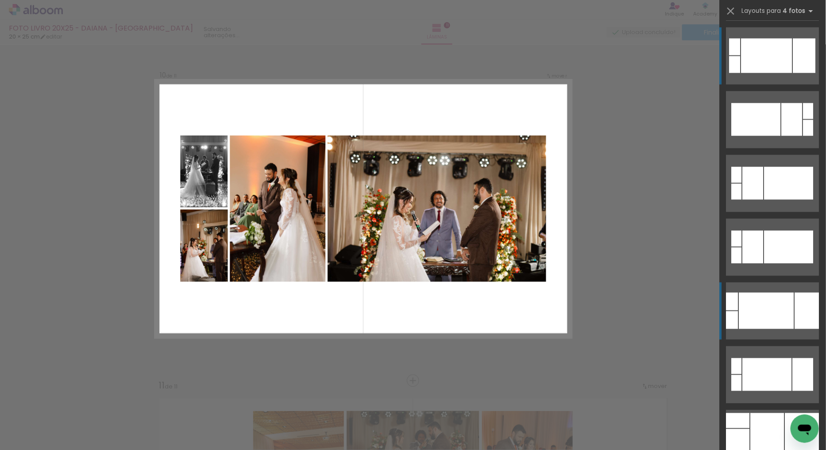
scroll to position [3102, 0]
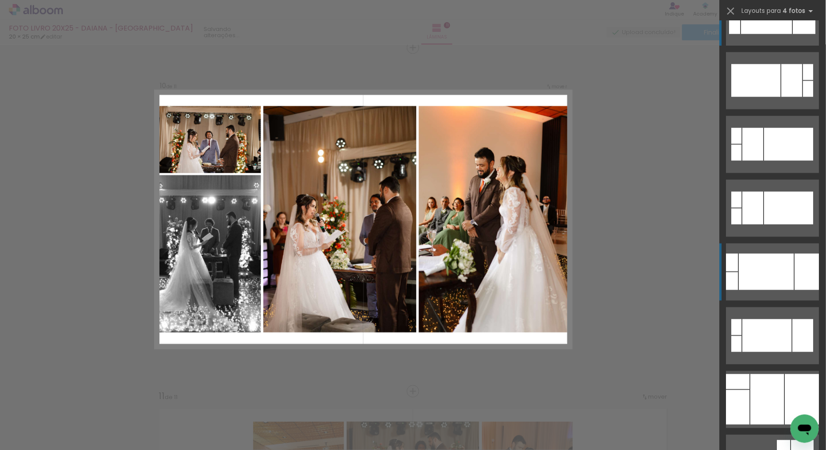
scroll to position [593, 0]
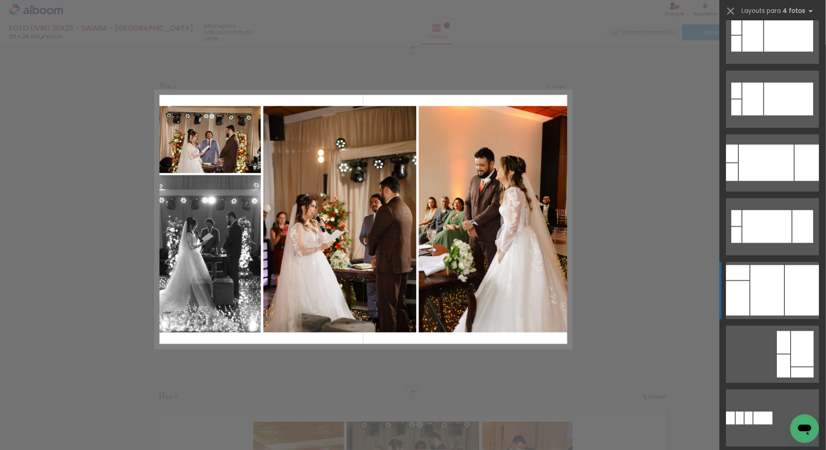
click at [780, 310] on div at bounding box center [768, 290] width 34 height 50
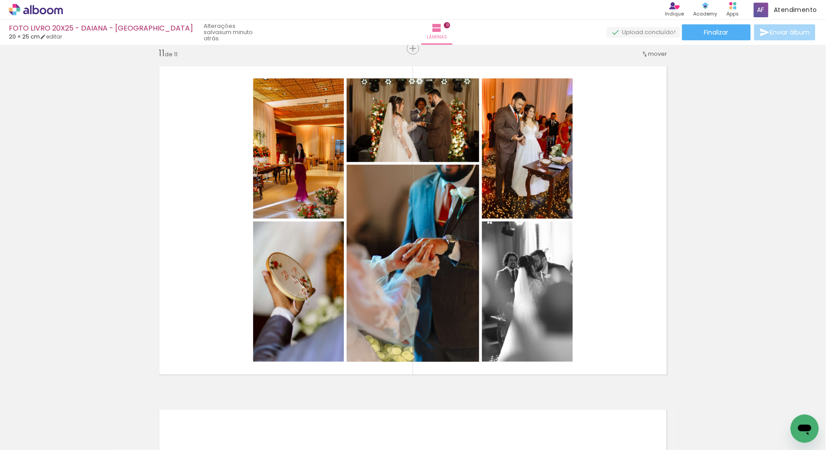
scroll to position [3495, 0]
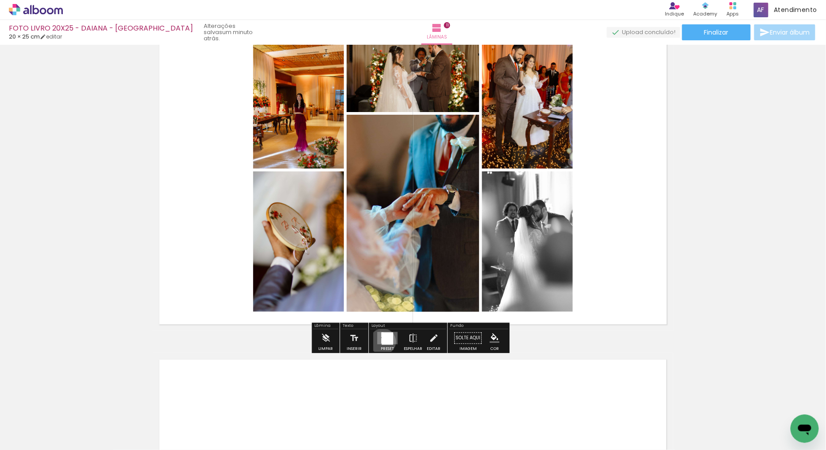
click at [382, 341] on div at bounding box center [388, 337] width 12 height 11
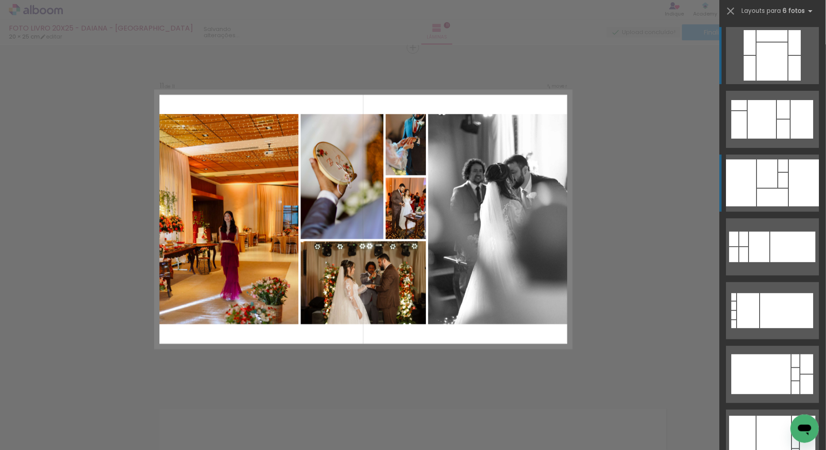
scroll to position [3445, 0]
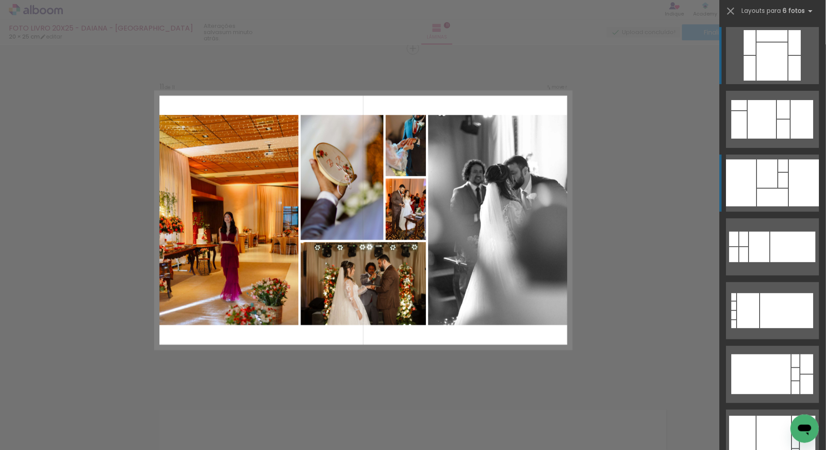
click at [780, 197] on div at bounding box center [772, 198] width 31 height 18
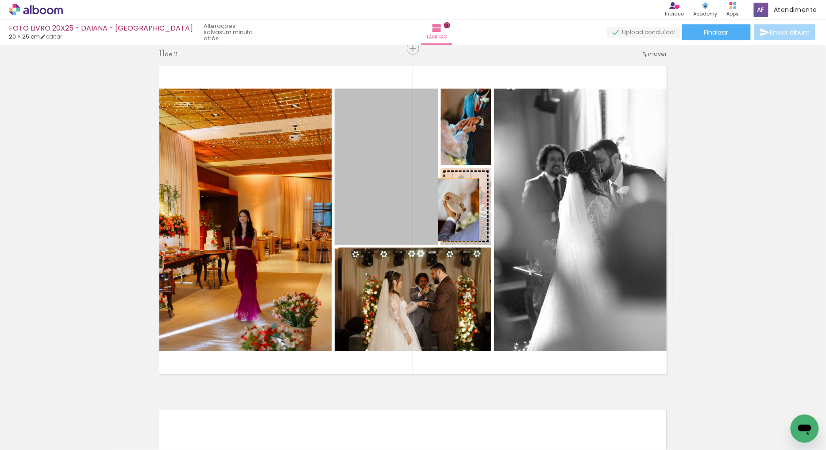
drag, startPoint x: 395, startPoint y: 191, endPoint x: 474, endPoint y: 207, distance: 80.0
click at [0, 0] on slot at bounding box center [0, 0] width 0 height 0
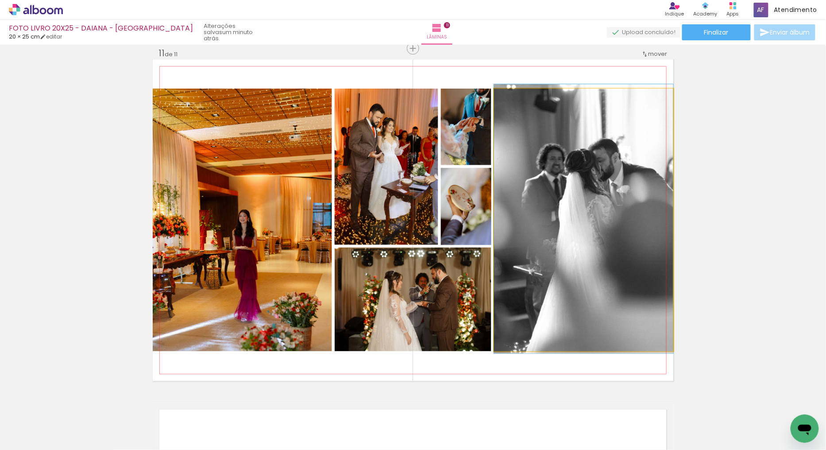
drag, startPoint x: 604, startPoint y: 246, endPoint x: 558, endPoint y: 245, distance: 46.0
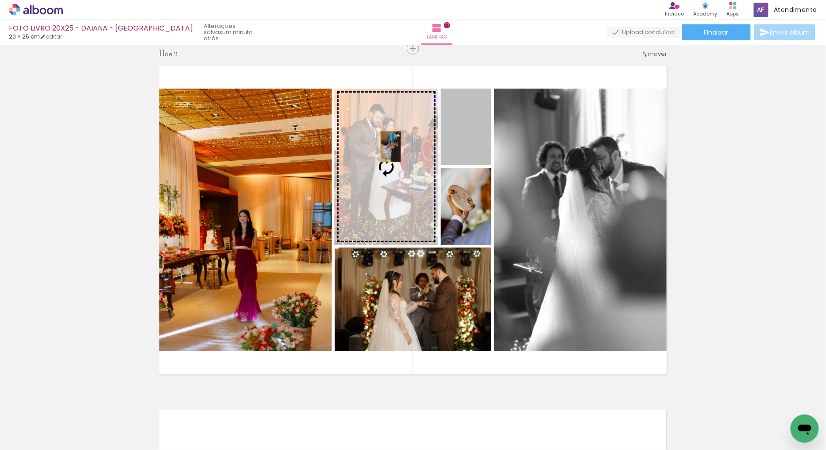
drag, startPoint x: 470, startPoint y: 131, endPoint x: 383, endPoint y: 146, distance: 88.0
click at [0, 0] on slot at bounding box center [0, 0] width 0 height 0
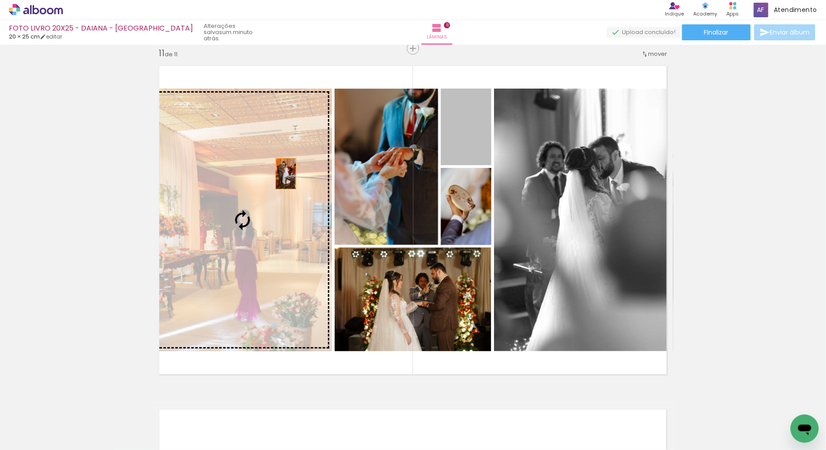
drag, startPoint x: 466, startPoint y: 127, endPoint x: 248, endPoint y: 183, distance: 224.7
click at [0, 0] on slot at bounding box center [0, 0] width 0 height 0
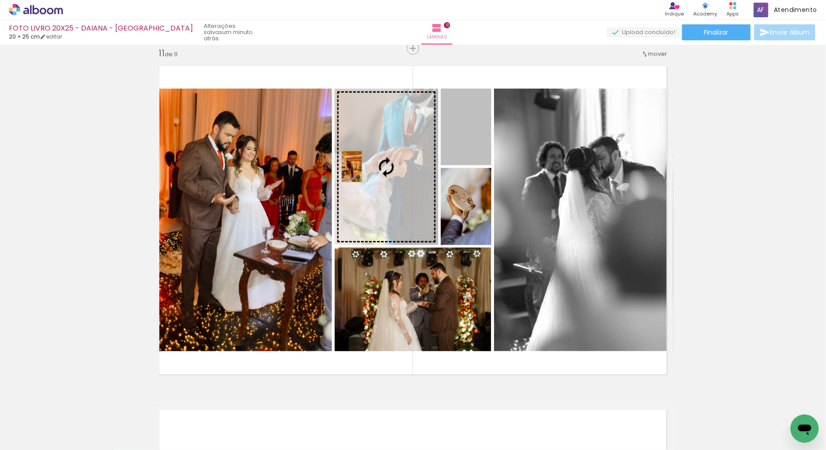
drag, startPoint x: 462, startPoint y: 131, endPoint x: 277, endPoint y: 189, distance: 194.6
click at [0, 0] on slot at bounding box center [0, 0] width 0 height 0
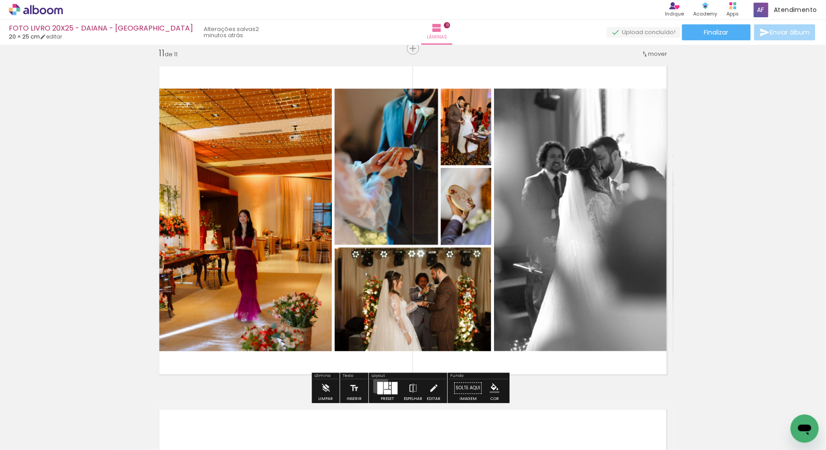
click at [377, 382] on div at bounding box center [380, 388] width 6 height 12
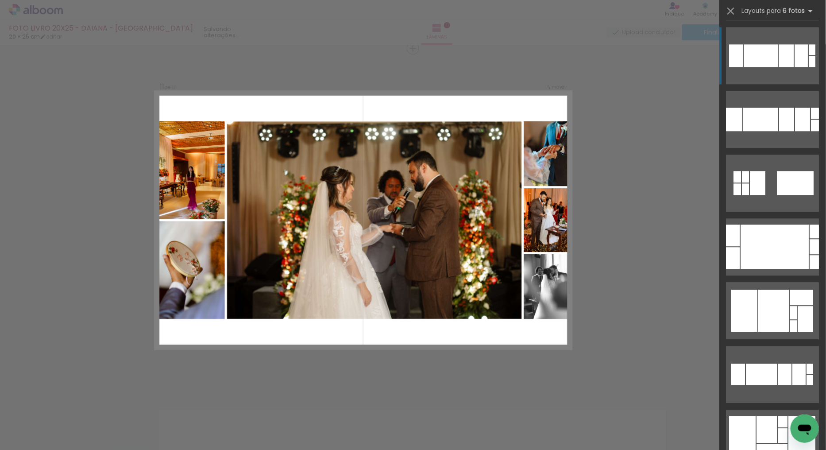
scroll to position [767, 0]
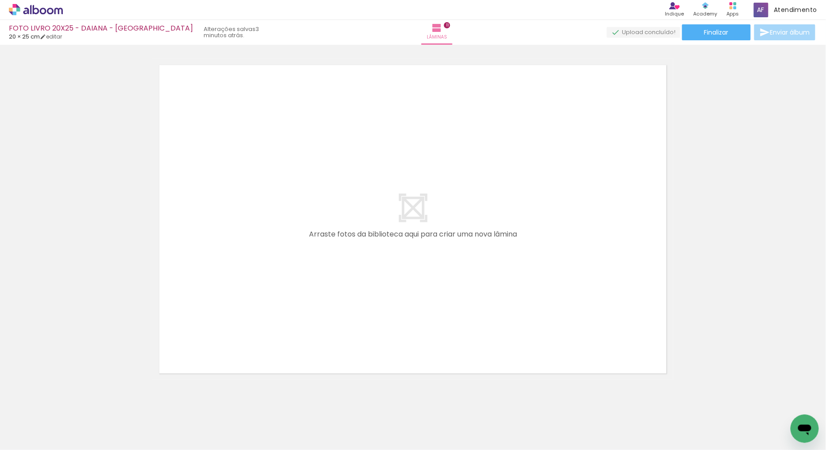
scroll to position [0, 2420]
